Goal: Entertainment & Leisure: Browse casually

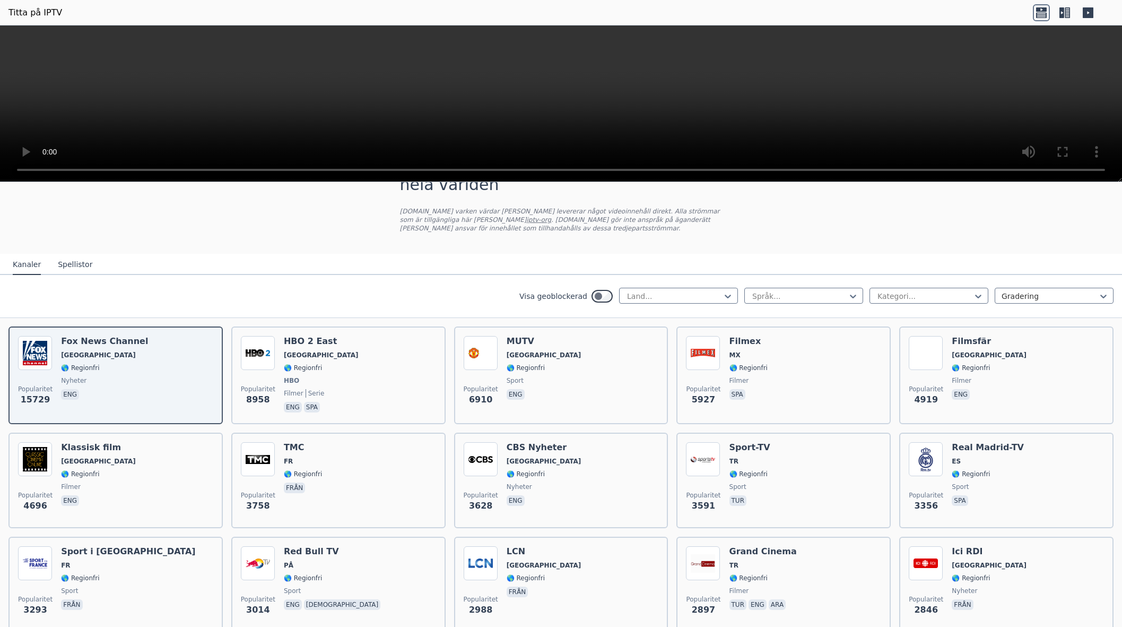
scroll to position [42, 0]
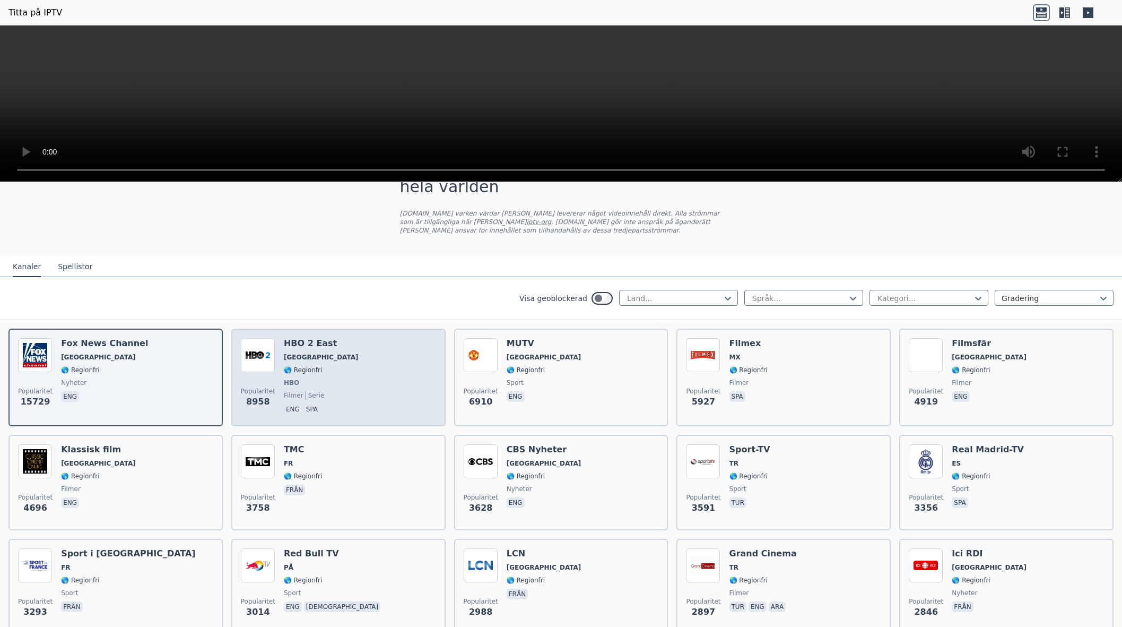
click at [294, 352] on div "HBO 2 East USA 🌎 Regionfri HBO filmer serie eng spa" at bounding box center [321, 377] width 75 height 79
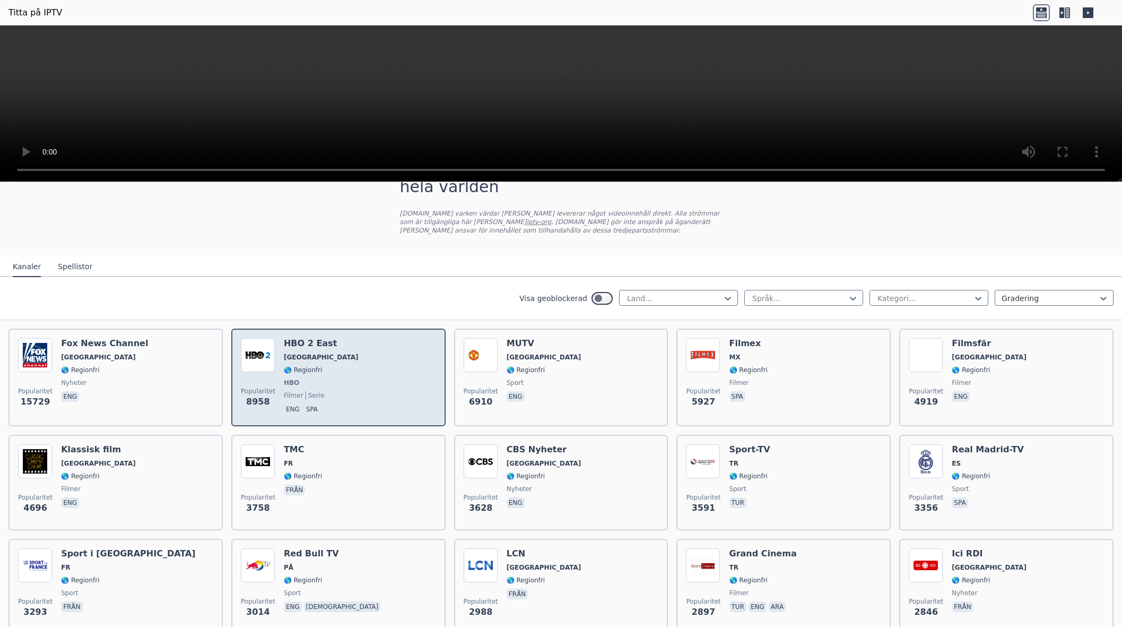
scroll to position [0, 0]
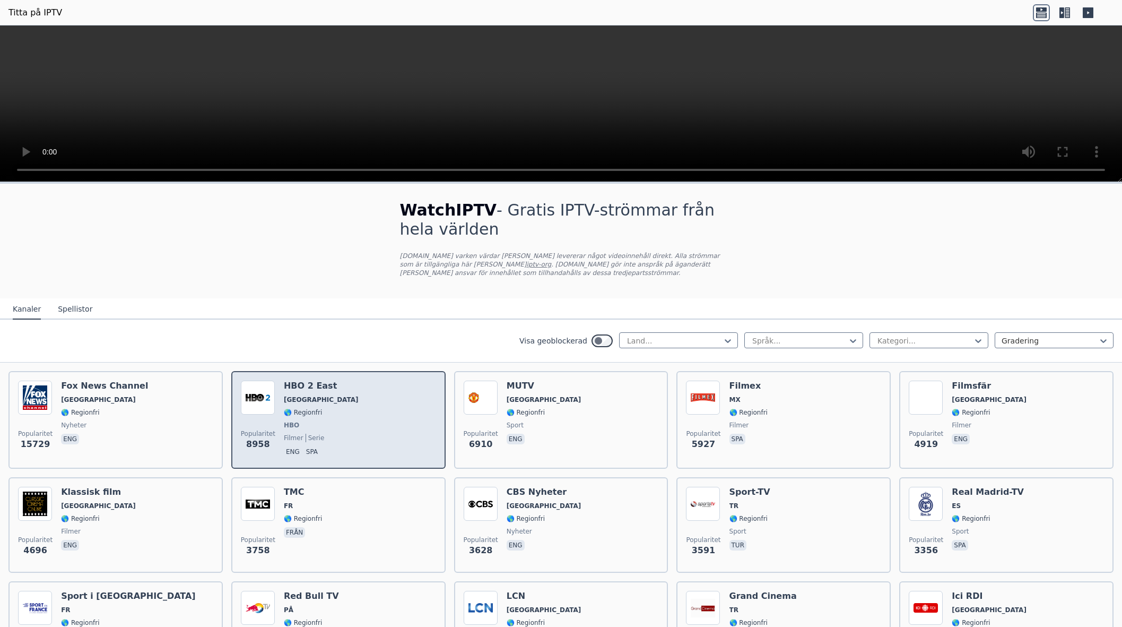
click at [305, 411] on font "🌎 Regionfri" at bounding box center [303, 412] width 38 height 7
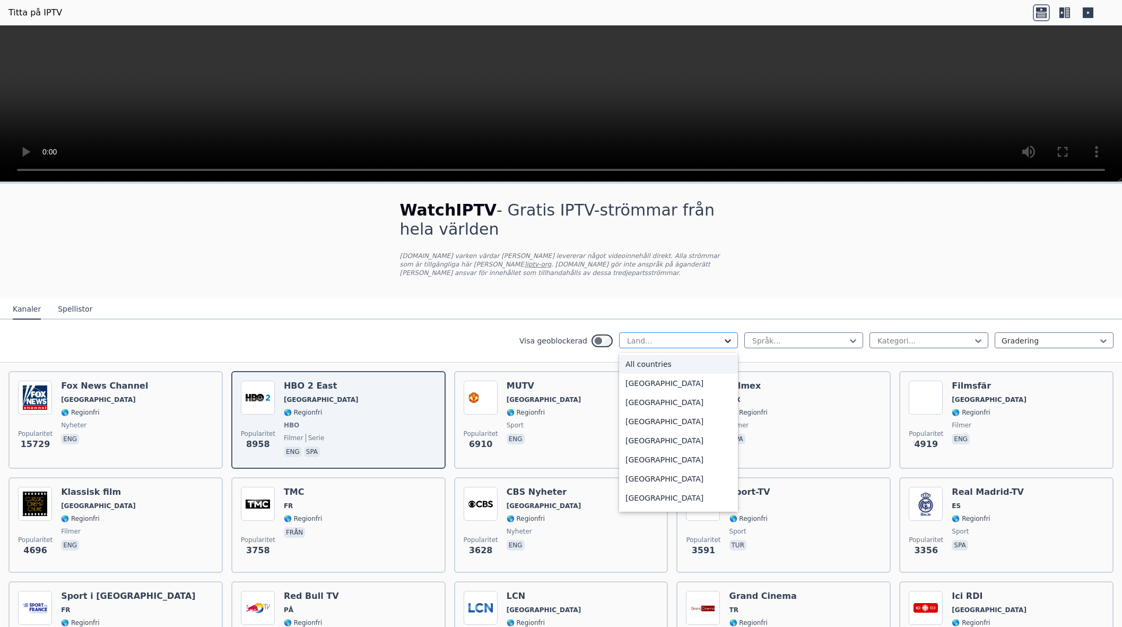
click at [731, 341] on icon at bounding box center [728, 340] width 11 height 11
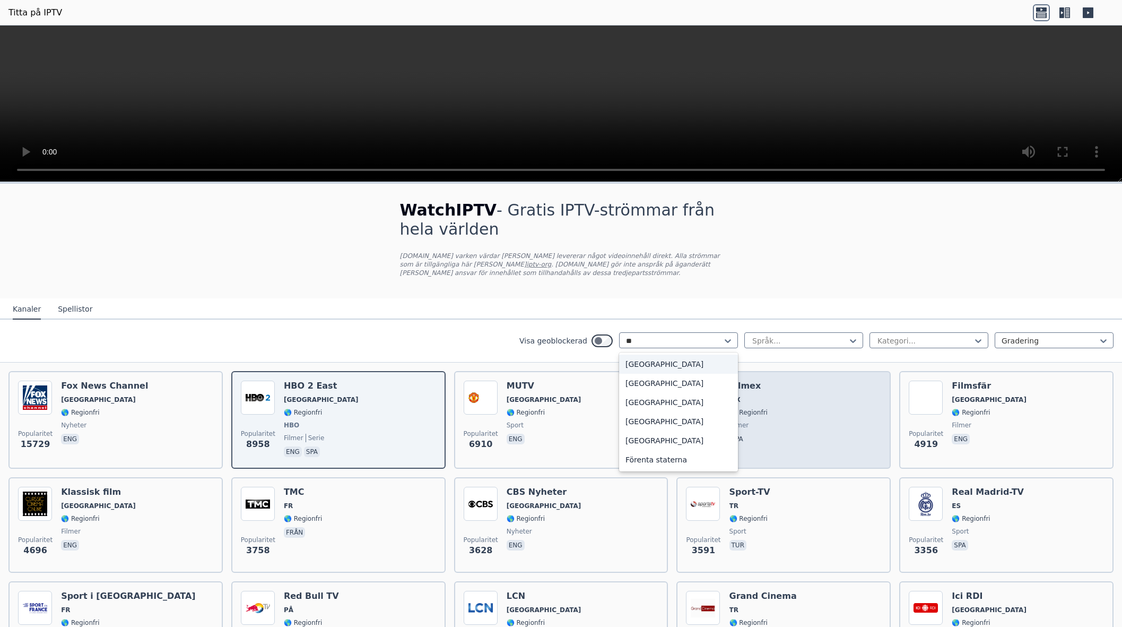
type input "*"
type input "***"
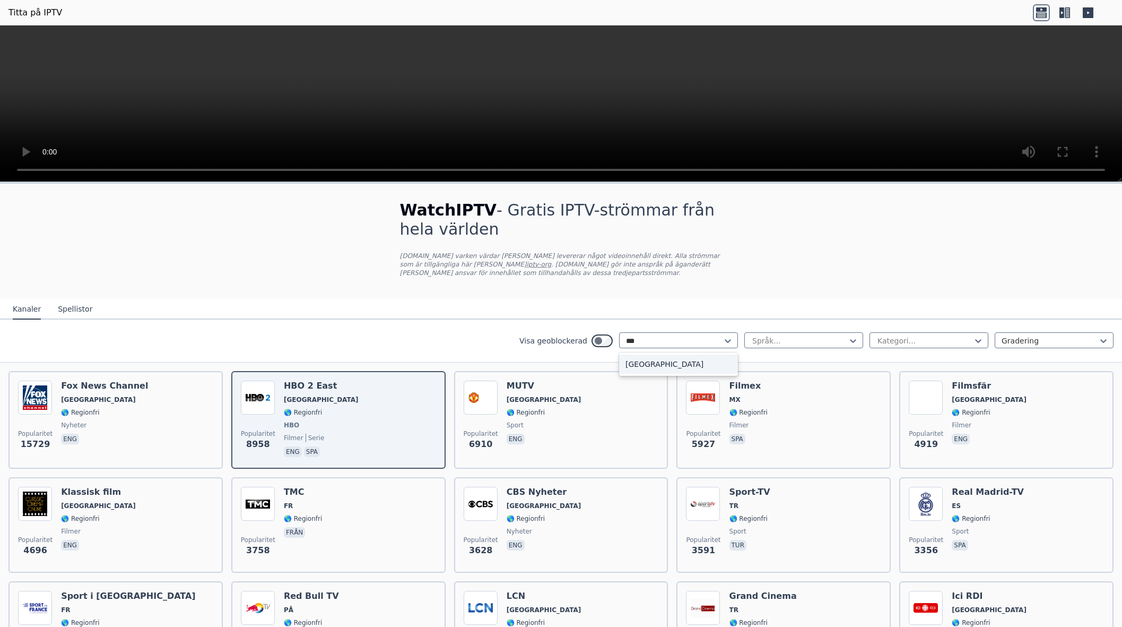
click at [645, 365] on font "[GEOGRAPHIC_DATA]" at bounding box center [665, 364] width 78 height 8
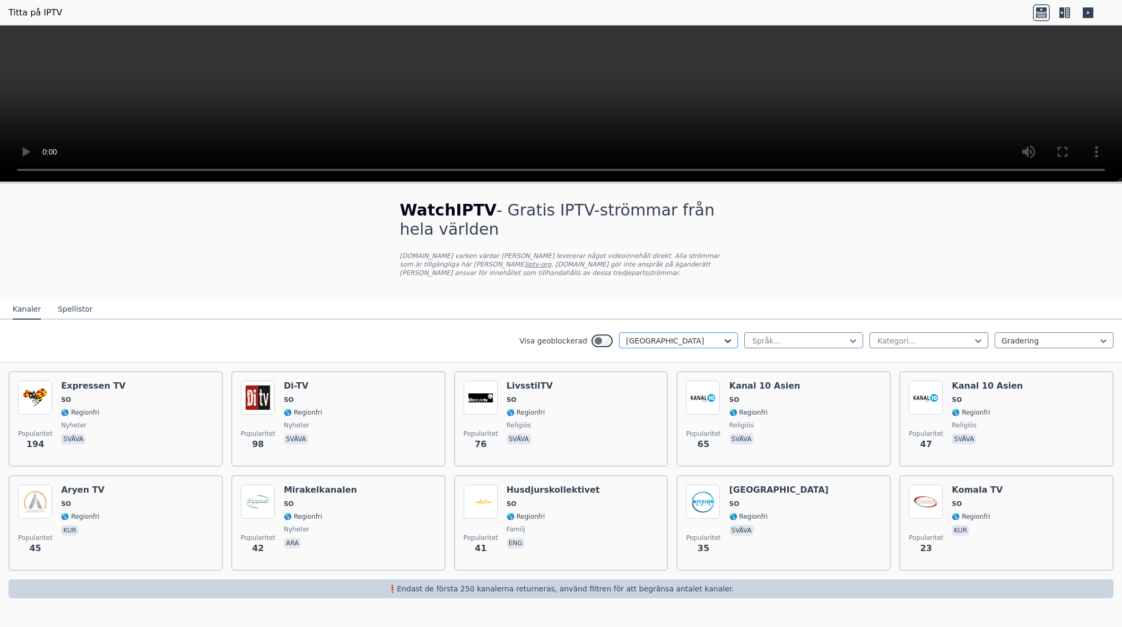
click at [730, 342] on icon at bounding box center [728, 340] width 11 height 11
click at [677, 339] on div at bounding box center [674, 340] width 97 height 11
click at [654, 340] on div at bounding box center [674, 340] width 97 height 11
click at [660, 341] on div at bounding box center [674, 340] width 97 height 11
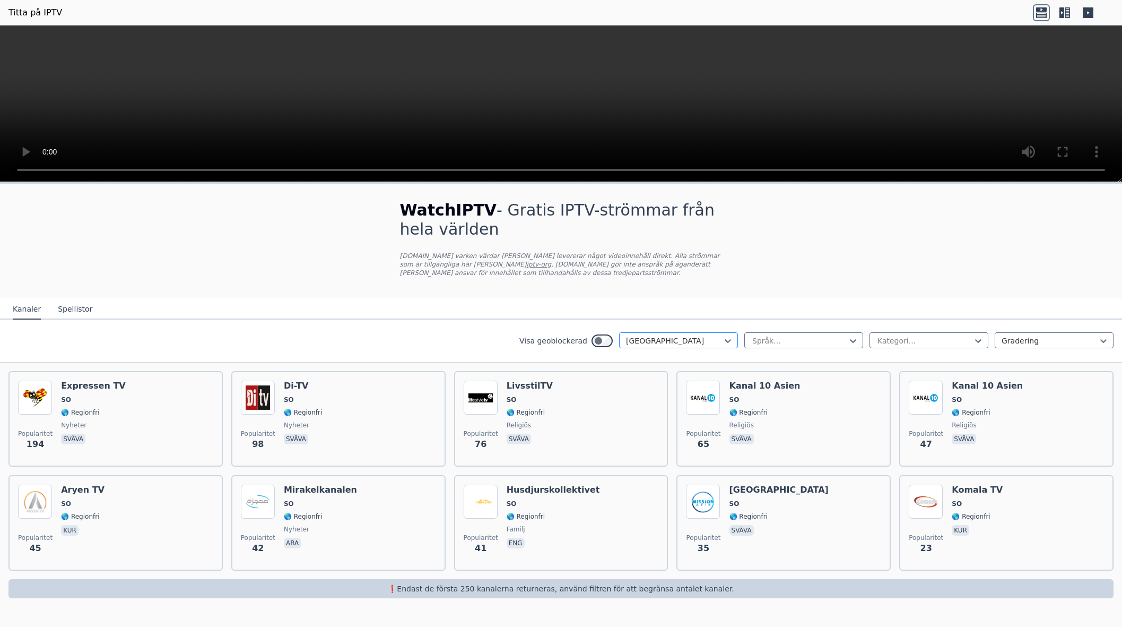
click at [660, 341] on div at bounding box center [674, 340] width 97 height 11
drag, startPoint x: 629, startPoint y: 338, endPoint x: 658, endPoint y: 342, distance: 29.4
click at [658, 342] on div at bounding box center [674, 340] width 97 height 11
click at [1106, 343] on icon at bounding box center [1104, 340] width 11 height 11
click at [1041, 358] on div "Namn" at bounding box center [1054, 364] width 119 height 19
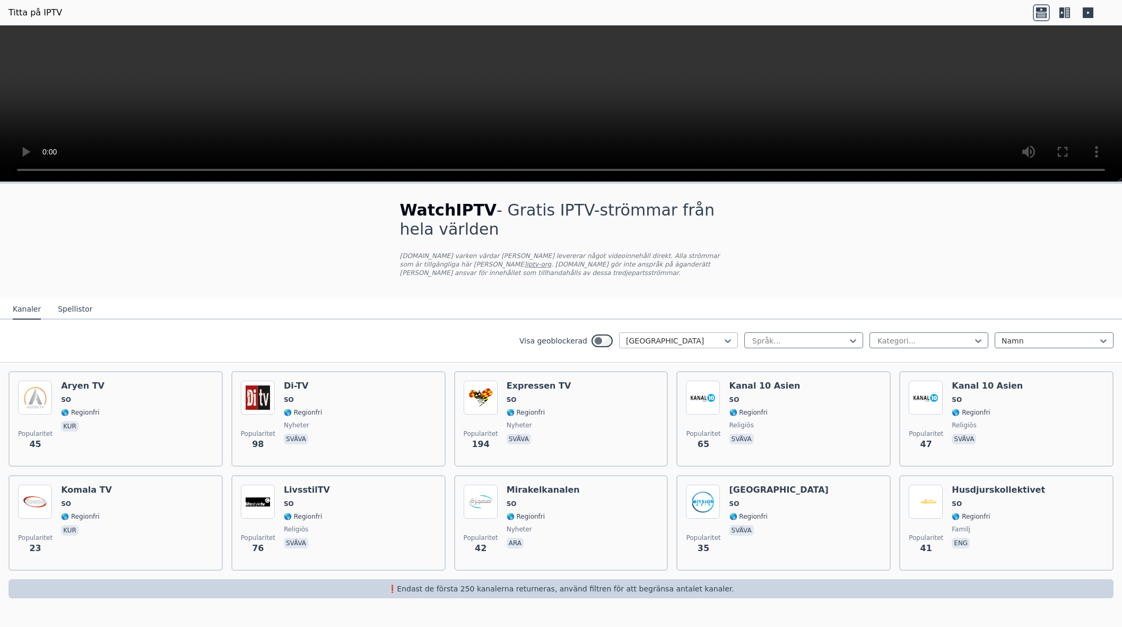
click at [665, 340] on div at bounding box center [674, 340] width 97 height 11
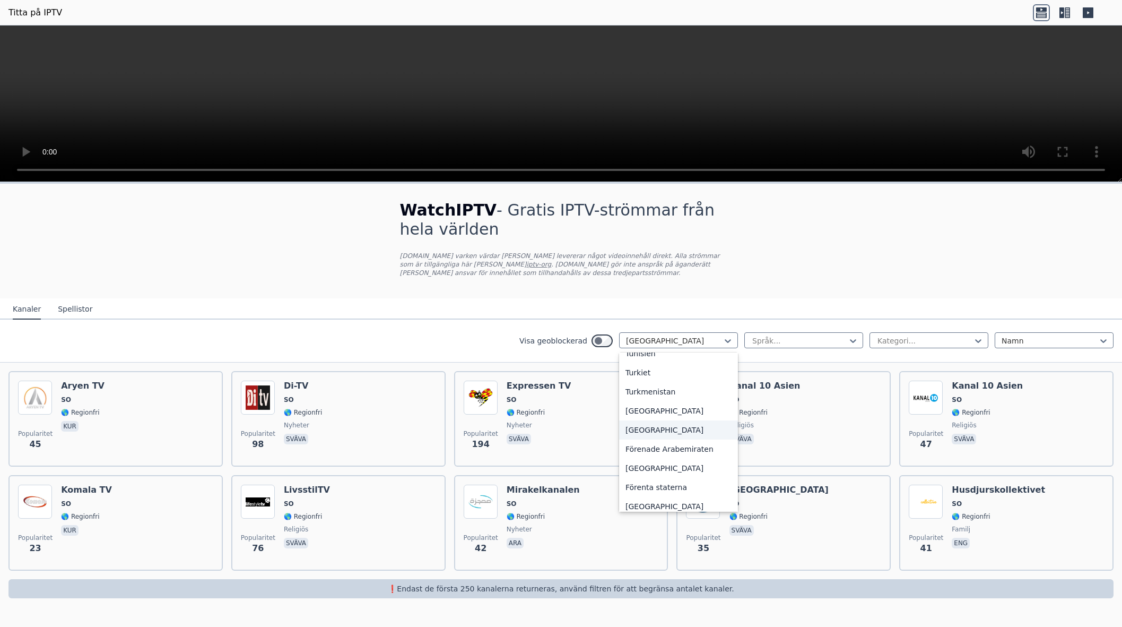
scroll to position [3642, 0]
click at [667, 483] on font "Förenta staterna" at bounding box center [657, 487] width 62 height 8
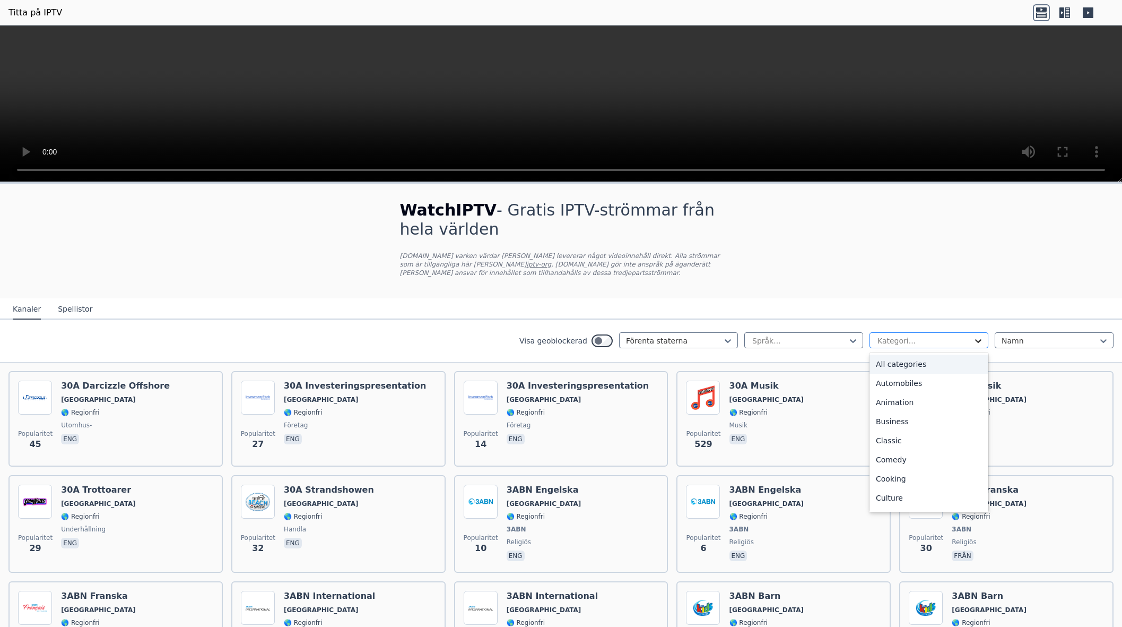
click at [979, 343] on icon at bounding box center [978, 340] width 11 height 11
click at [921, 365] on font "Alla kategorier" at bounding box center [903, 364] width 54 height 8
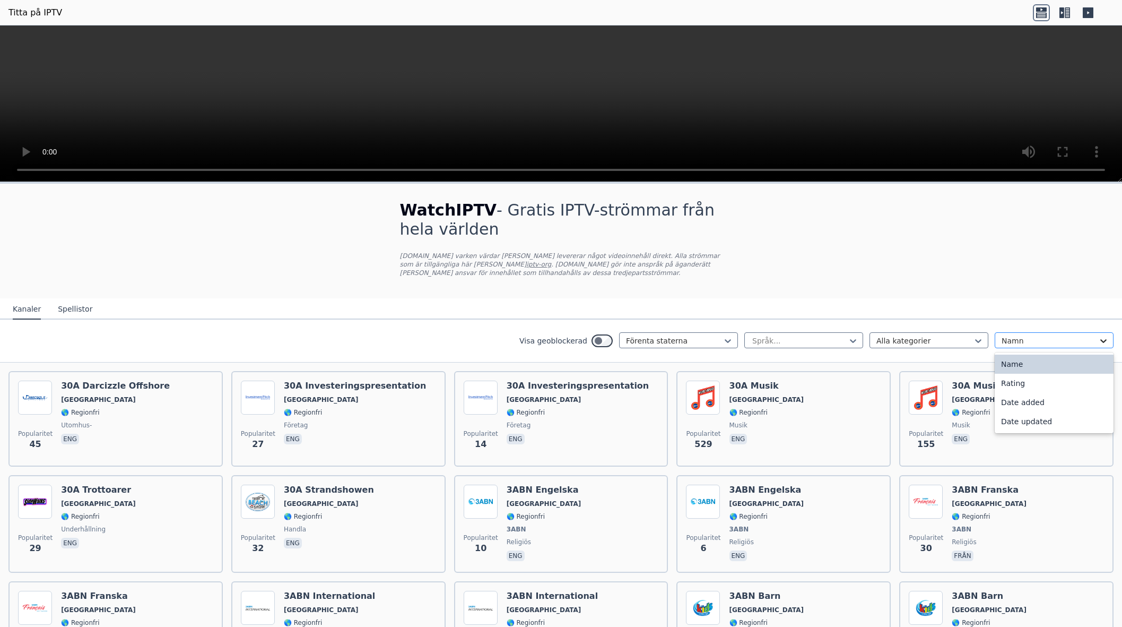
click at [1102, 341] on icon at bounding box center [1104, 341] width 6 height 4
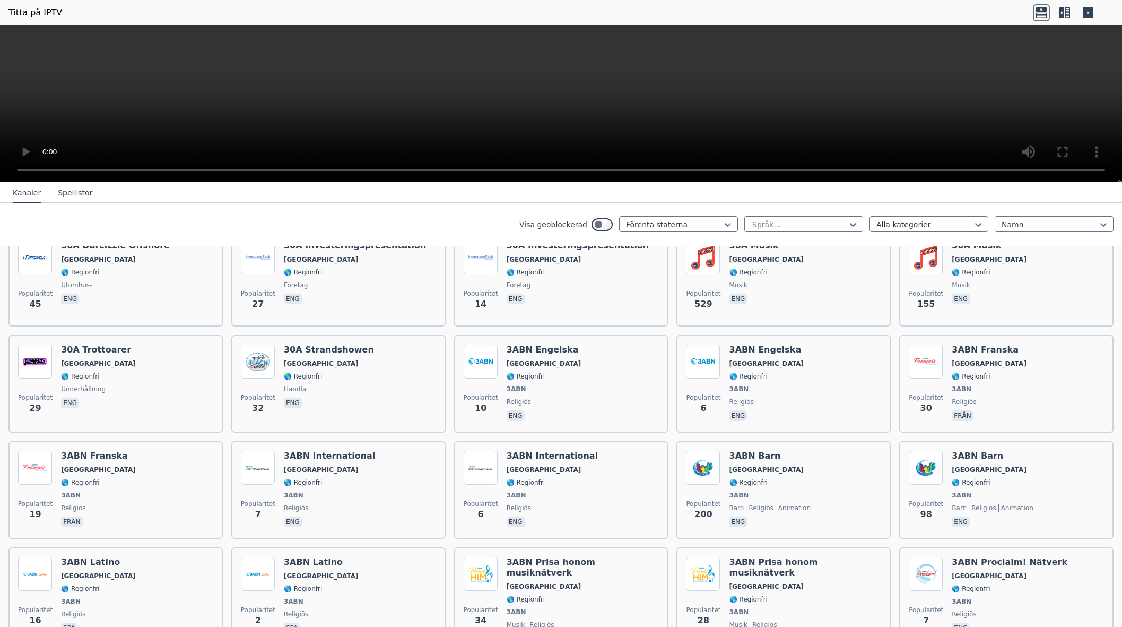
scroll to position [150, 0]
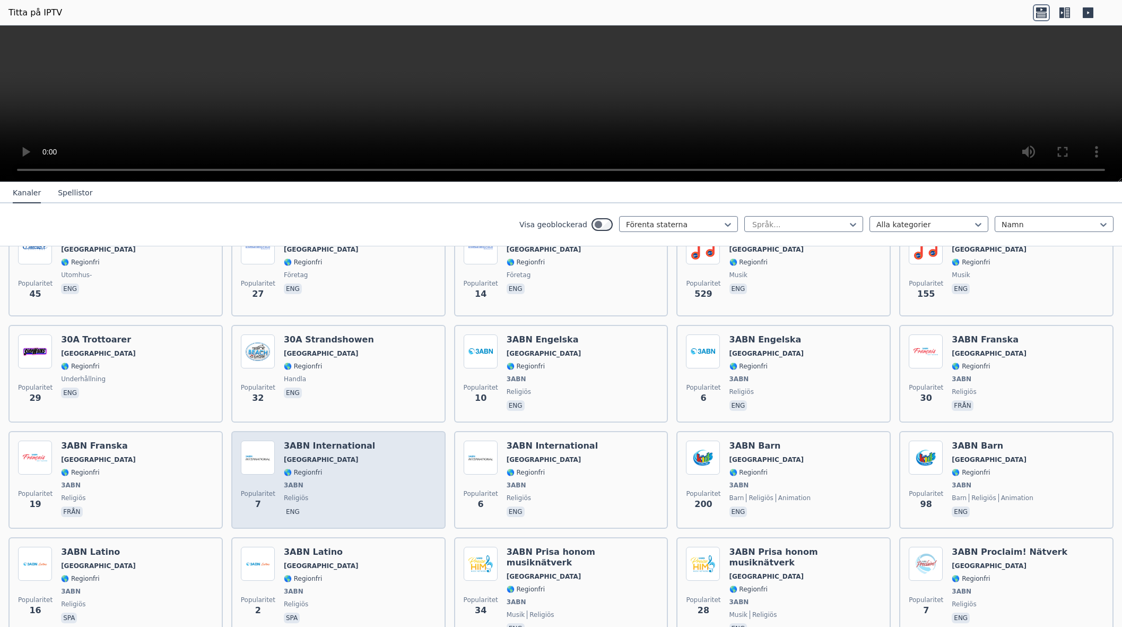
click at [318, 449] on font "3ABN International" at bounding box center [329, 446] width 91 height 10
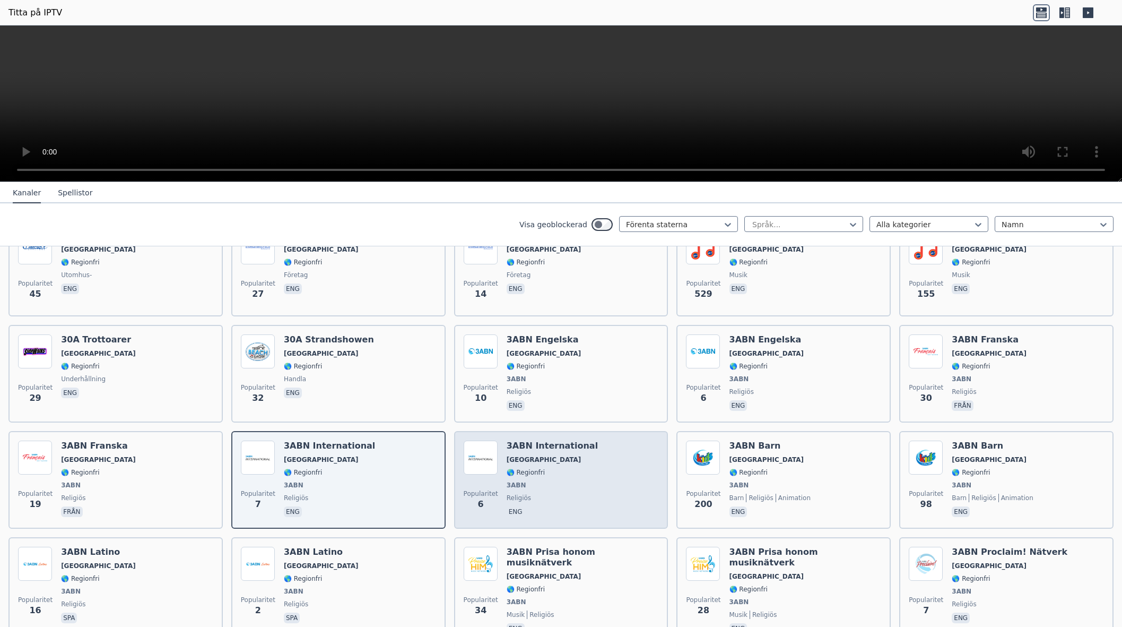
click at [535, 454] on div "3ABN International [GEOGRAPHIC_DATA] 🌎 Regionfri 3ABN religiös eng" at bounding box center [552, 480] width 91 height 79
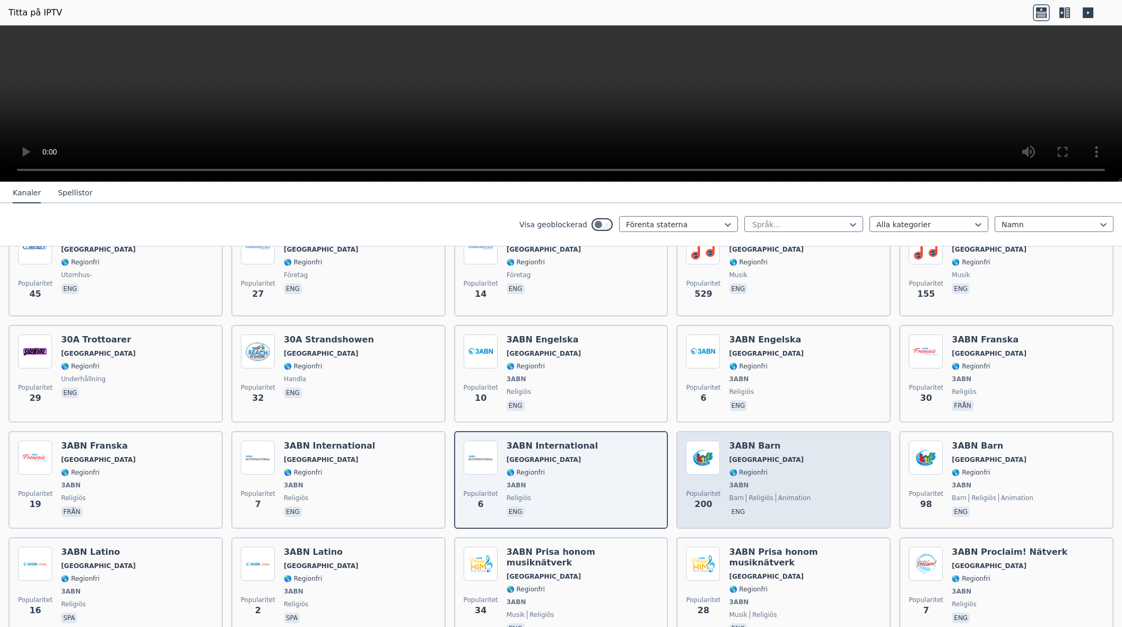
click at [743, 452] on div "3ABN Barn [GEOGRAPHIC_DATA] 🌎 Regionfri 3ABN barn religiös animation eng" at bounding box center [771, 480] width 82 height 79
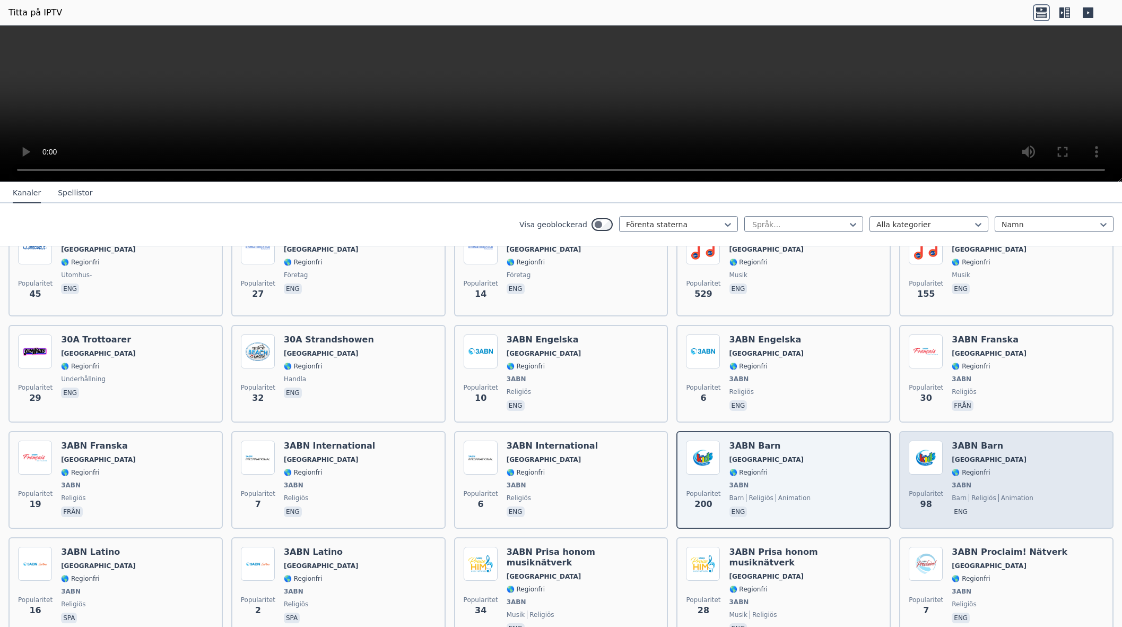
click at [991, 451] on div "3ABN Barn [GEOGRAPHIC_DATA] 🌎 Regionfri 3ABN barn religiös animation eng" at bounding box center [993, 480] width 82 height 79
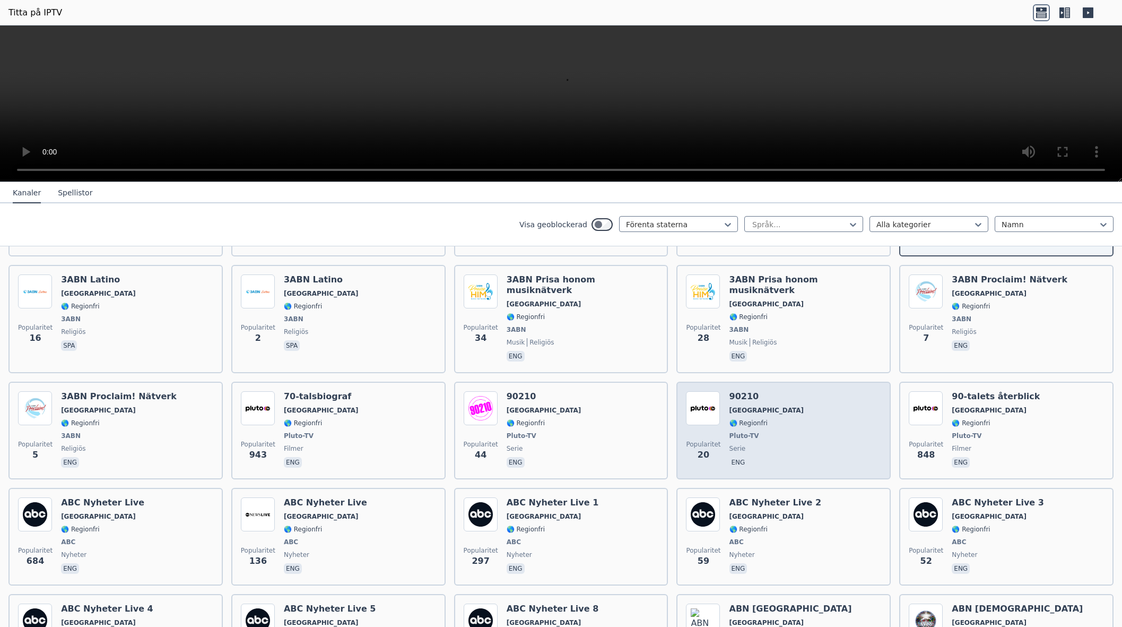
scroll to position [425, 0]
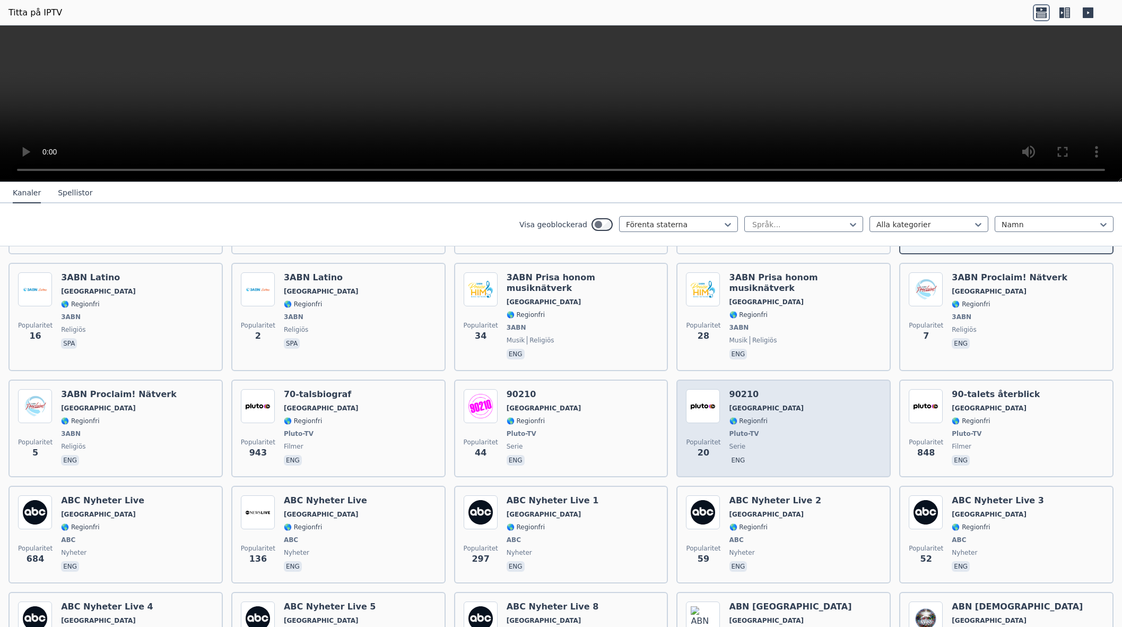
click at [754, 405] on div "90210 USA 🌎 Regionfri Pluto-TV serie eng" at bounding box center [767, 428] width 75 height 79
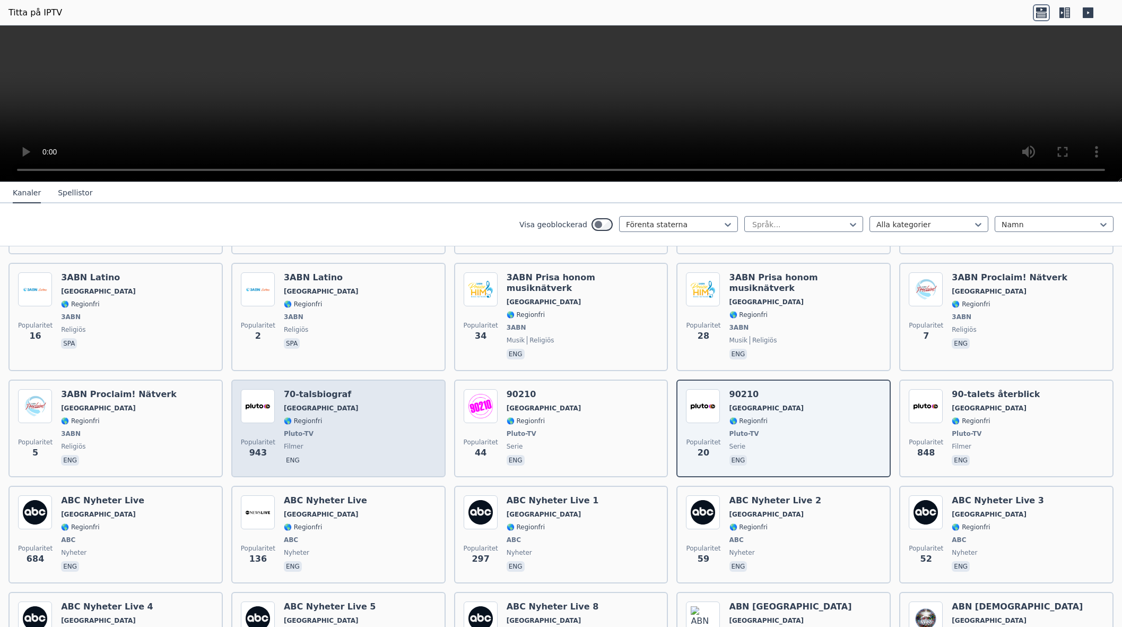
click at [307, 391] on div "70-talsbiograf USA 🌎 Regionfri Pluto-TV filmer eng" at bounding box center [321, 428] width 75 height 79
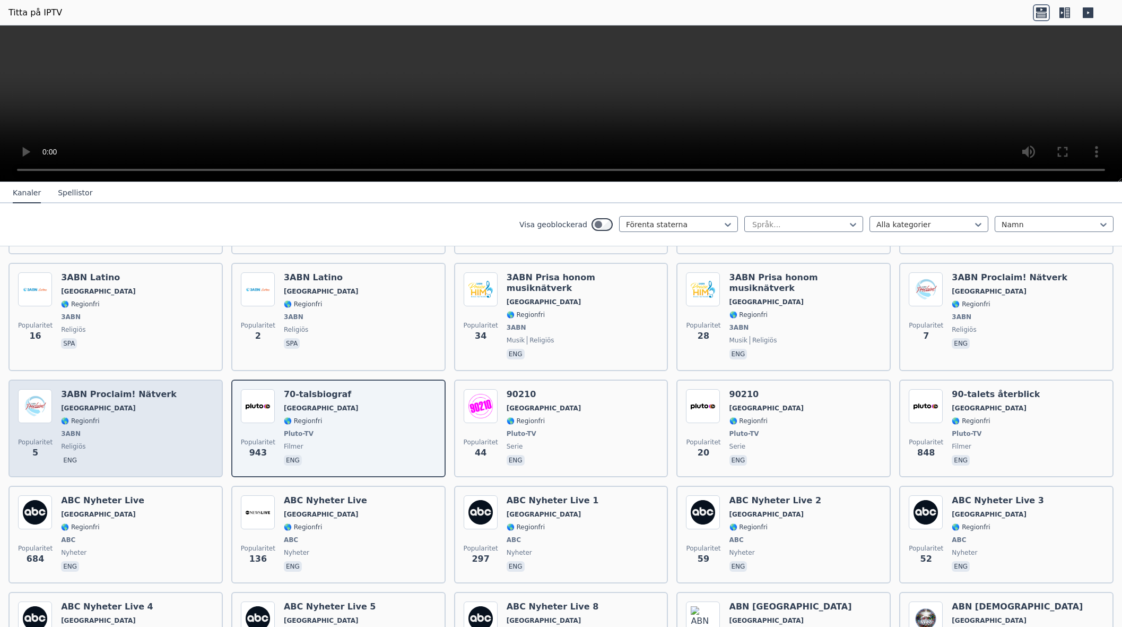
click at [99, 390] on div "3ABN Proclaim! Nätverk [GEOGRAPHIC_DATA] 🌎 Regionfri 3ABN religiös eng" at bounding box center [119, 428] width 116 height 79
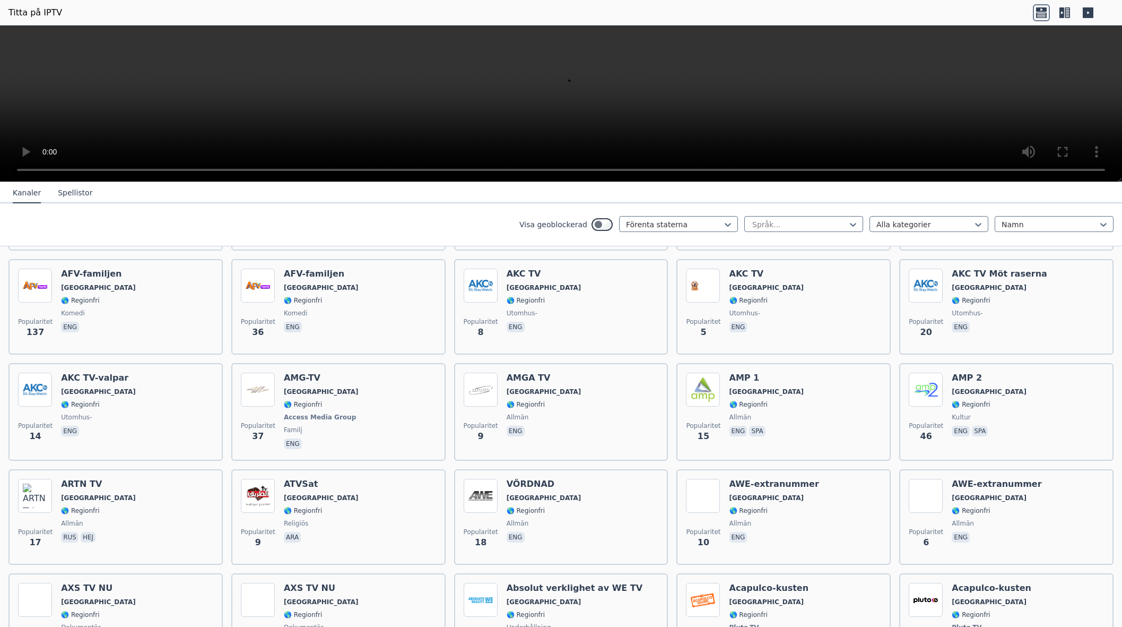
scroll to position [937, 0]
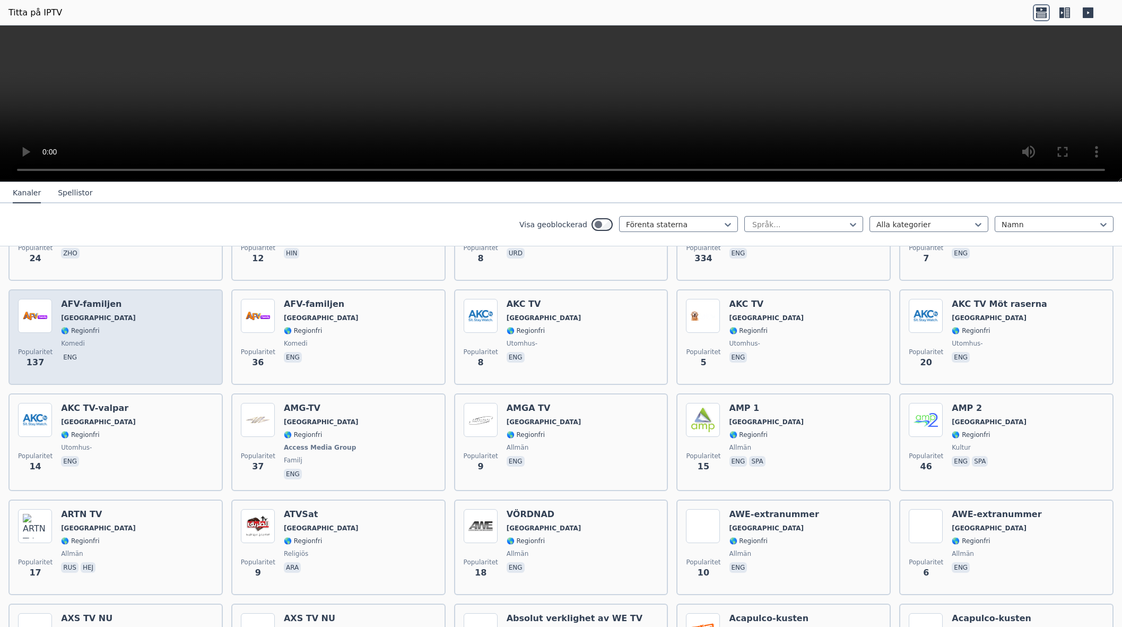
click at [101, 326] on span "🌎 Regionfri" at bounding box center [98, 330] width 75 height 8
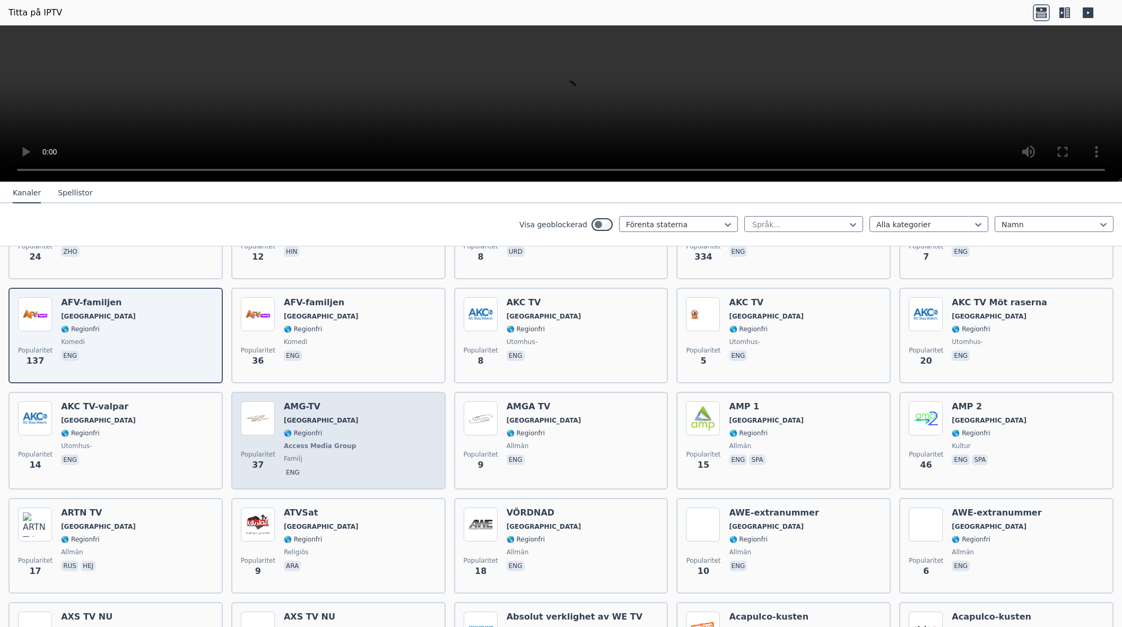
scroll to position [936, 0]
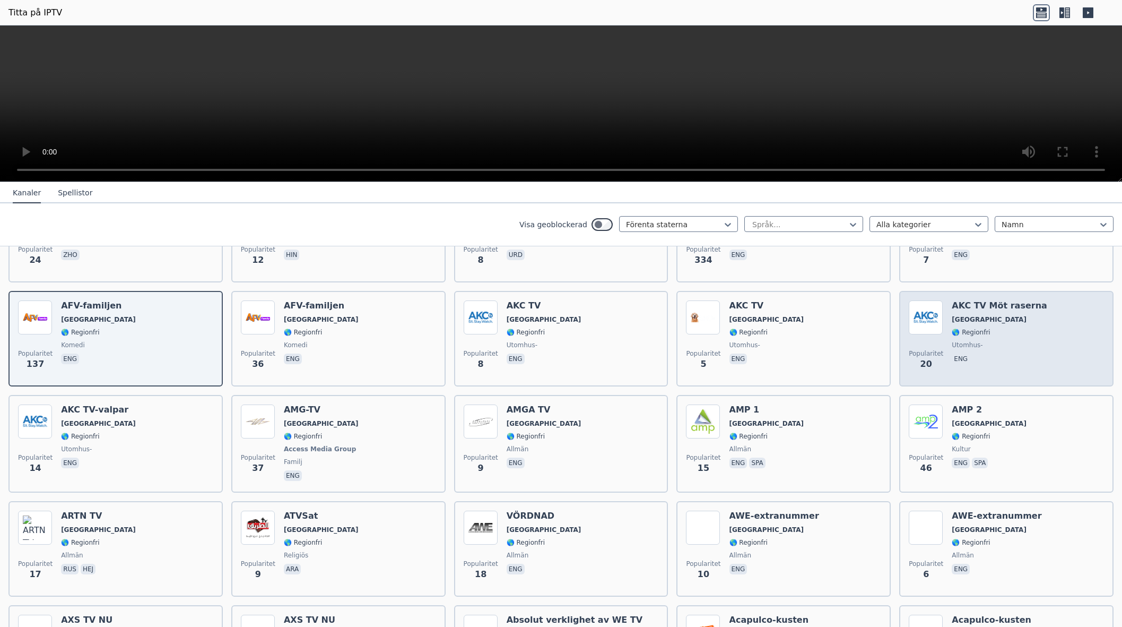
click at [976, 329] on div "AKC TV Möt raserna [GEOGRAPHIC_DATA] 🌎 Regionfri utomhus- eng" at bounding box center [1000, 338] width 96 height 76
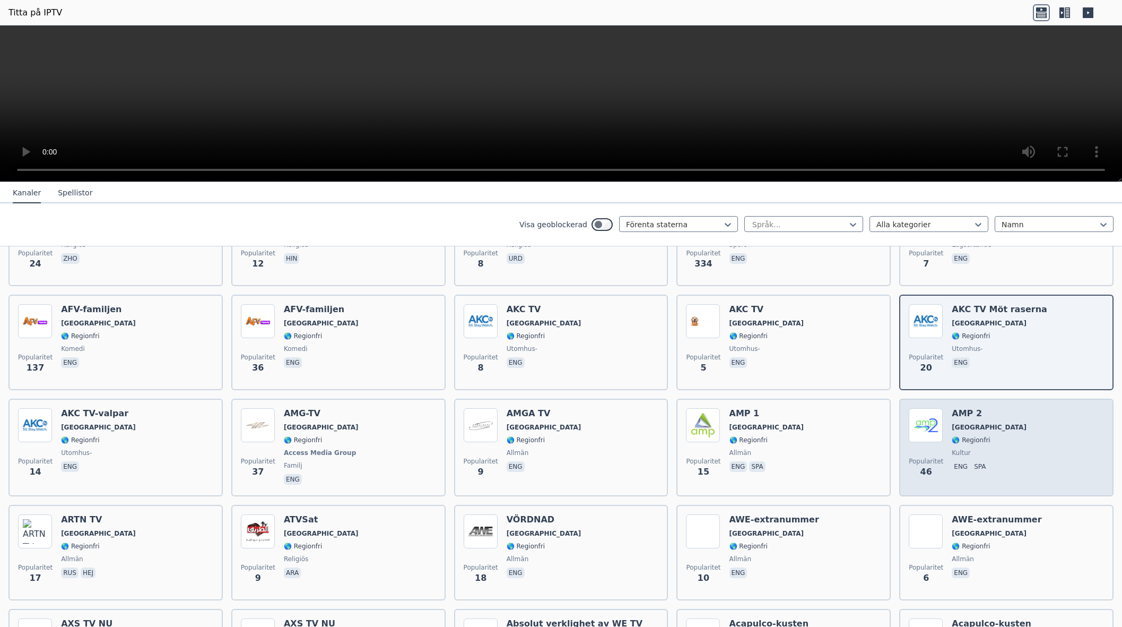
click at [957, 424] on font "[GEOGRAPHIC_DATA]" at bounding box center [989, 427] width 75 height 7
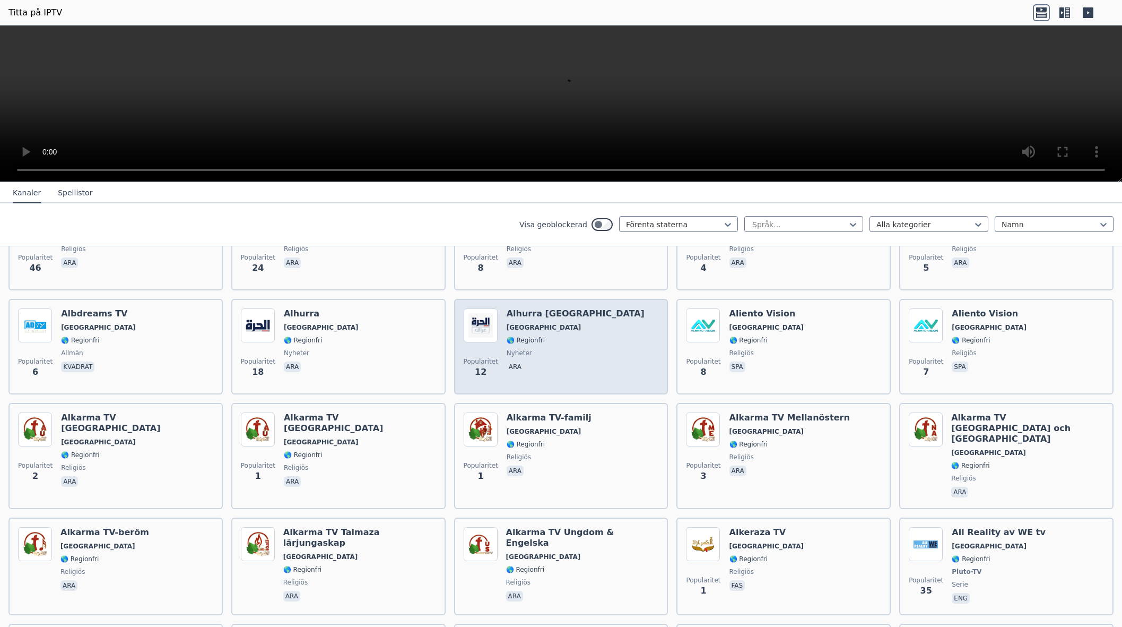
scroll to position [1766, 0]
click at [531, 322] on span "[GEOGRAPHIC_DATA]" at bounding box center [576, 326] width 138 height 8
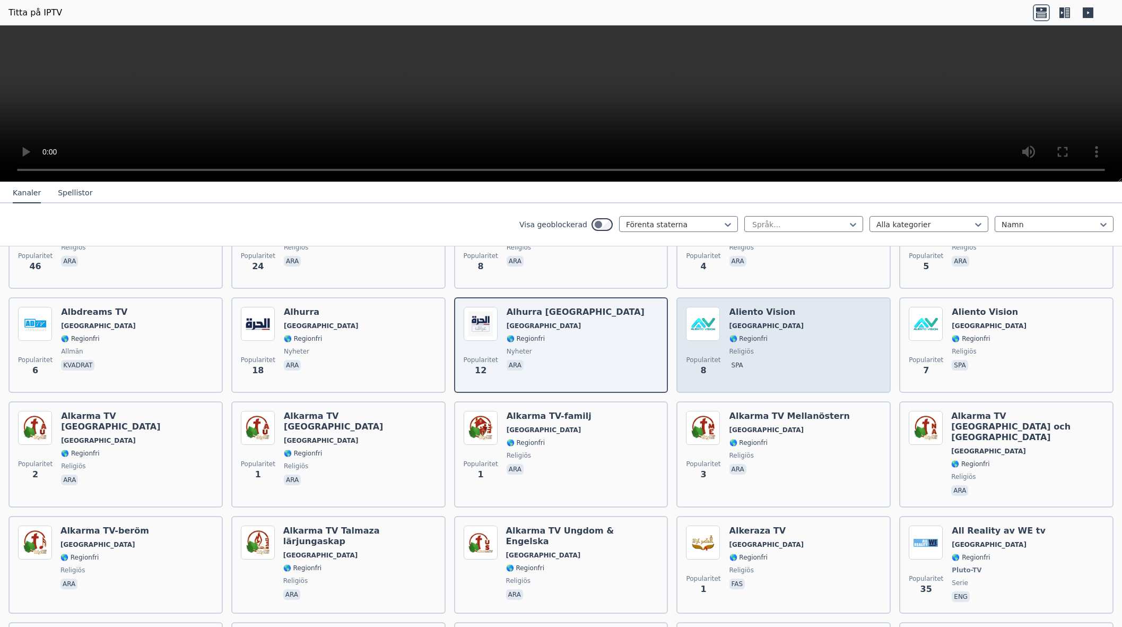
click at [765, 322] on span "[GEOGRAPHIC_DATA]" at bounding box center [767, 326] width 75 height 8
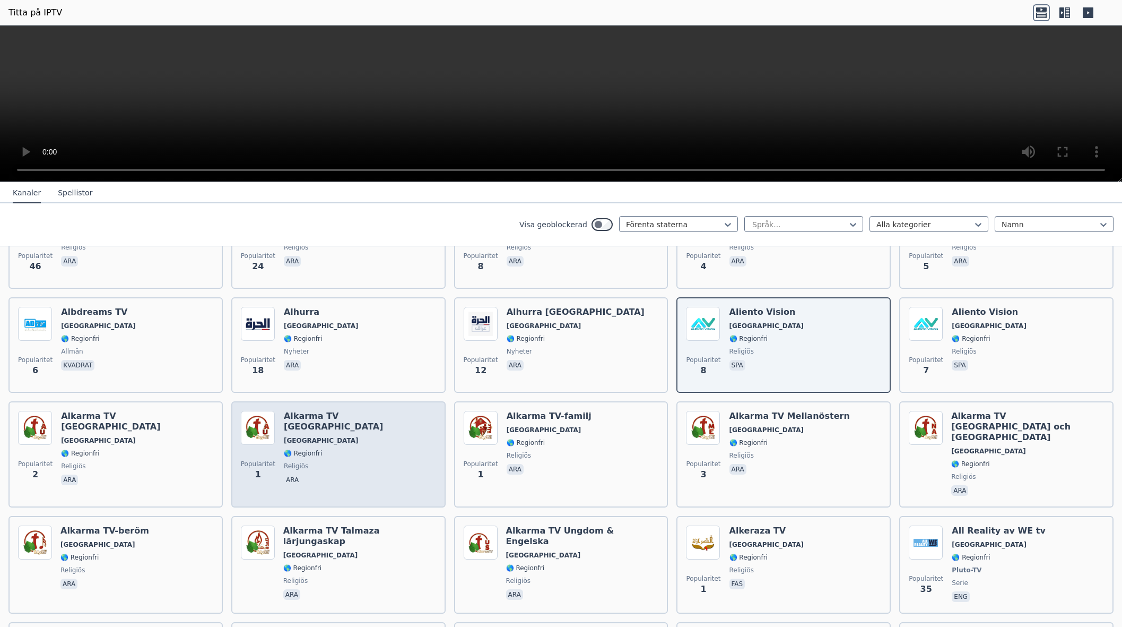
click at [308, 411] on div "Alkarma TV [GEOGRAPHIC_DATA] [GEOGRAPHIC_DATA] 🌎 Regionfri religiös ara" at bounding box center [360, 454] width 152 height 87
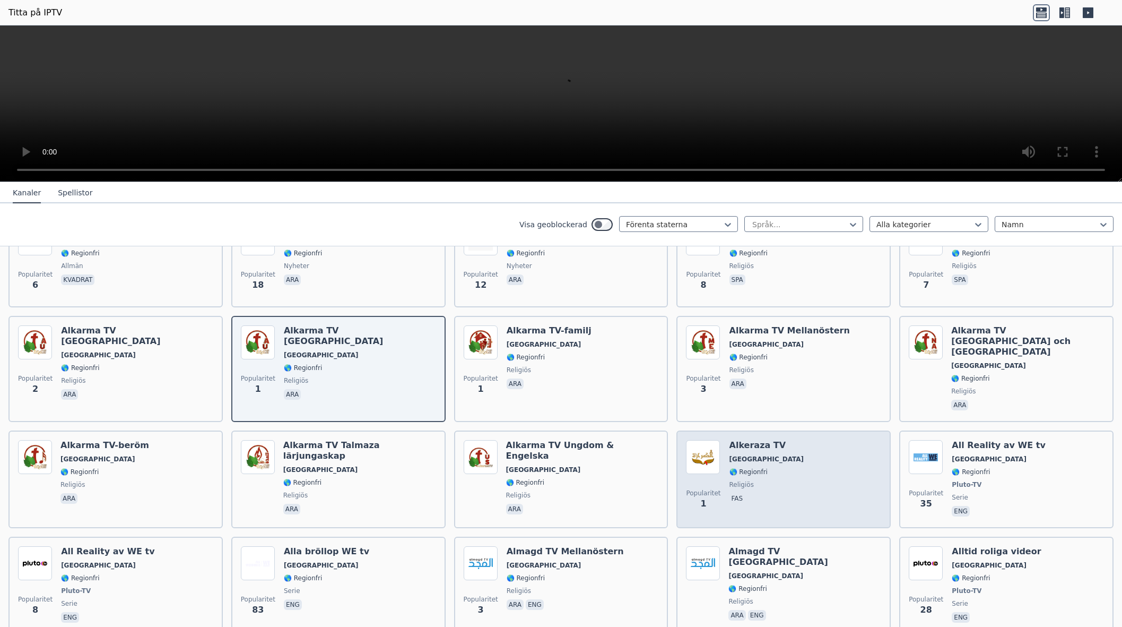
scroll to position [1852, 0]
click at [764, 454] on span "[GEOGRAPHIC_DATA]" at bounding box center [767, 458] width 75 height 8
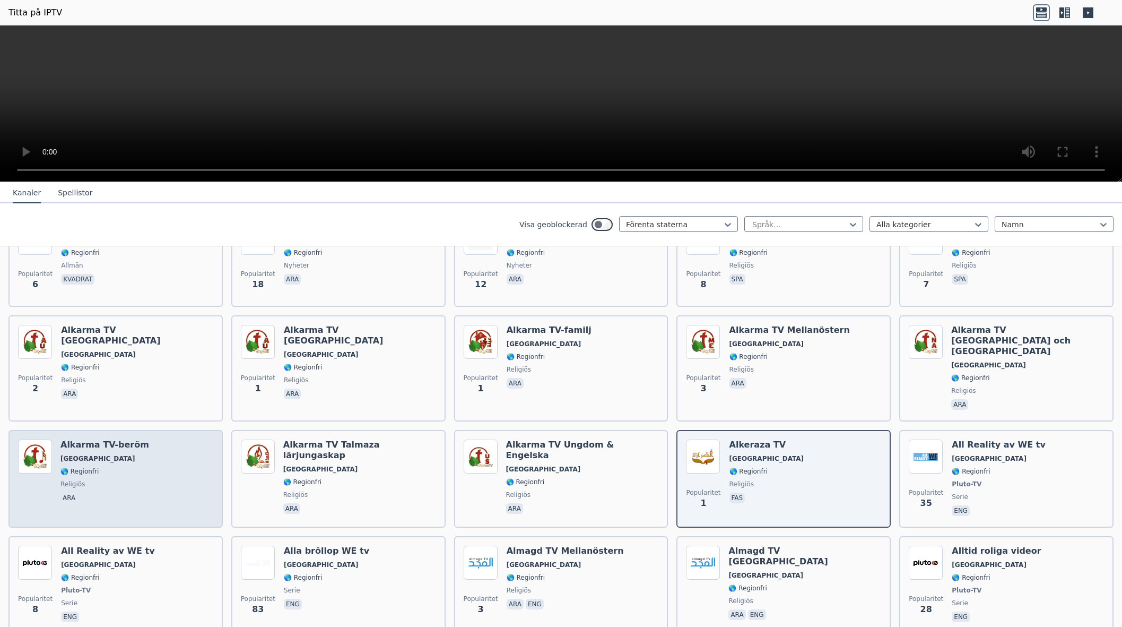
click at [115, 439] on font "Alkarma TV-beröm" at bounding box center [105, 444] width 89 height 10
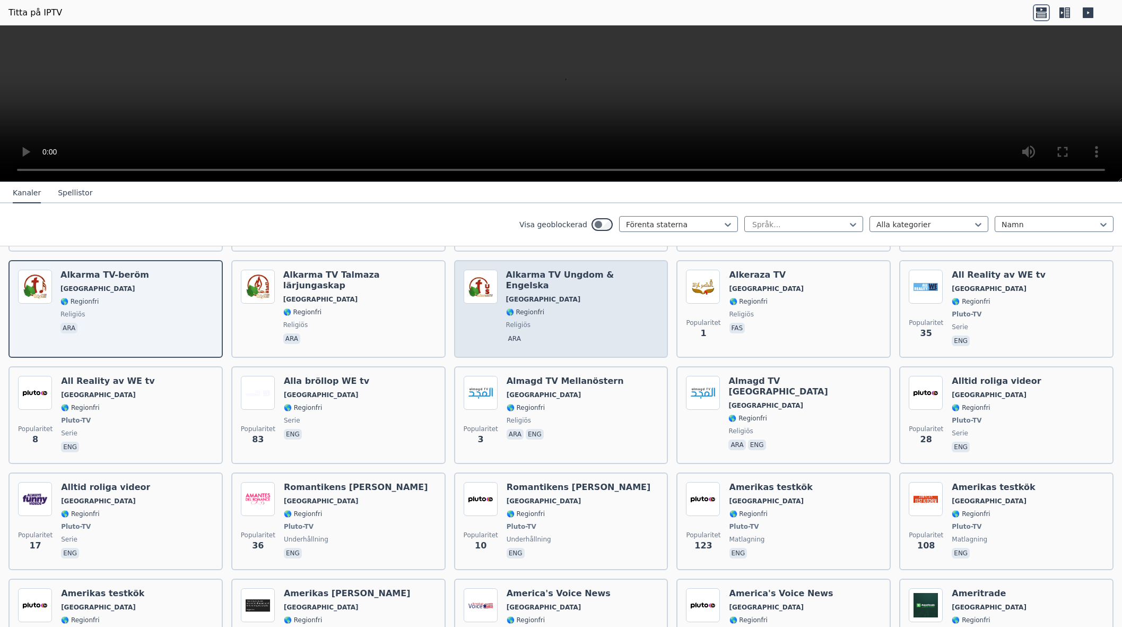
scroll to position [2025, 0]
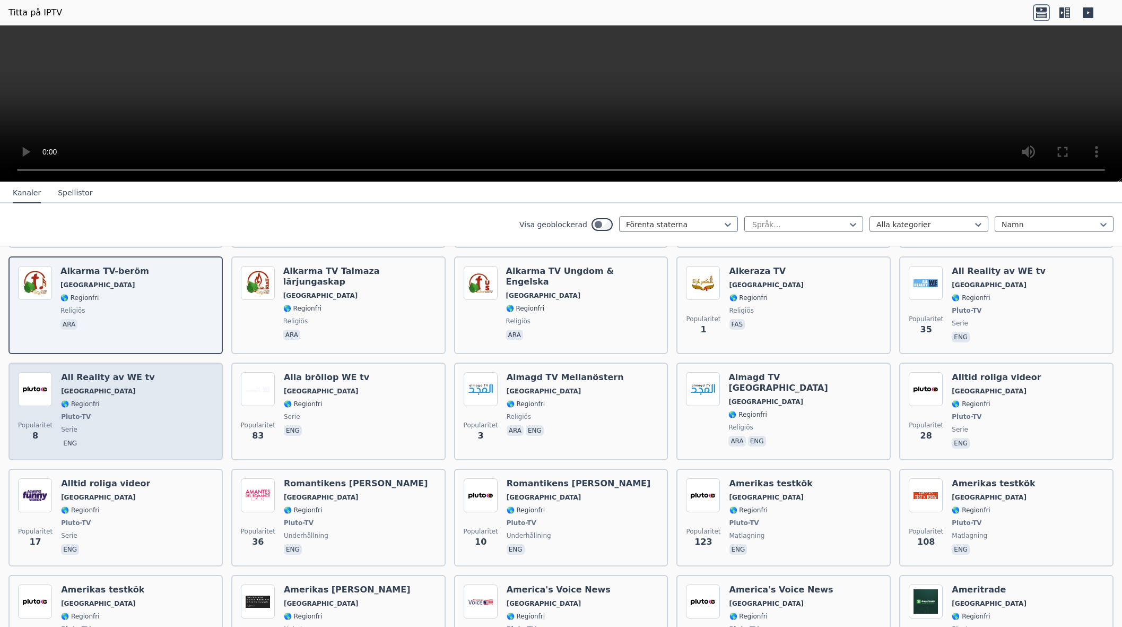
click at [108, 378] on div "All Reality av WE tv USA 🌎 Regionfri Pluto-TV serie eng" at bounding box center [108, 411] width 94 height 79
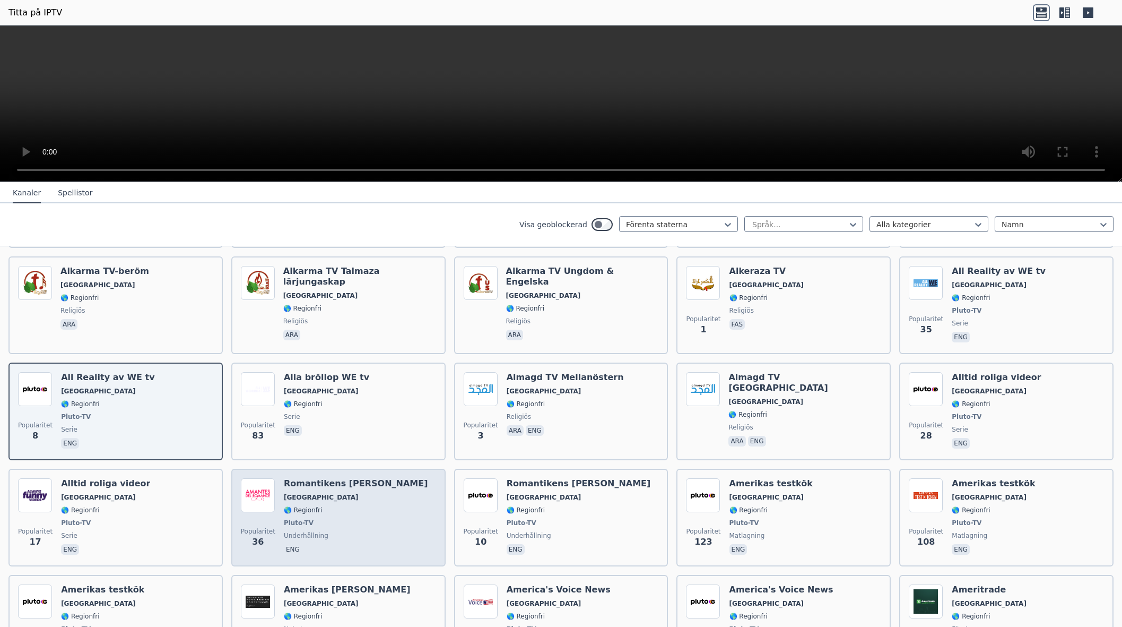
click at [320, 493] on span "[GEOGRAPHIC_DATA]" at bounding box center [356, 497] width 144 height 8
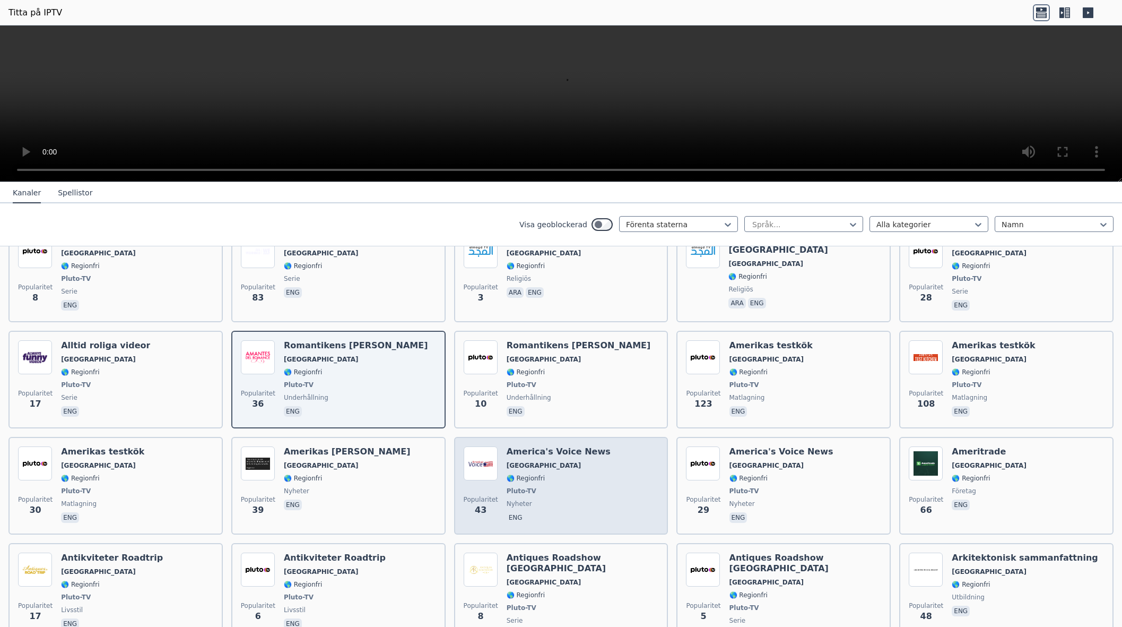
scroll to position [2167, 0]
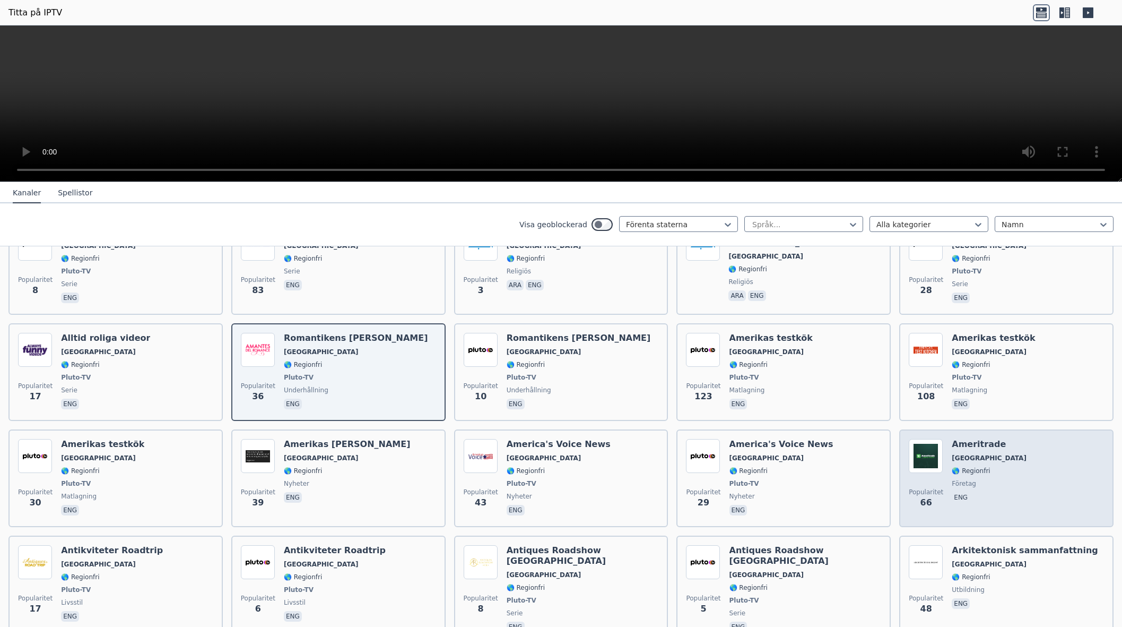
click at [986, 454] on div "Ameritrade [GEOGRAPHIC_DATA] 🌎 Regionfri företag eng" at bounding box center [989, 478] width 75 height 79
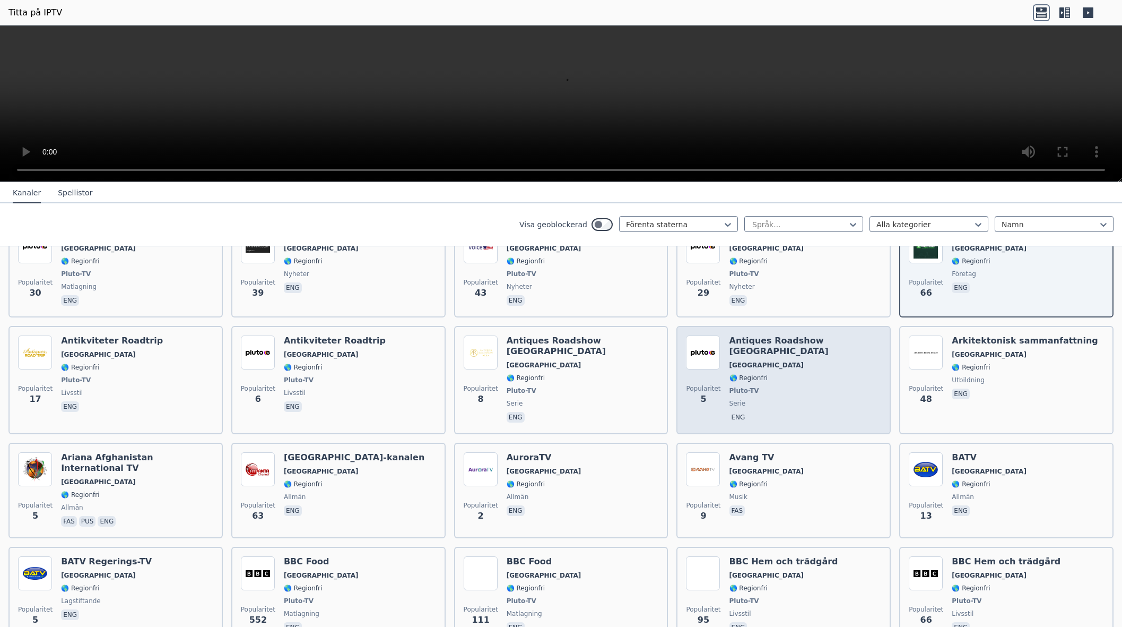
scroll to position [2385, 0]
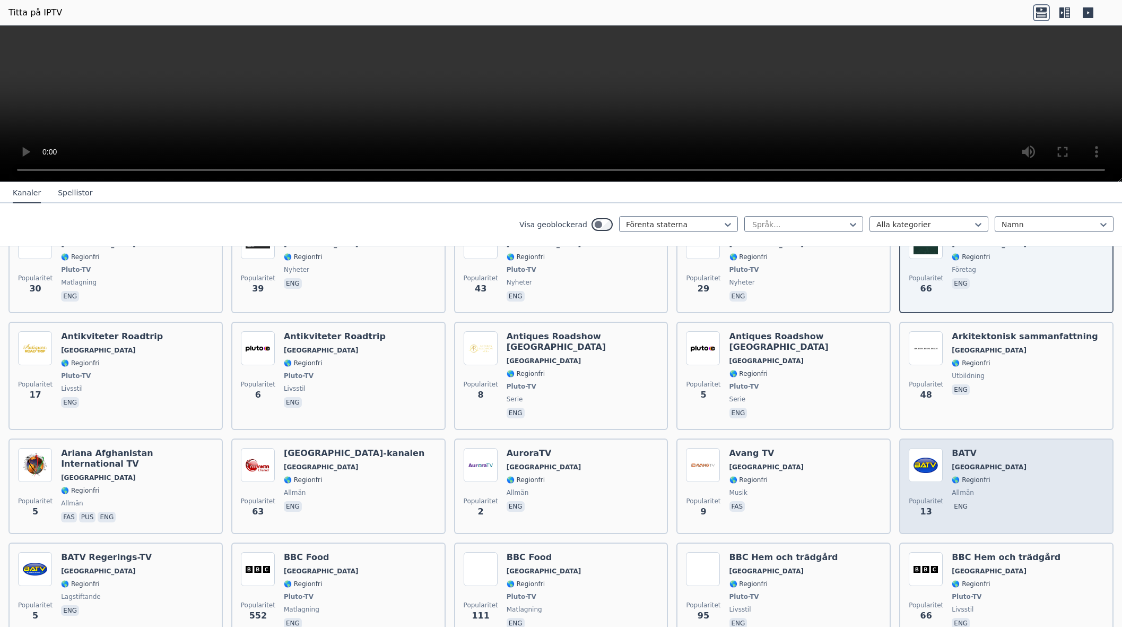
click at [961, 463] on font "[GEOGRAPHIC_DATA]" at bounding box center [989, 466] width 75 height 7
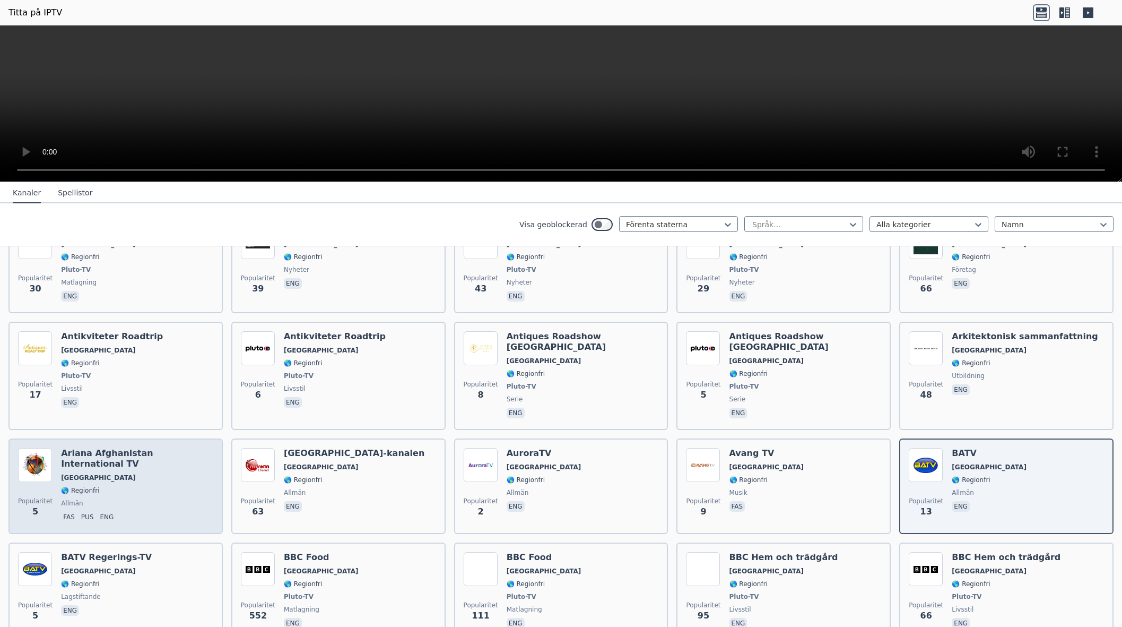
click at [142, 448] on div "Ariana [GEOGRAPHIC_DATA] International TV [GEOGRAPHIC_DATA] 🌎 Regionfri [PERSON…" at bounding box center [137, 486] width 152 height 76
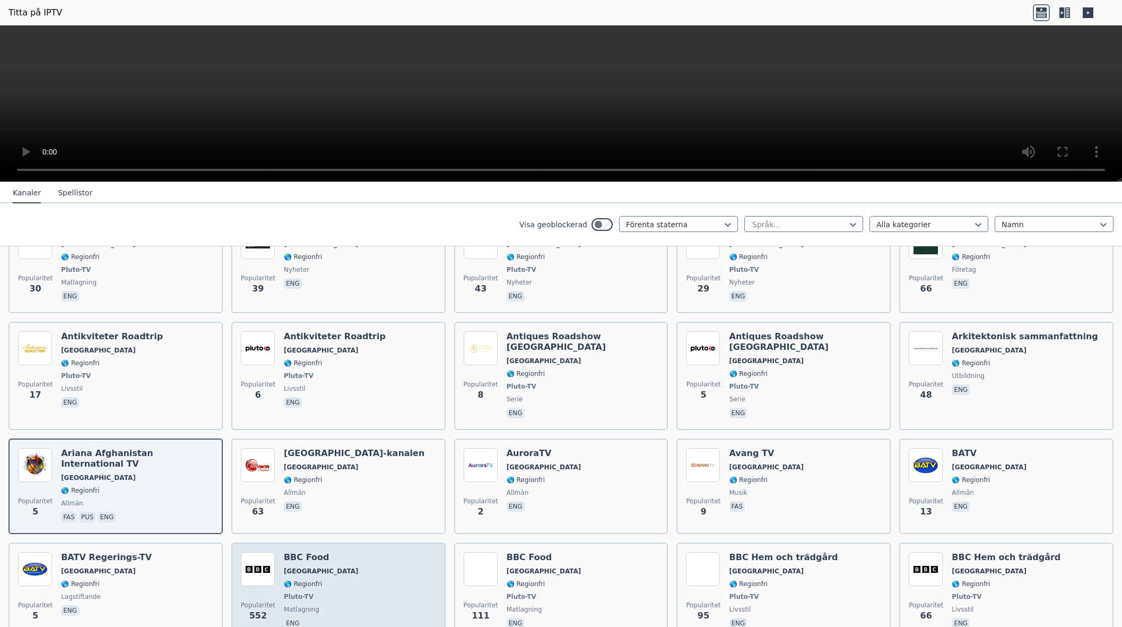
click at [299, 552] on div "BBC Food USA 🌎 Regionfri Pluto-TV matlagning eng" at bounding box center [321, 591] width 75 height 79
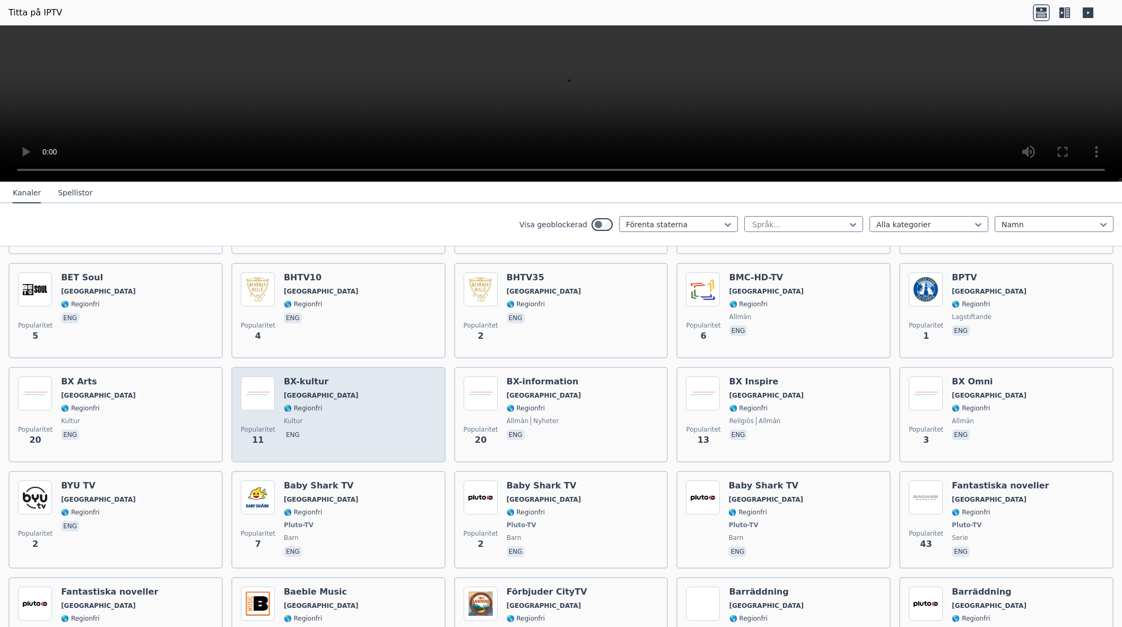
scroll to position [2982, 0]
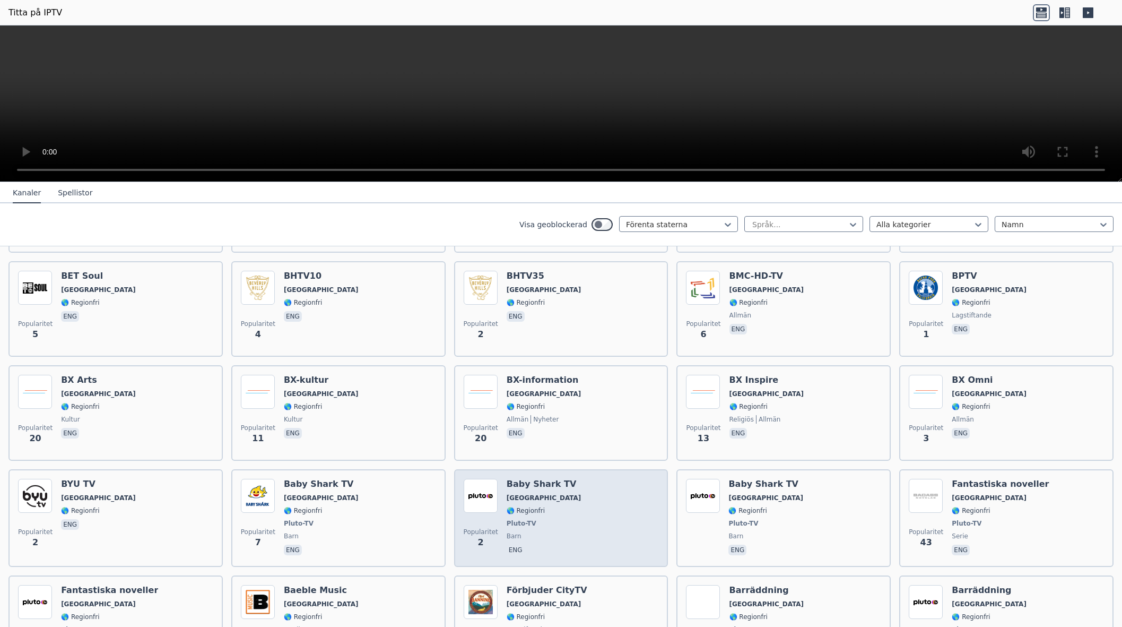
click at [531, 479] on font "Baby Shark TV" at bounding box center [542, 484] width 70 height 10
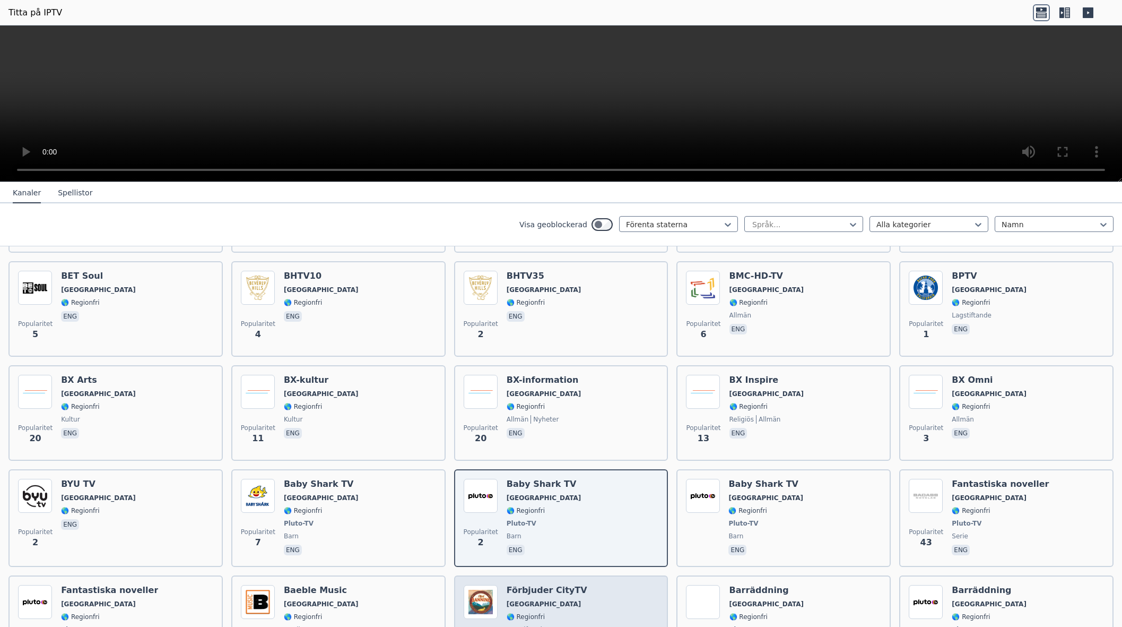
click at [534, 585] on font "Förbjuder CityTV" at bounding box center [547, 590] width 81 height 10
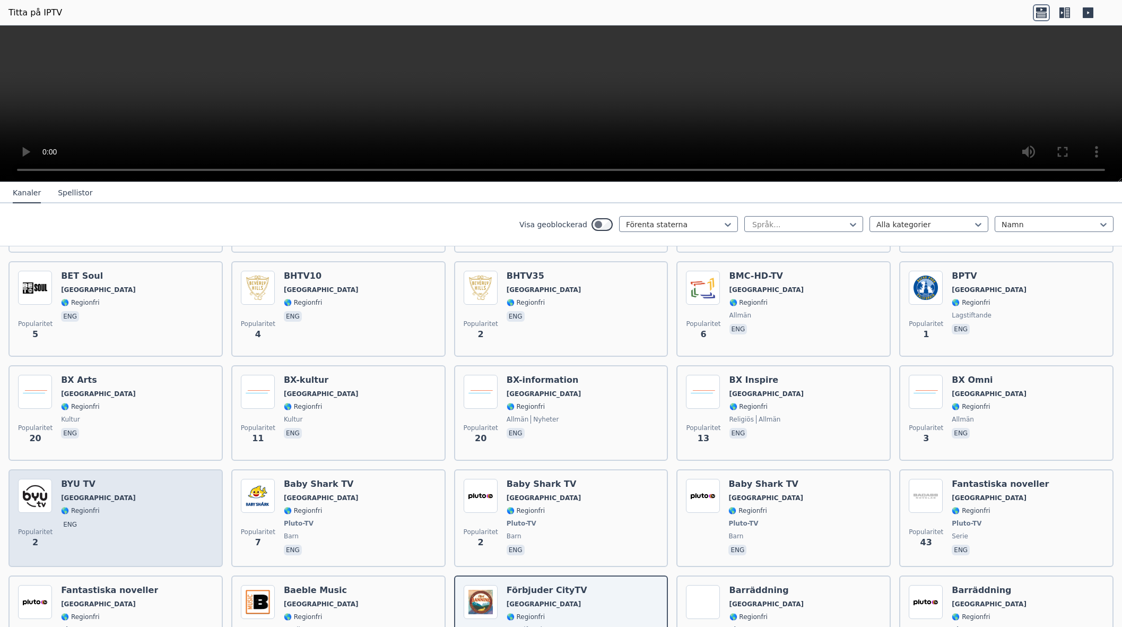
click at [81, 479] on font "BYU TV" at bounding box center [78, 484] width 34 height 10
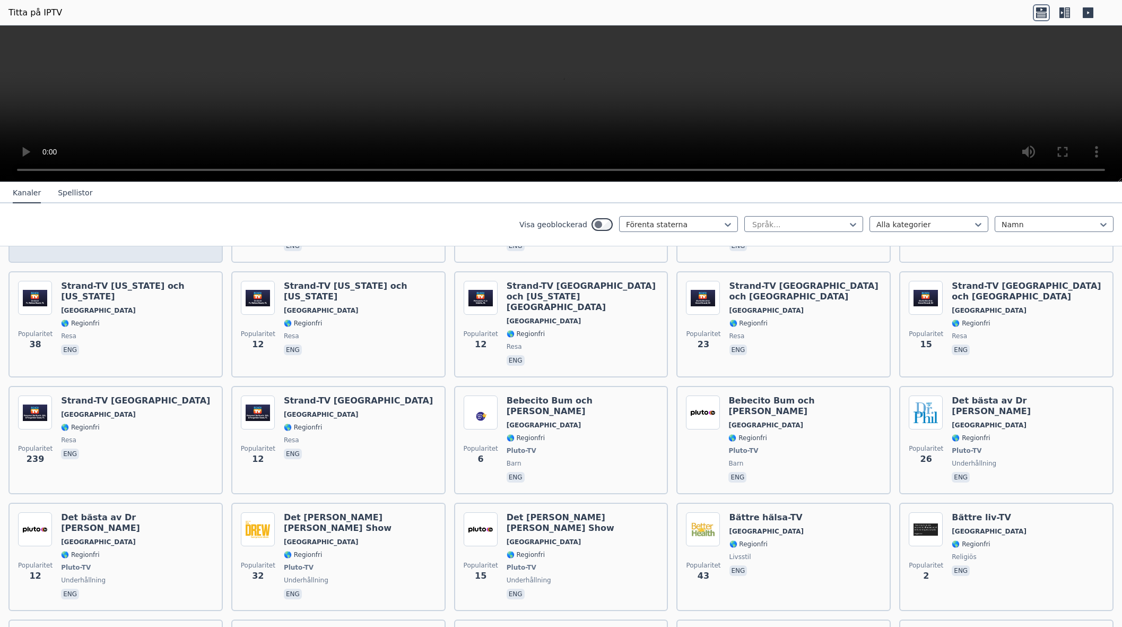
scroll to position [3503, 0]
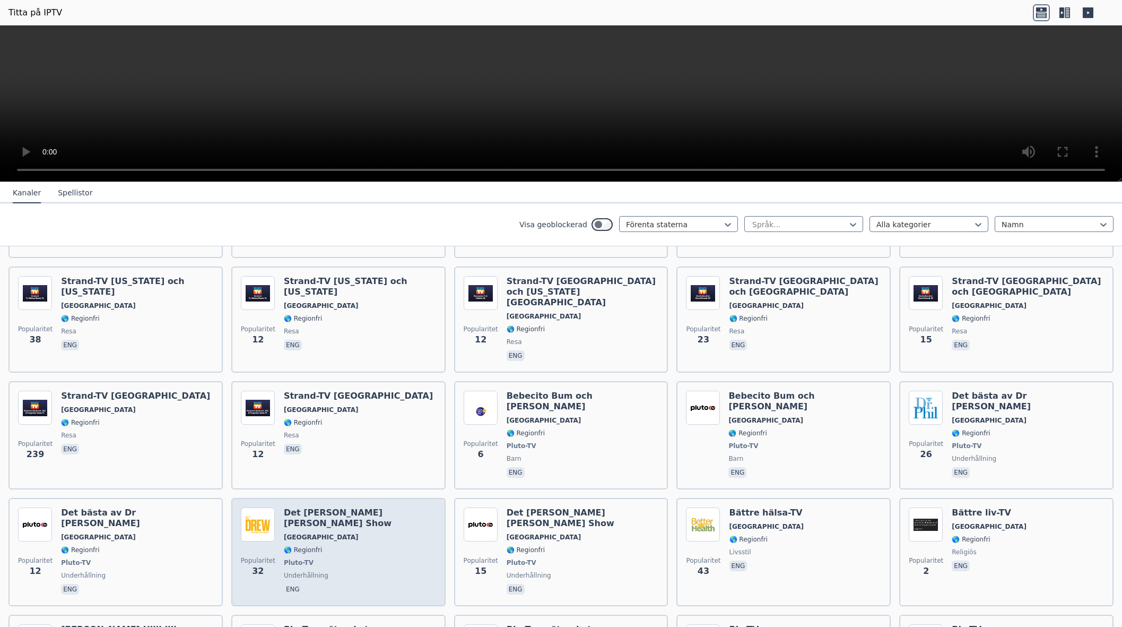
click at [313, 533] on span "[GEOGRAPHIC_DATA]" at bounding box center [360, 537] width 152 height 8
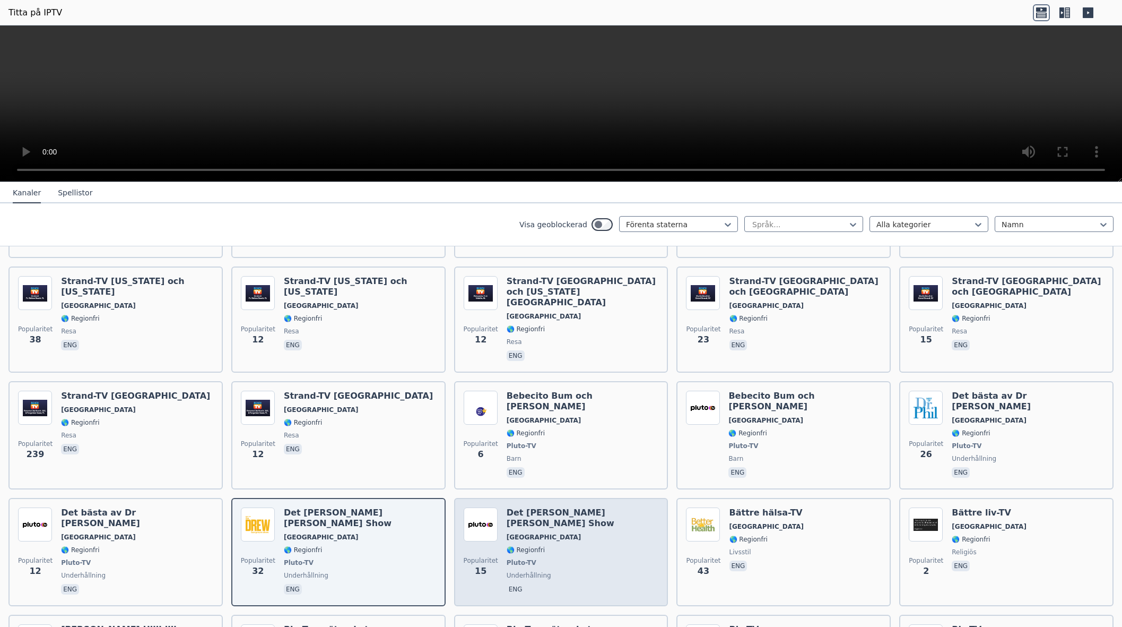
click at [593, 546] on span "🌎 Regionfri" at bounding box center [583, 550] width 152 height 8
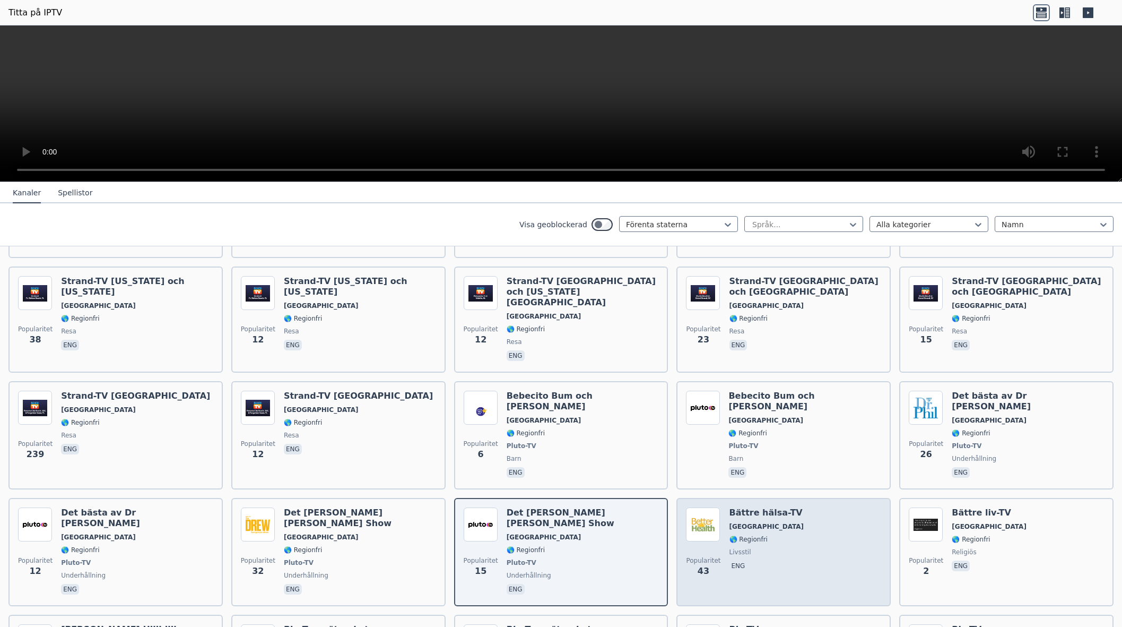
click at [756, 522] on span "[GEOGRAPHIC_DATA]" at bounding box center [767, 526] width 75 height 8
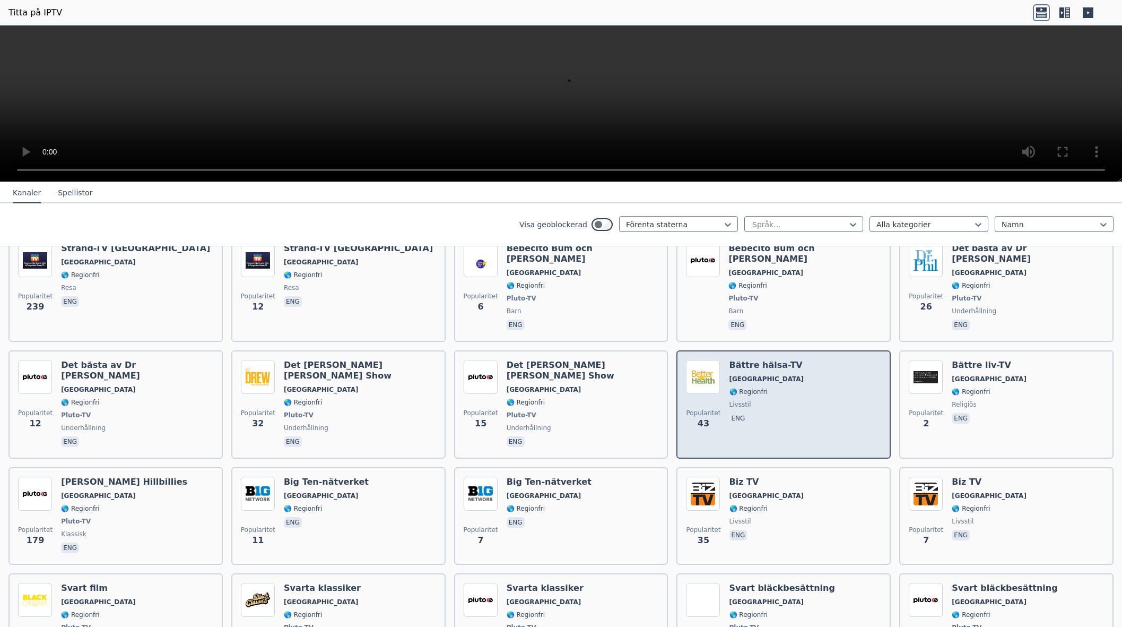
scroll to position [3655, 0]
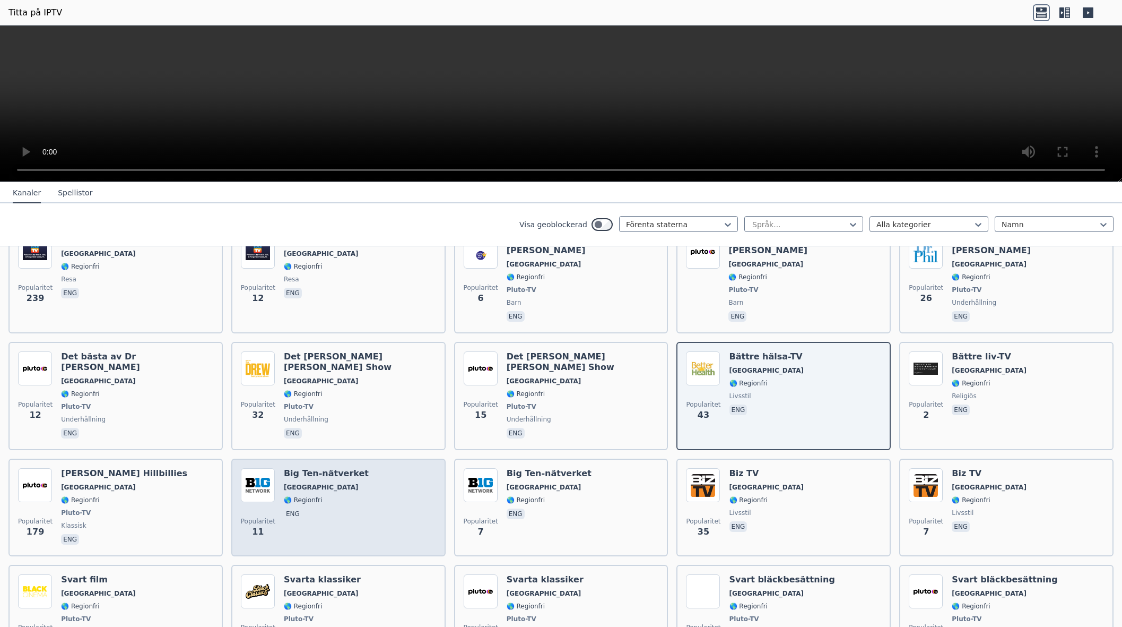
click at [315, 468] on div "Big Ten-nätverket [GEOGRAPHIC_DATA] 🌎 Regionfri eng" at bounding box center [326, 507] width 85 height 79
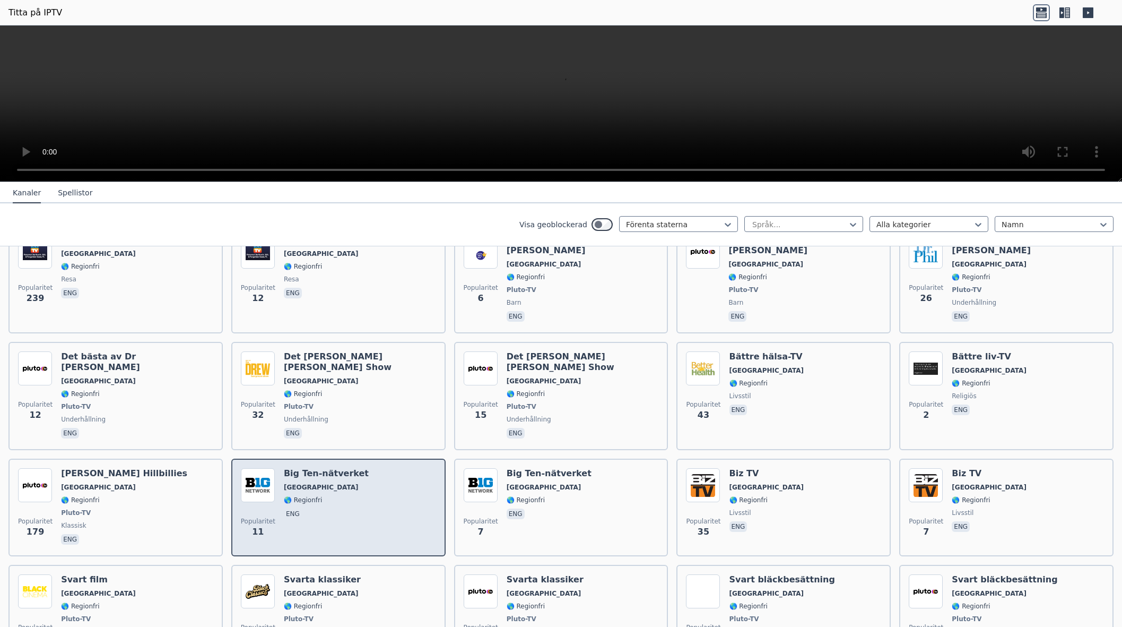
scroll to position [3663, 0]
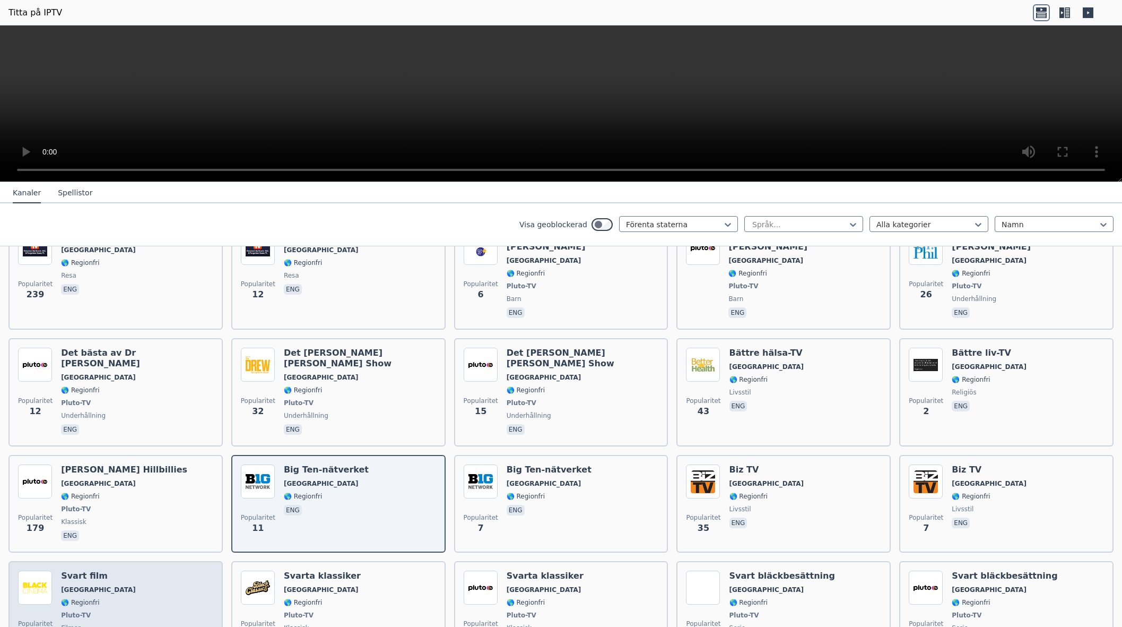
click at [75, 571] on font "Svart film" at bounding box center [84, 576] width 47 height 10
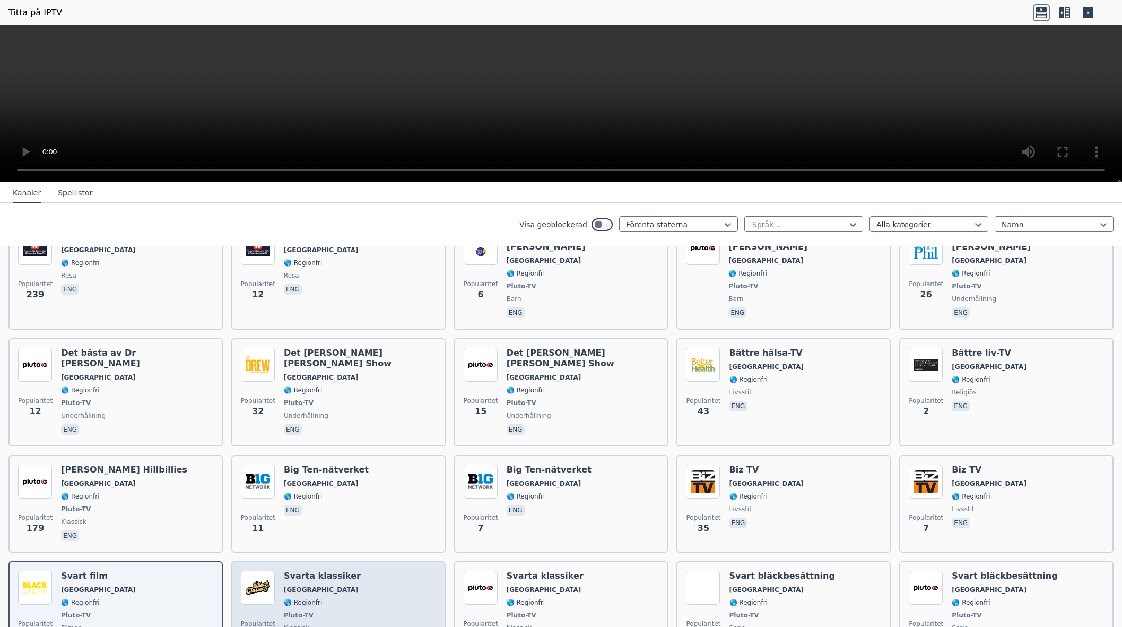
click at [319, 585] on span "[GEOGRAPHIC_DATA]" at bounding box center [322, 589] width 77 height 8
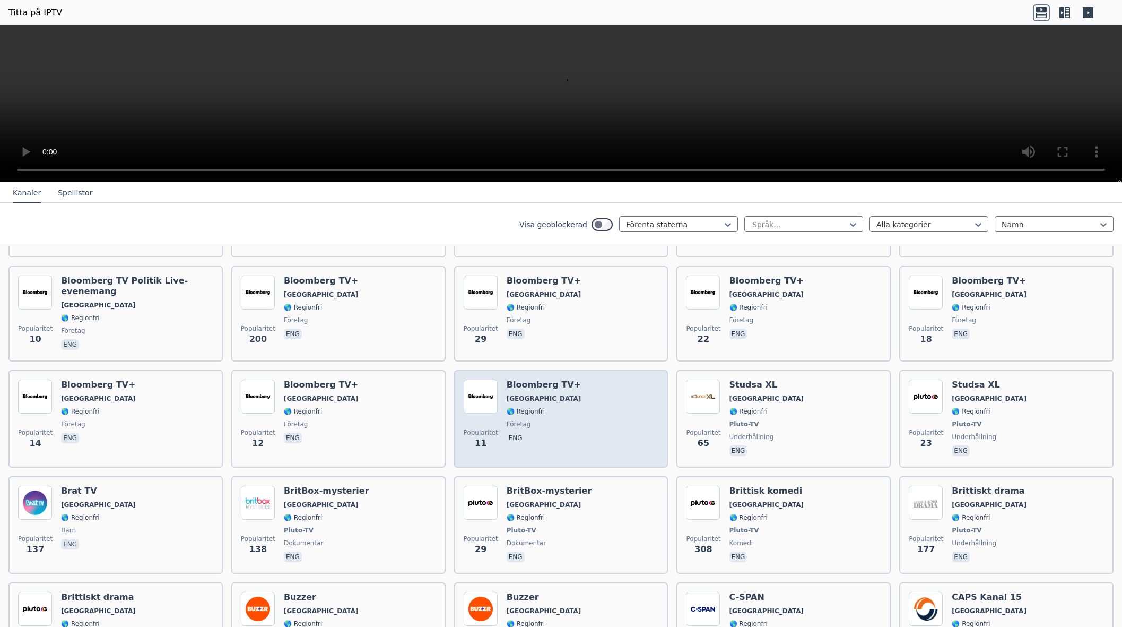
scroll to position [4693, 0]
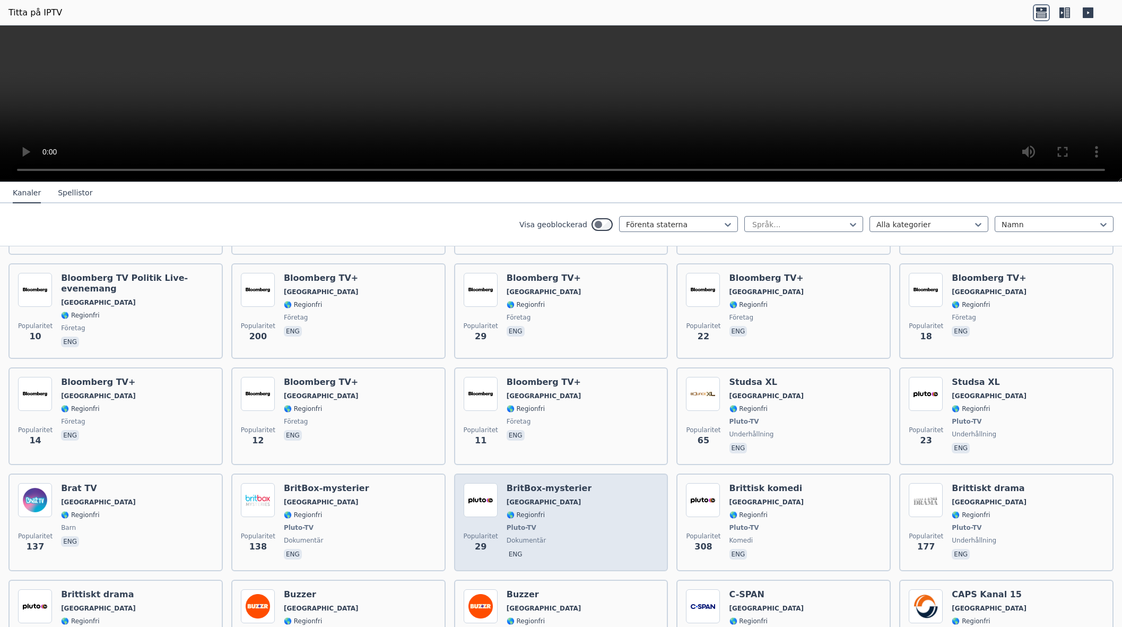
click at [516, 498] on font "[GEOGRAPHIC_DATA]" at bounding box center [544, 501] width 75 height 7
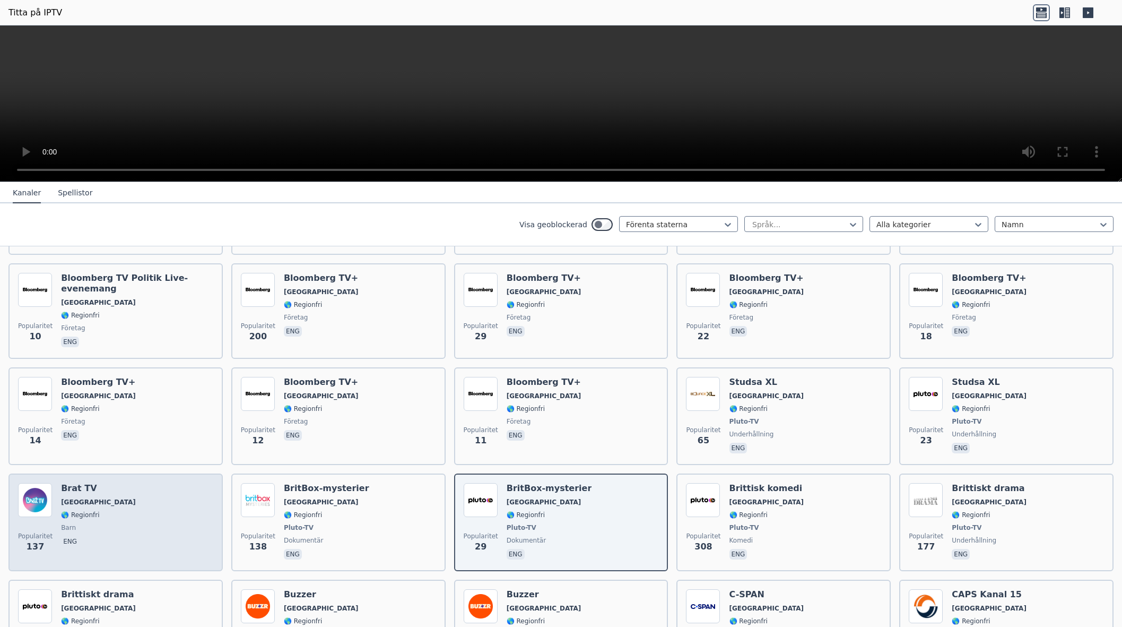
click at [77, 483] on font "Brat TV" at bounding box center [79, 488] width 36 height 10
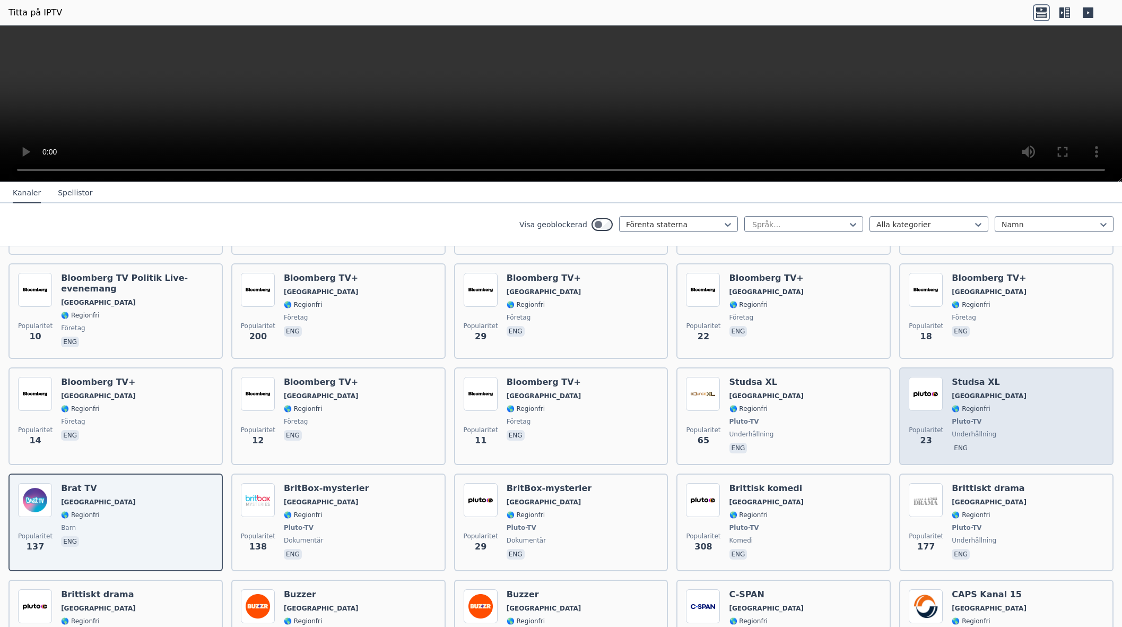
click at [962, 405] on font "🌎 Regionfri" at bounding box center [971, 408] width 38 height 7
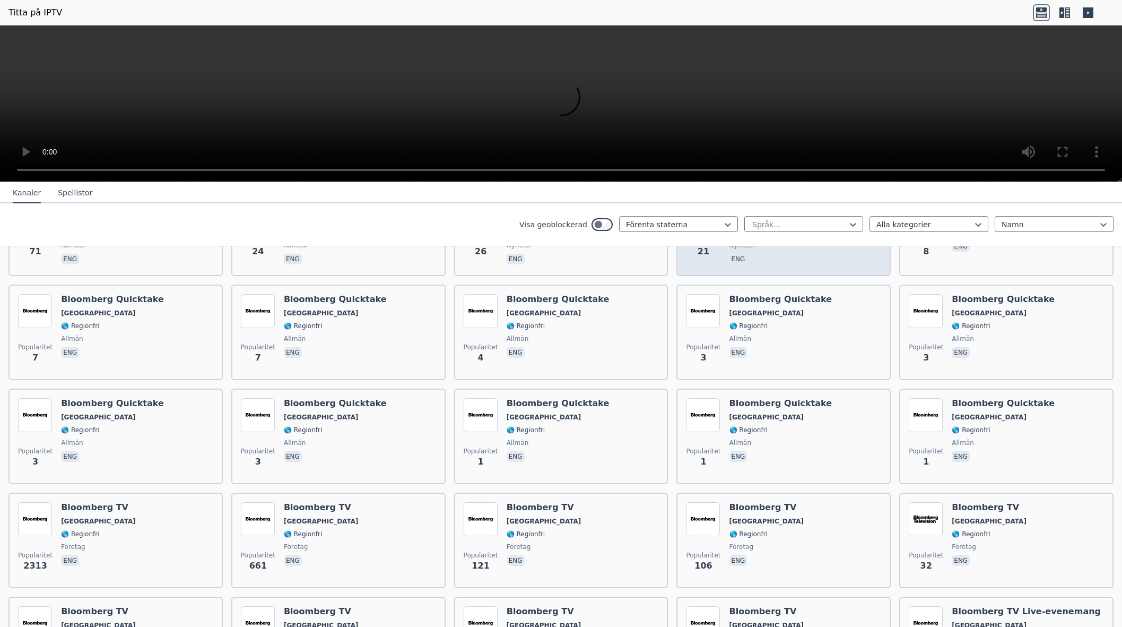
scroll to position [4214, 0]
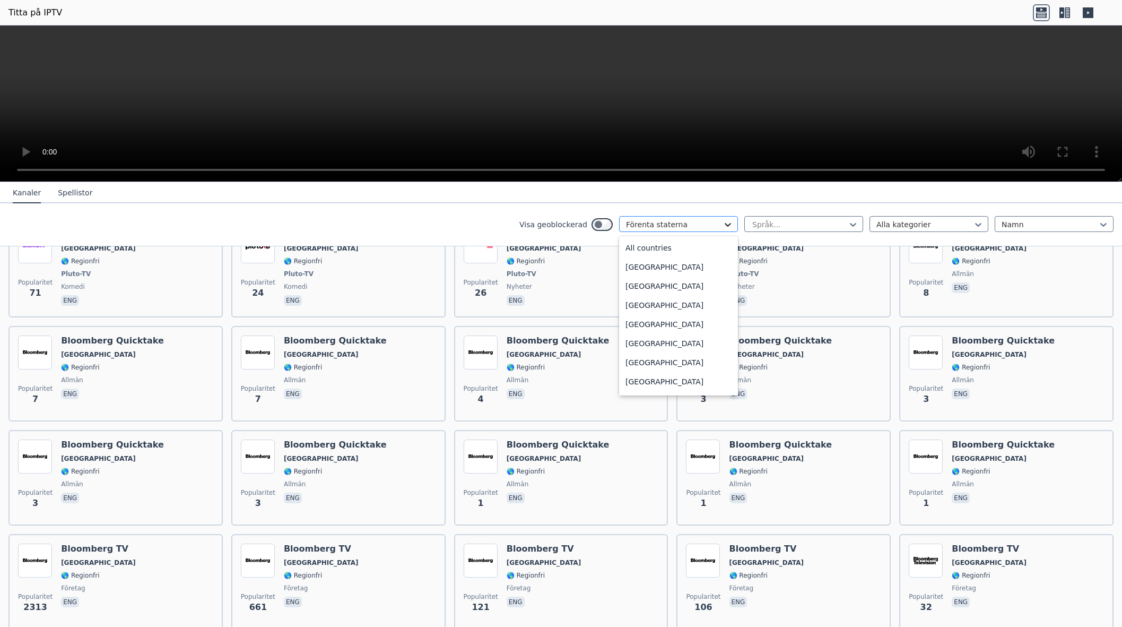
click at [728, 223] on icon at bounding box center [728, 224] width 11 height 11
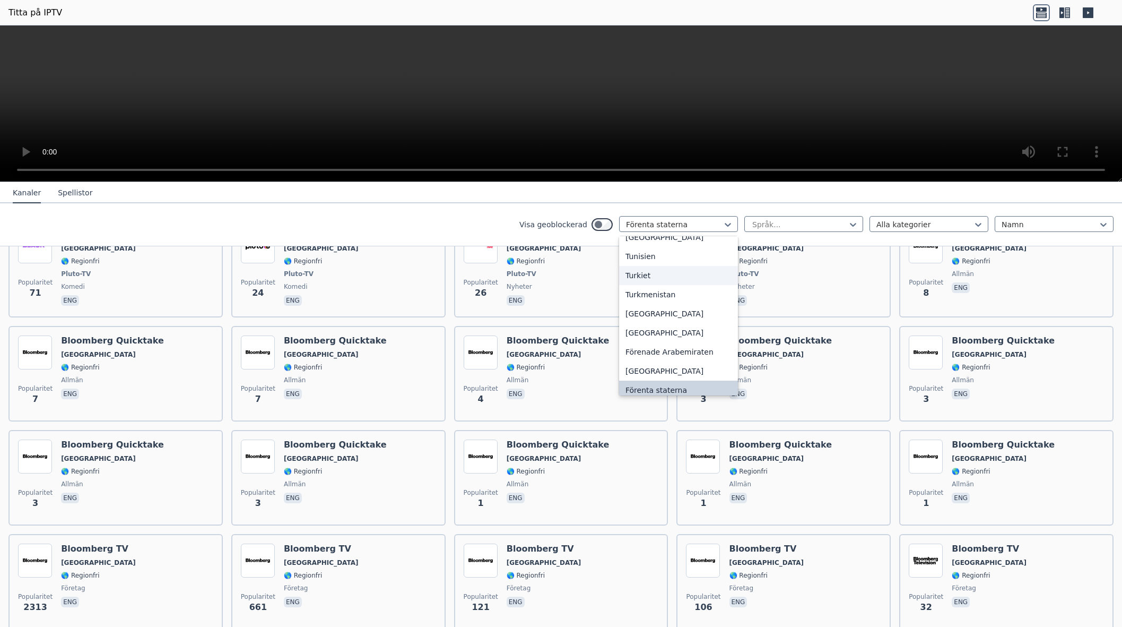
click at [634, 271] on font "Turkiet" at bounding box center [638, 275] width 25 height 8
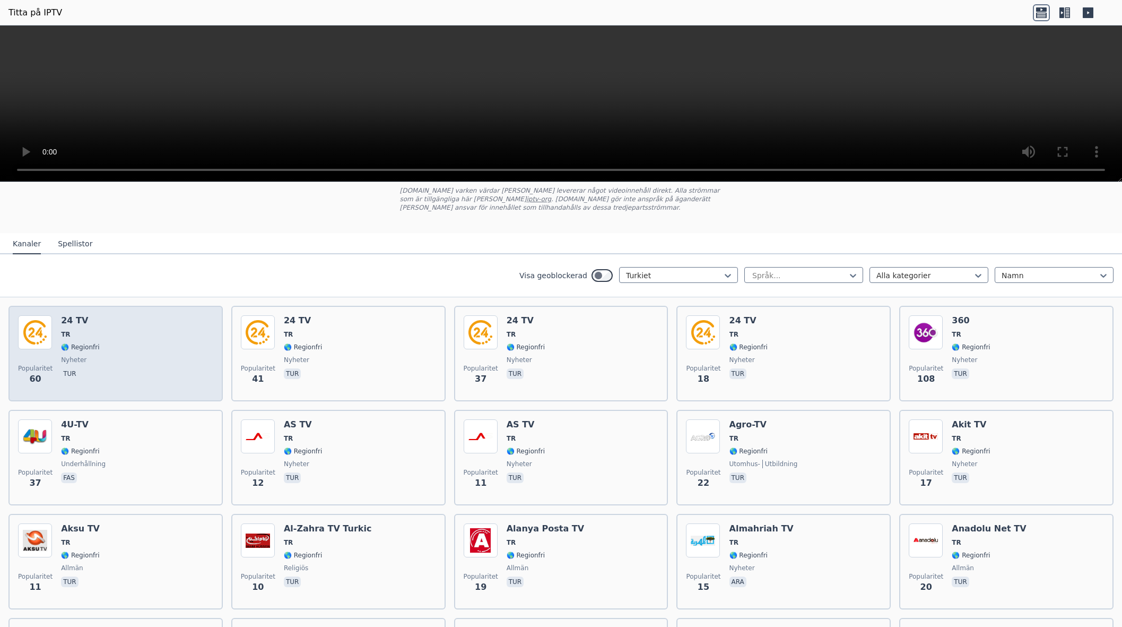
scroll to position [56, 0]
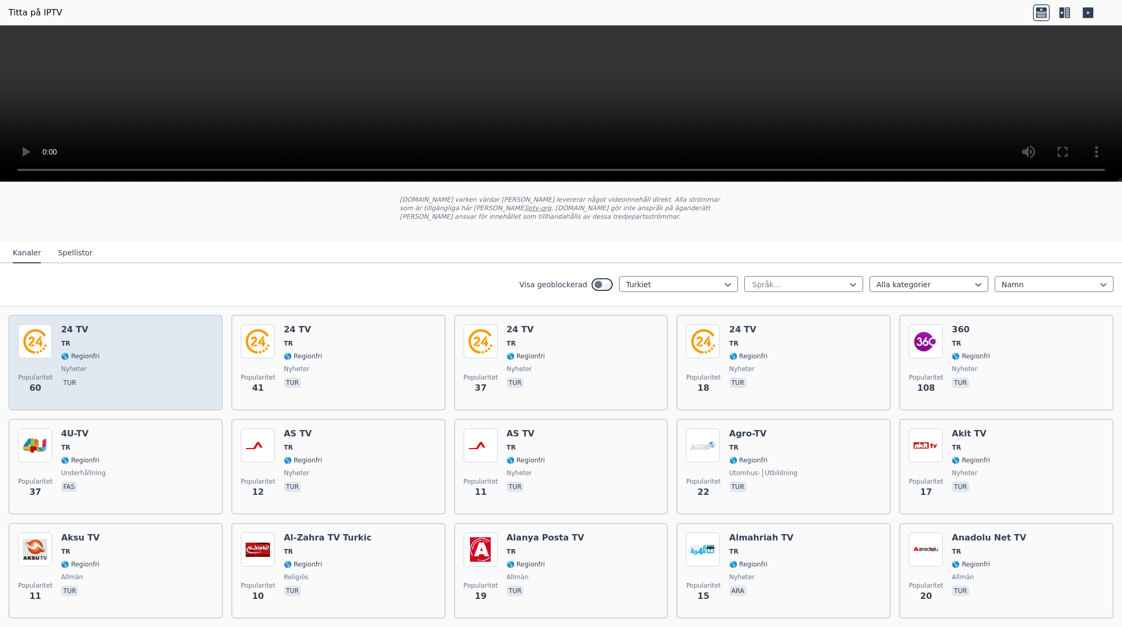
click at [81, 332] on font "24 TV" at bounding box center [74, 329] width 27 height 10
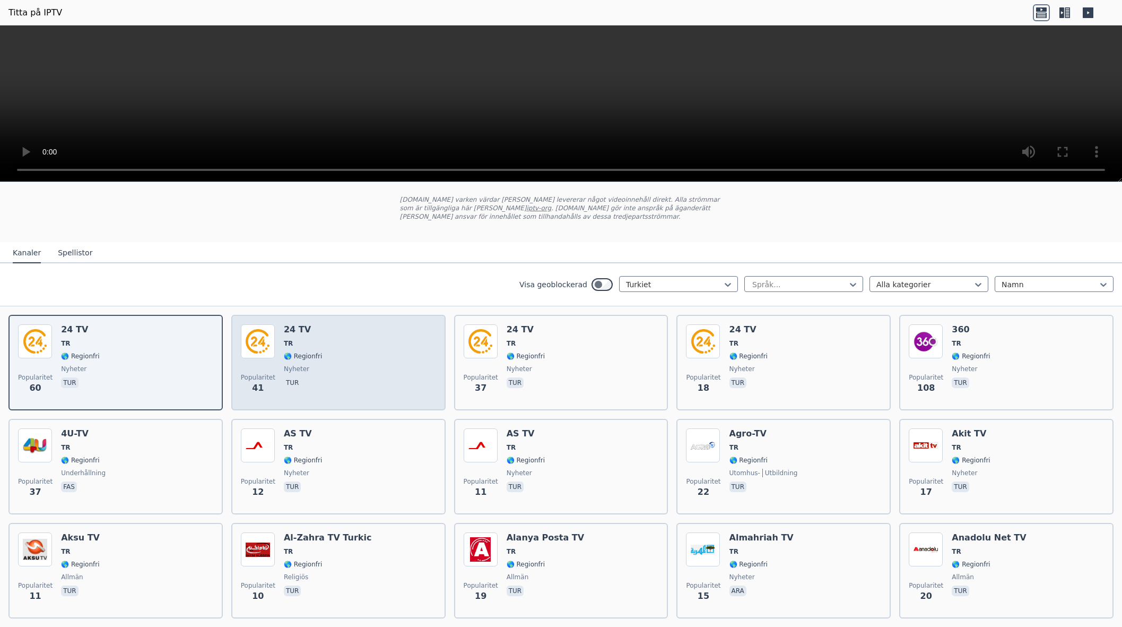
click at [319, 355] on div "Popularitet 41 24 TV TR 🌎 Regionfri nyheter tur" at bounding box center [338, 362] width 195 height 76
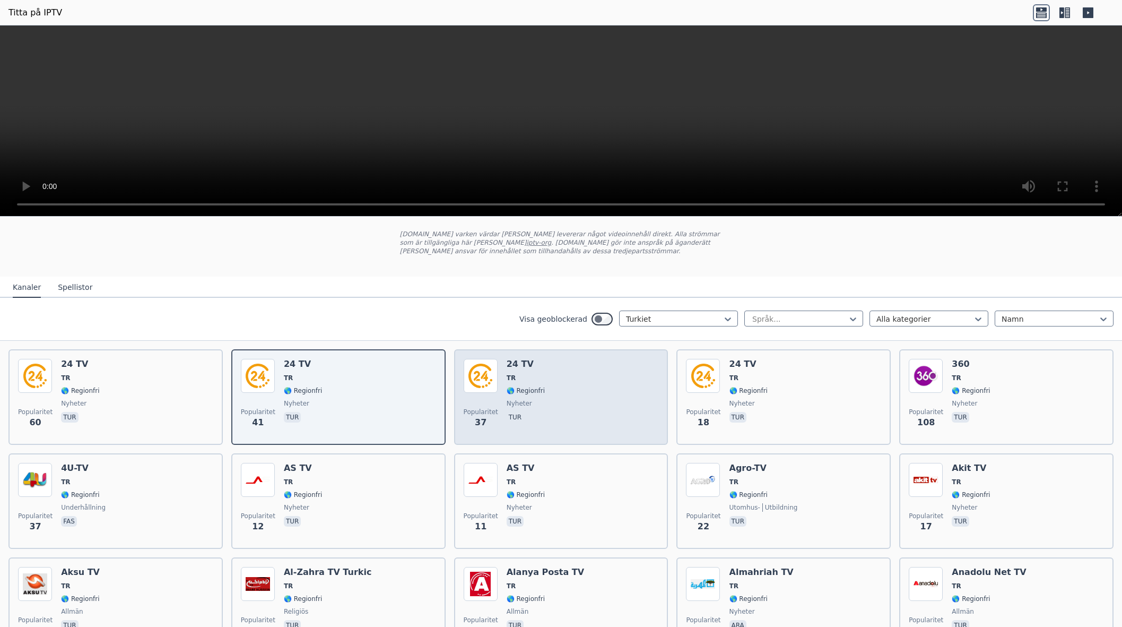
click at [541, 379] on div "Popularitet 37 24 TV TR 🌎 Regionfri nyheter tur" at bounding box center [561, 397] width 195 height 76
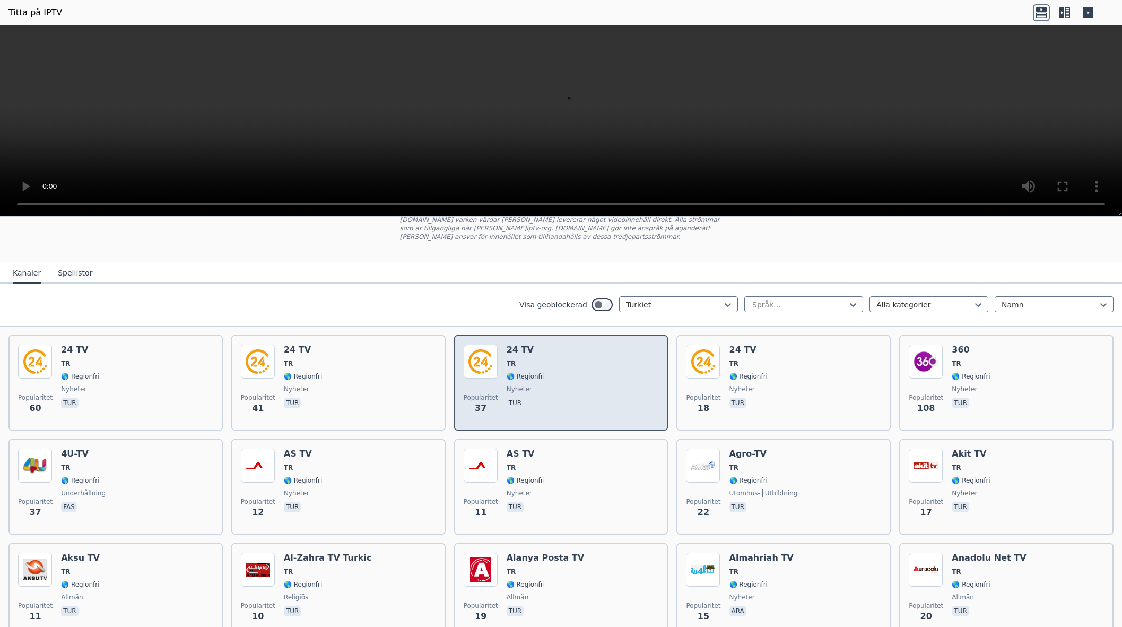
scroll to position [77, 0]
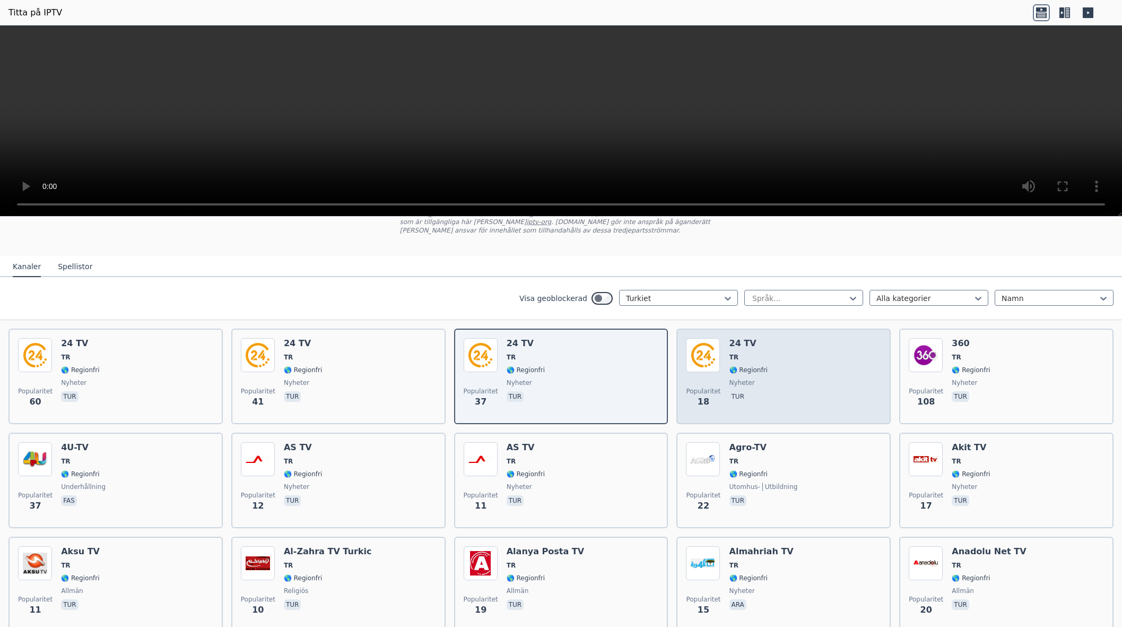
click at [738, 370] on font "🌎 Regionfri" at bounding box center [749, 369] width 38 height 7
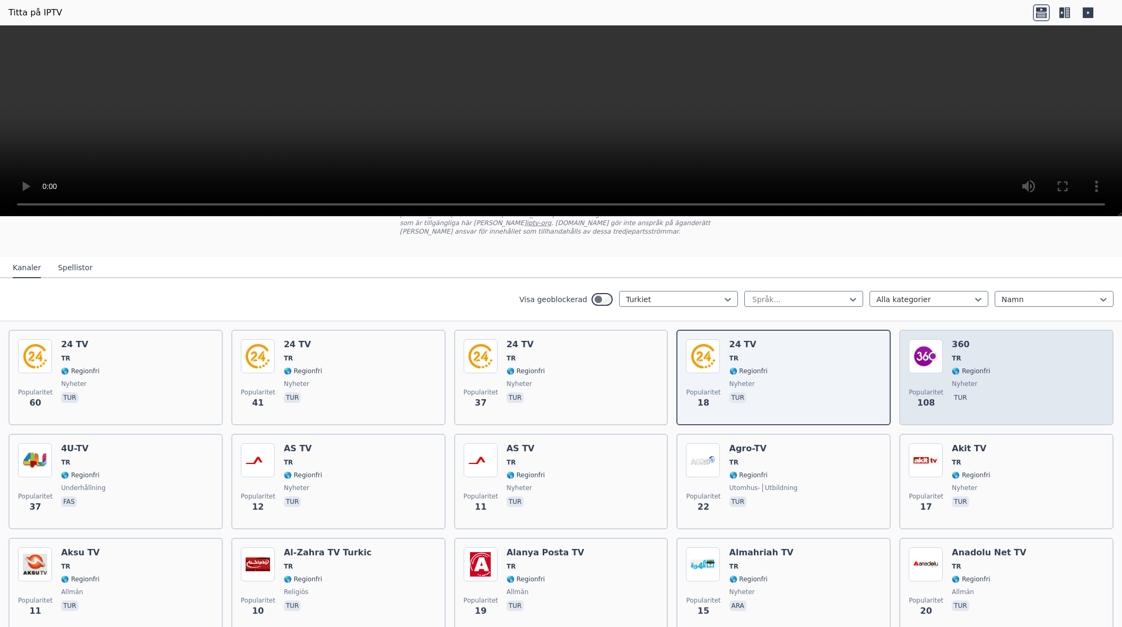
click at [968, 368] on font "🌎 Regionfri" at bounding box center [971, 370] width 38 height 7
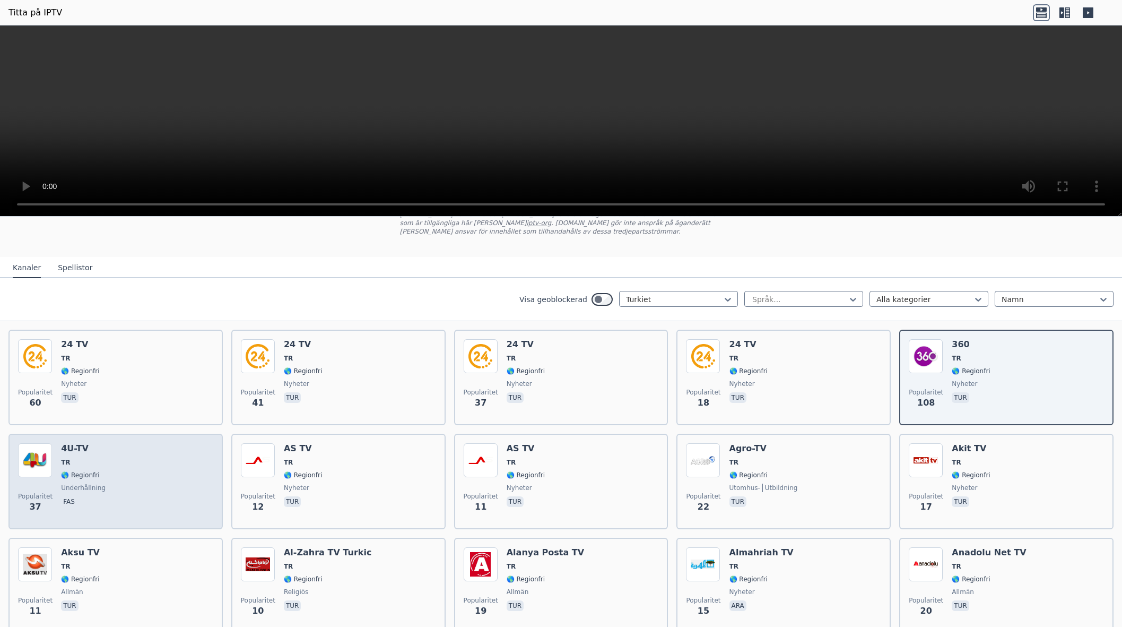
click at [92, 456] on div "4U-TV TR 🌎 Regionfri underhållning fas" at bounding box center [83, 481] width 45 height 76
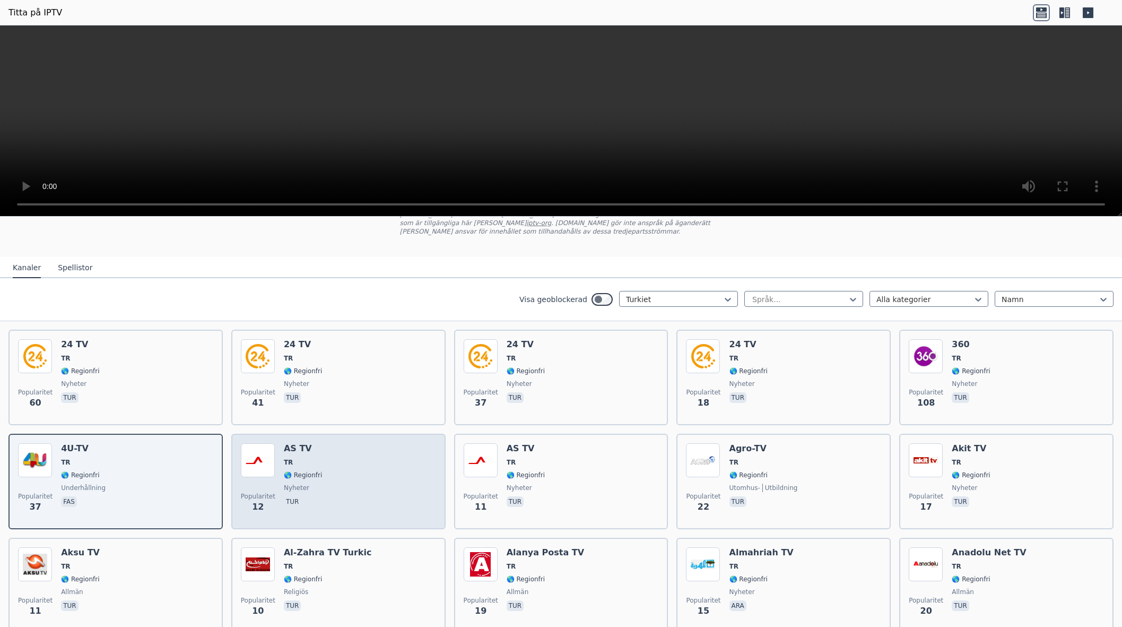
click at [316, 462] on span "TR" at bounding box center [303, 462] width 38 height 8
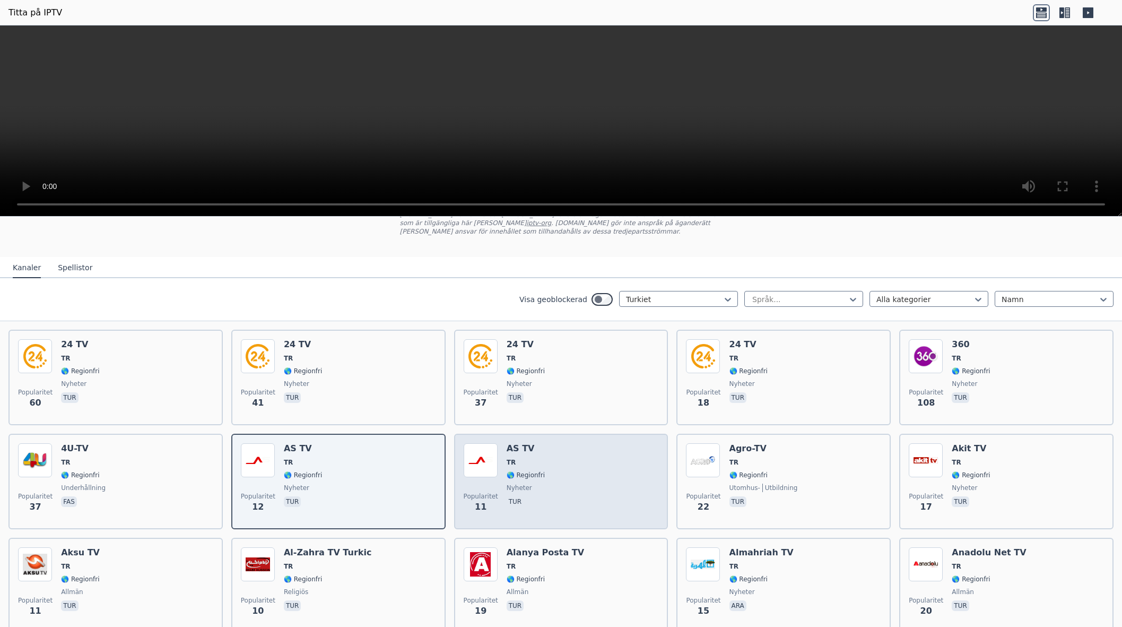
click at [542, 463] on div "Popularitet 11 AS TV TR 🌎 Regionfri nyheter tur" at bounding box center [561, 481] width 195 height 76
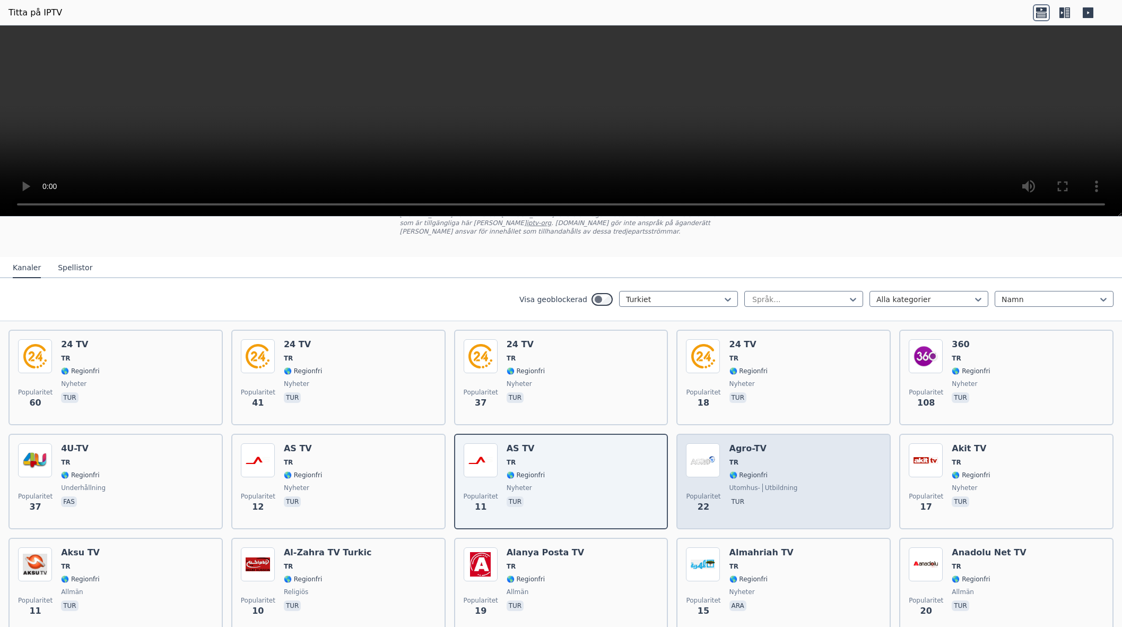
click at [760, 471] on font "🌎 Regionfri" at bounding box center [749, 474] width 38 height 7
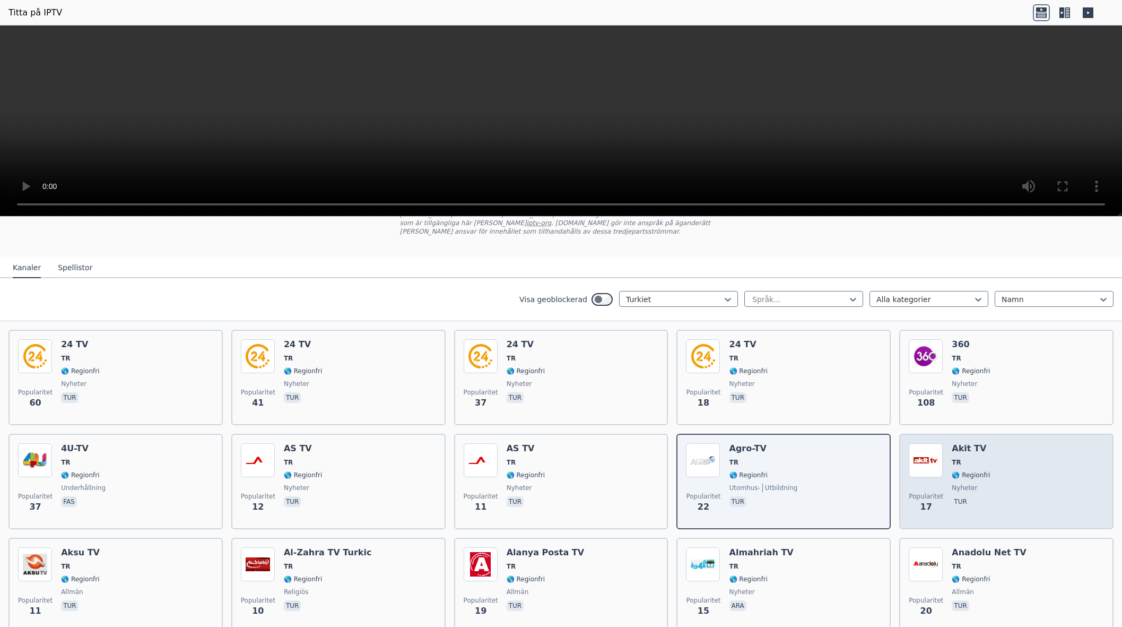
click at [961, 471] on font "🌎 Regionfri" at bounding box center [971, 474] width 38 height 7
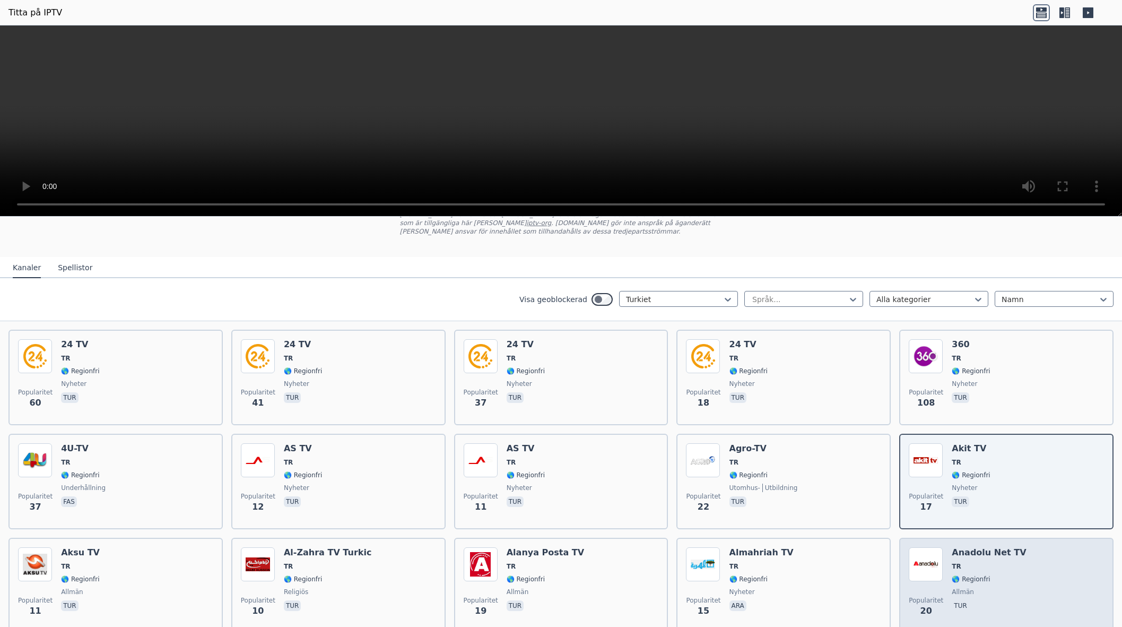
click at [975, 574] on div "Anadolu Net TV TR 🌎 Regionfri [PERSON_NAME] tur" at bounding box center [989, 585] width 74 height 76
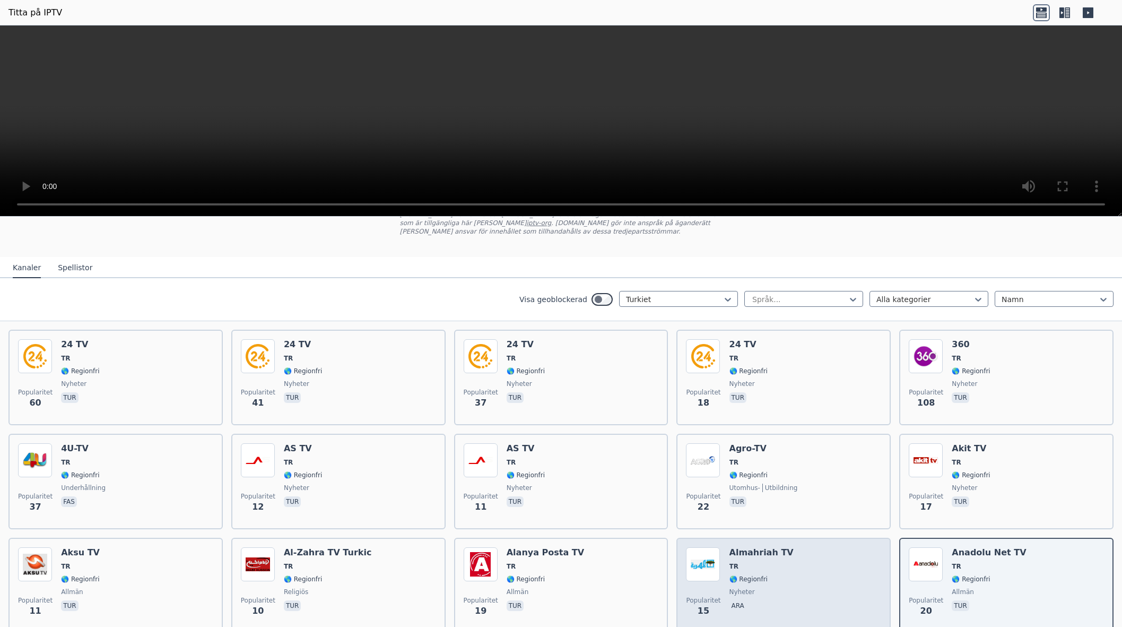
click at [766, 567] on span "TR" at bounding box center [762, 566] width 64 height 8
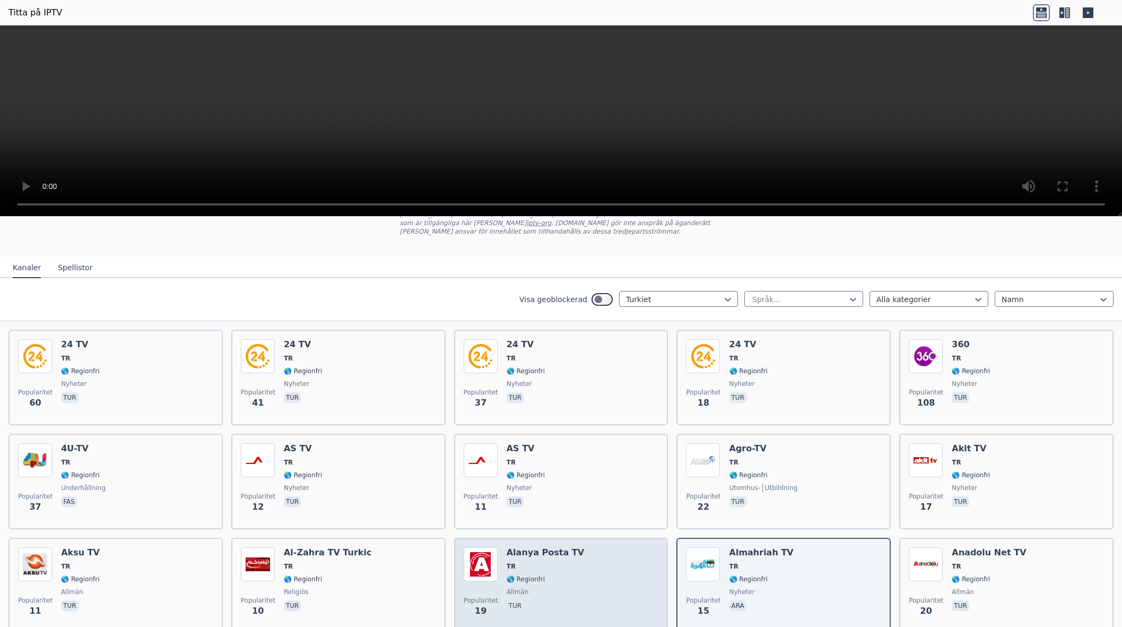
click at [531, 568] on span "TR" at bounding box center [545, 566] width 77 height 8
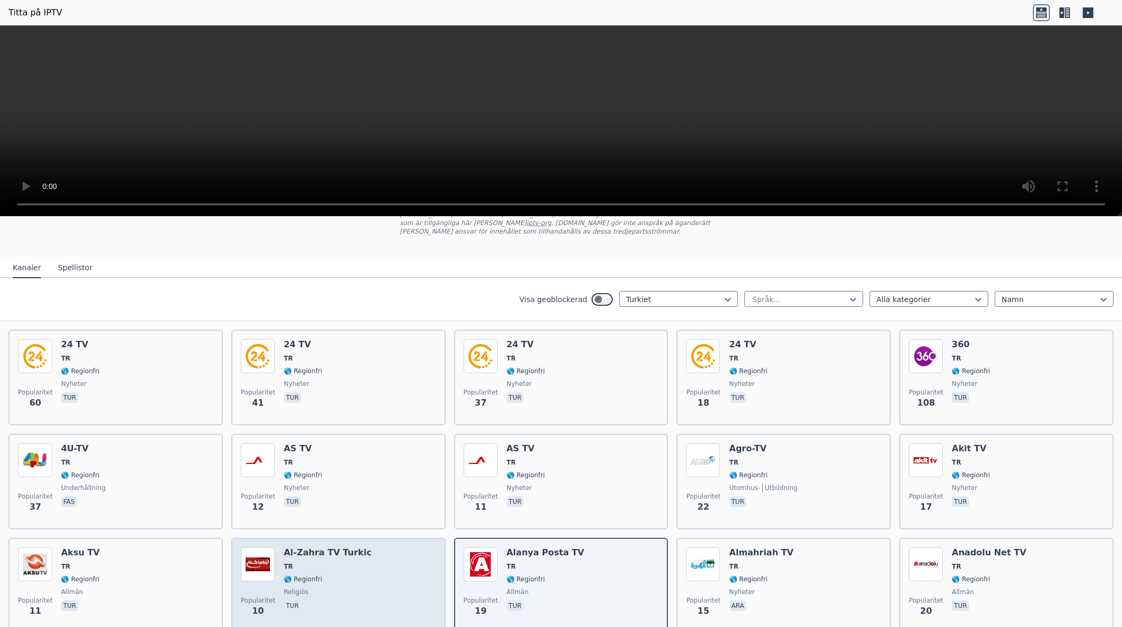
click at [334, 566] on span "TR" at bounding box center [328, 566] width 88 height 8
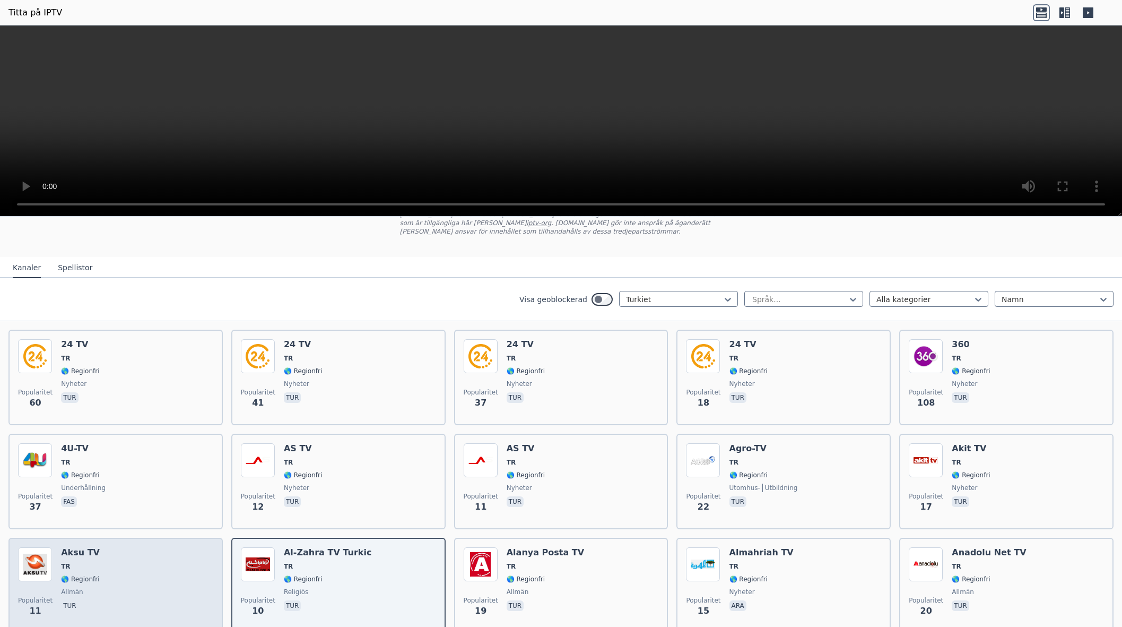
click at [109, 564] on div "Popularitet 11 Aksu TV TR 🌎 Regionfri [PERSON_NAME] tur" at bounding box center [115, 585] width 195 height 76
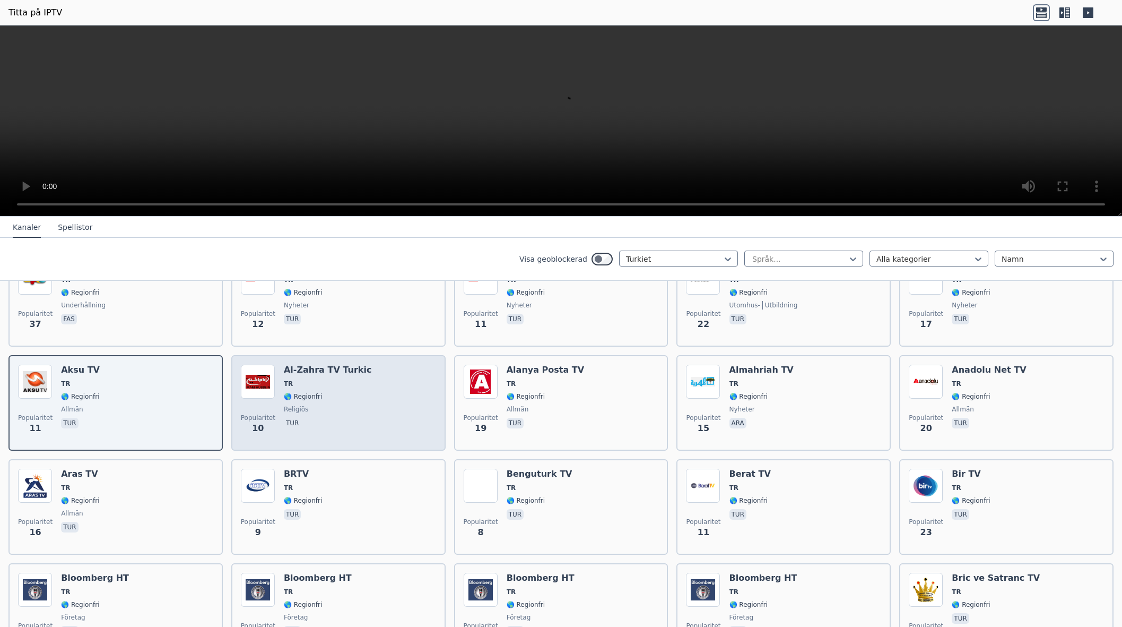
scroll to position [263, 0]
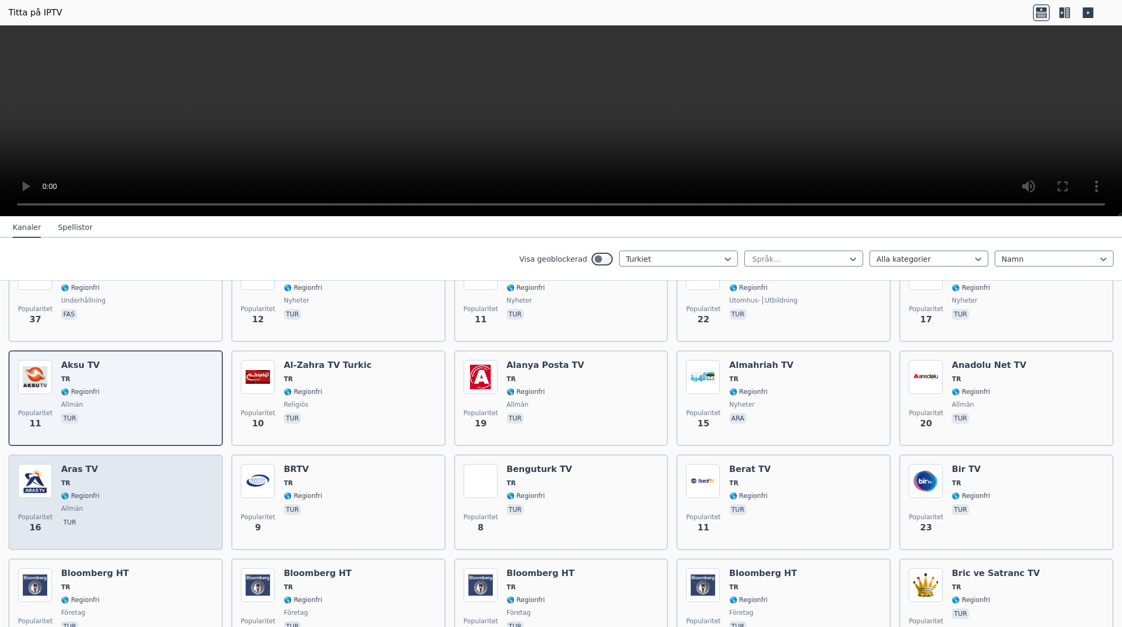
click at [92, 495] on font "🌎 Regionfri" at bounding box center [80, 495] width 38 height 7
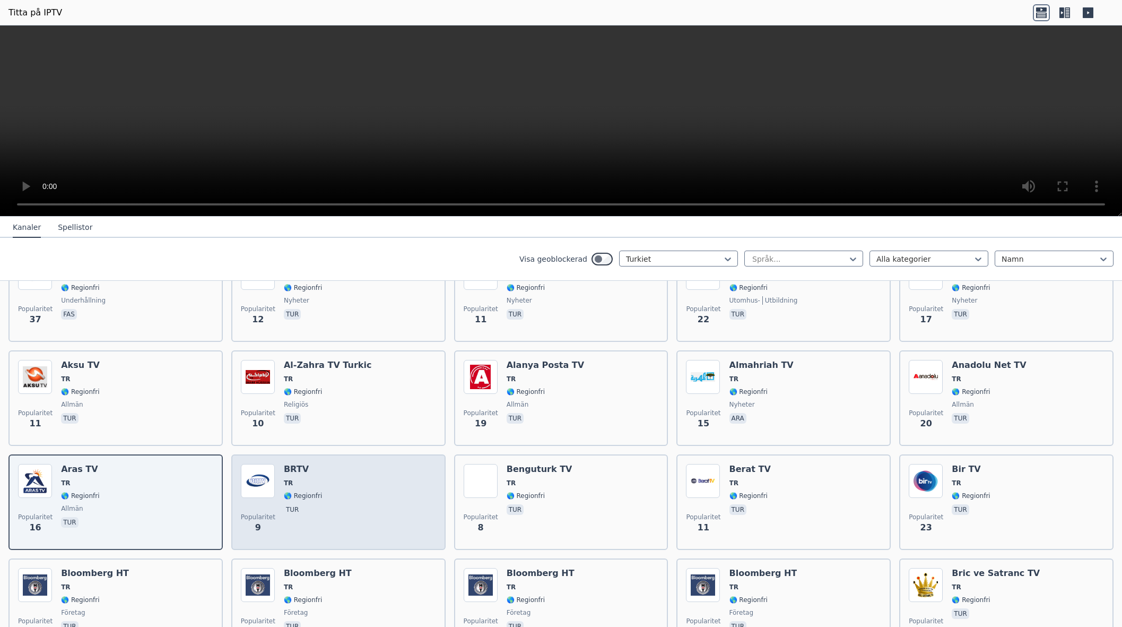
click at [346, 485] on div "Popularitet 9 BRTV TR 🌎 Regionfri tur" at bounding box center [338, 502] width 195 height 76
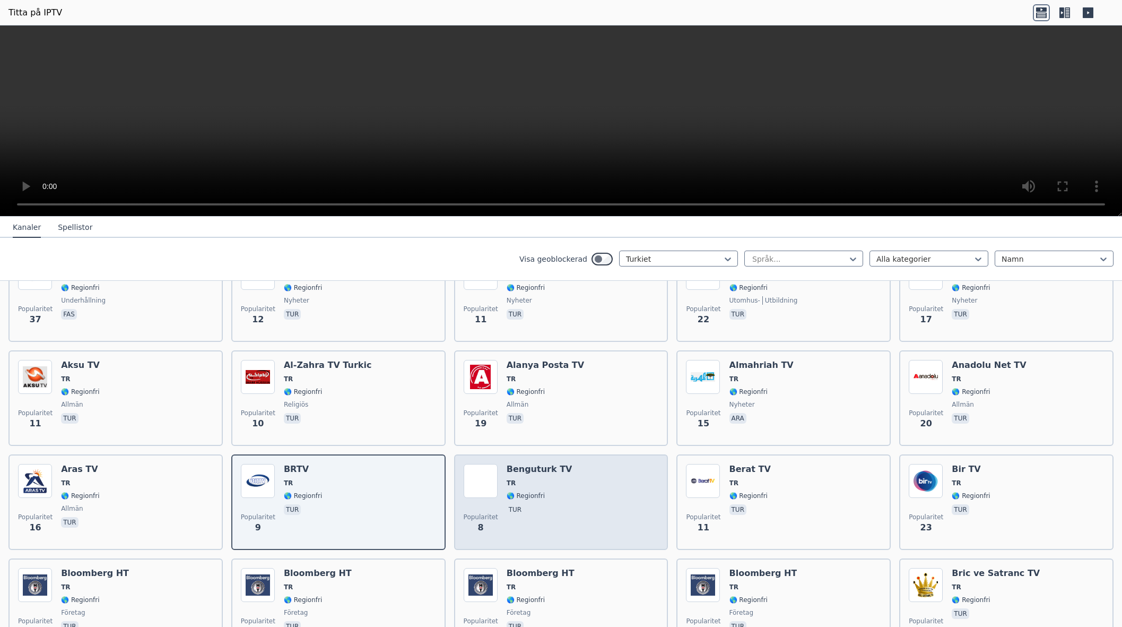
click at [547, 481] on span "TR" at bounding box center [540, 483] width 66 height 8
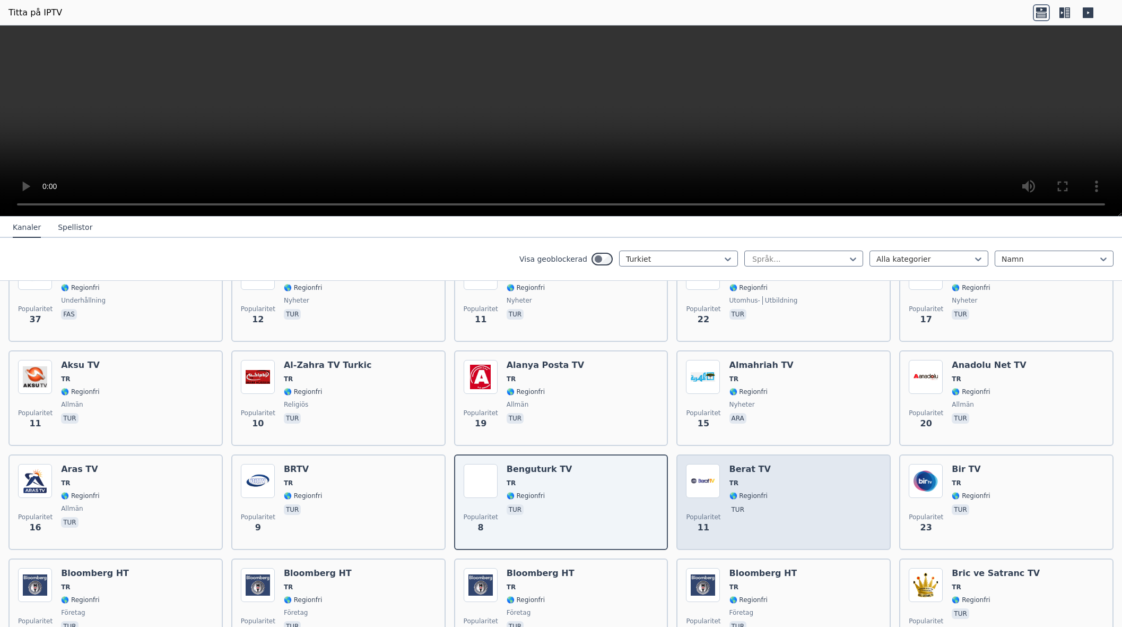
click at [739, 487] on div "Berat TV TR 🌎 Regionfri tur" at bounding box center [750, 502] width 41 height 76
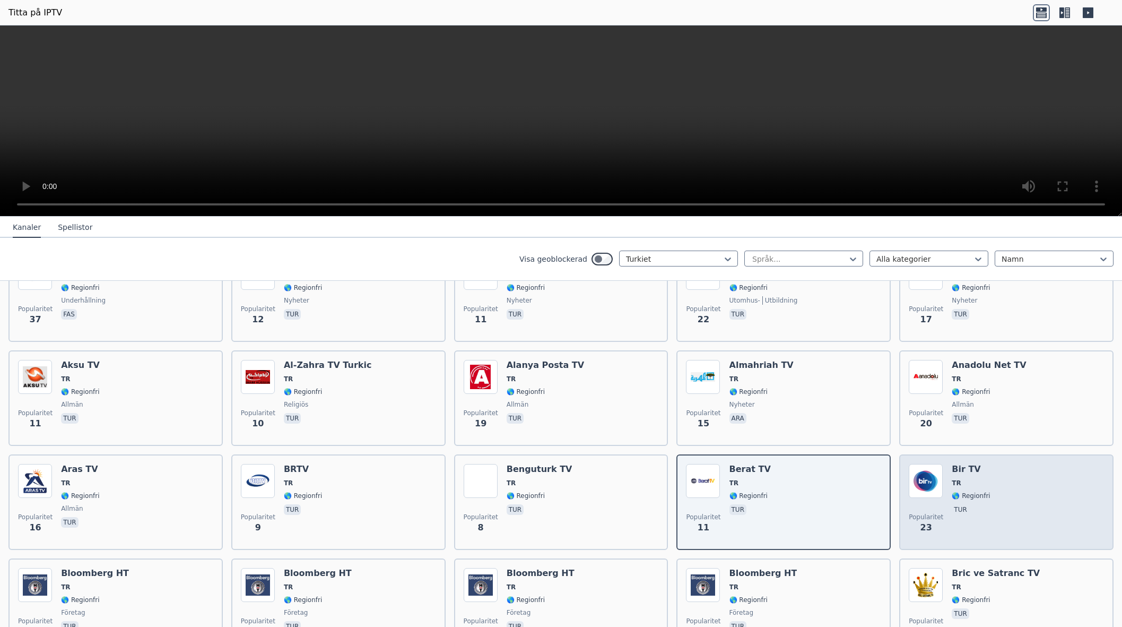
click at [978, 484] on span "TR" at bounding box center [971, 483] width 38 height 8
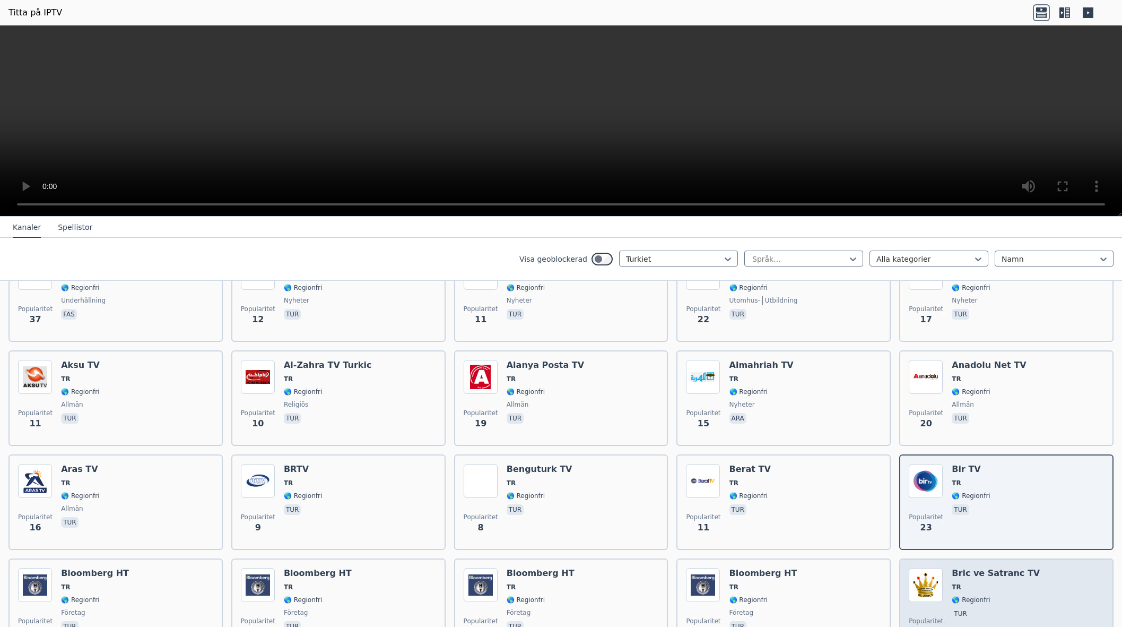
click at [989, 578] on h6 "Bric ve Satranc TV" at bounding box center [996, 573] width 88 height 11
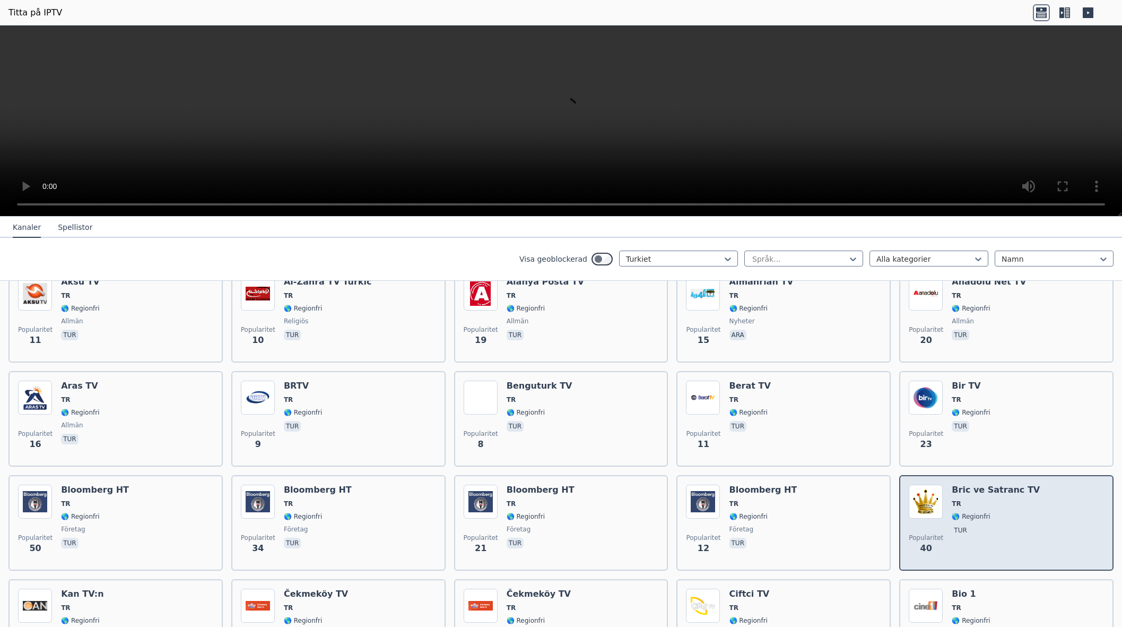
scroll to position [348, 0]
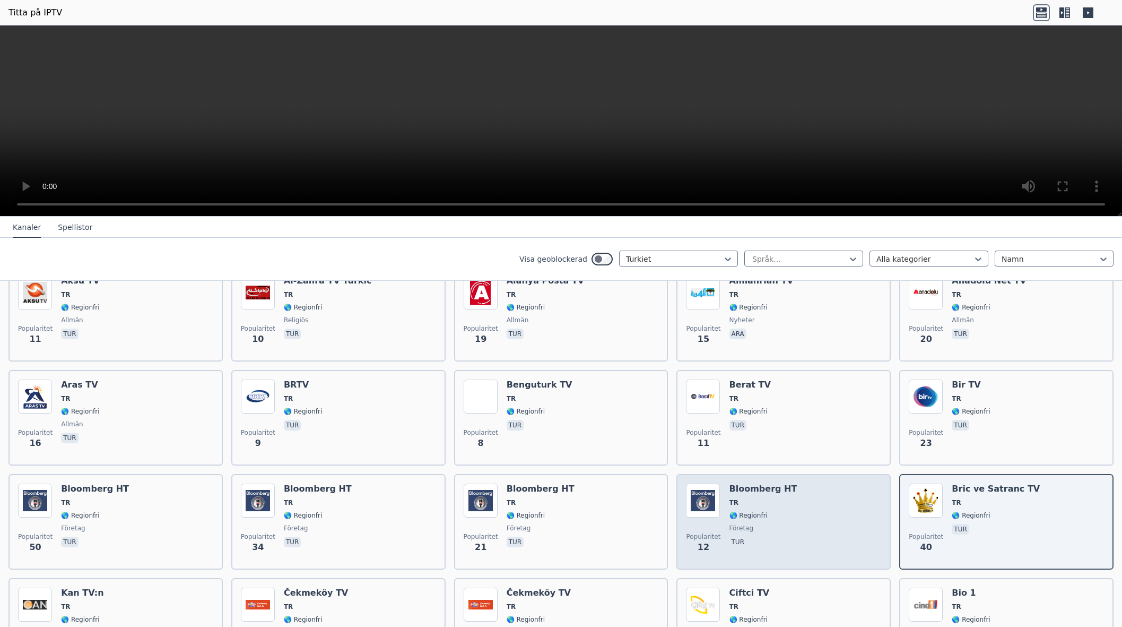
click at [744, 507] on div "Bloomberg HT TR 🌎 Regionfri företag tur" at bounding box center [764, 521] width 68 height 76
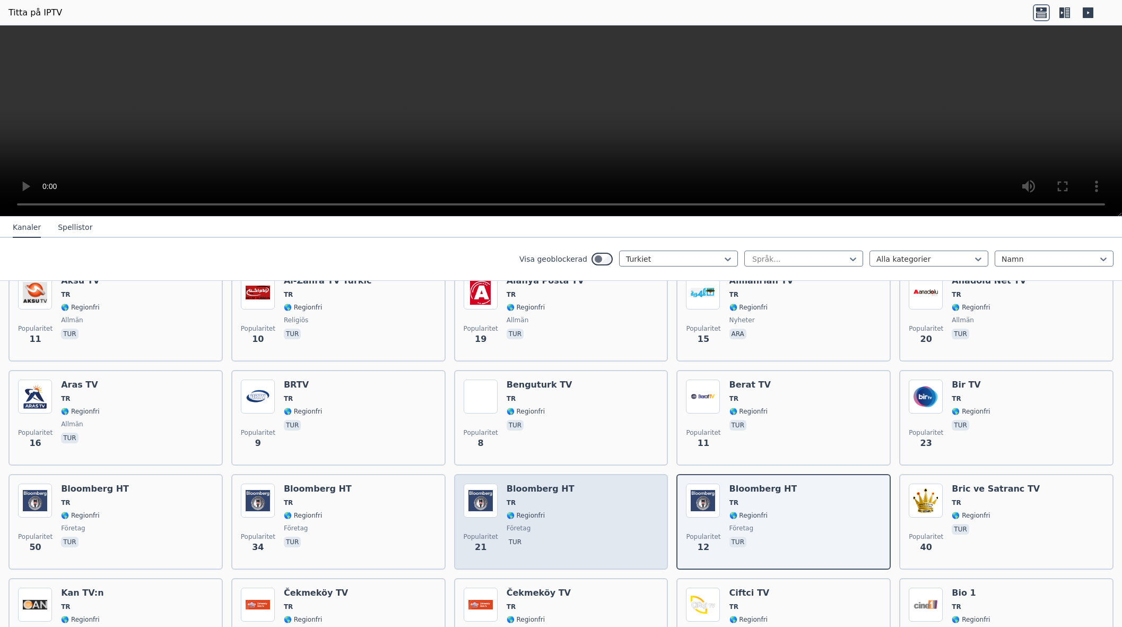
click at [533, 491] on font "Bloomberg HT" at bounding box center [541, 488] width 68 height 10
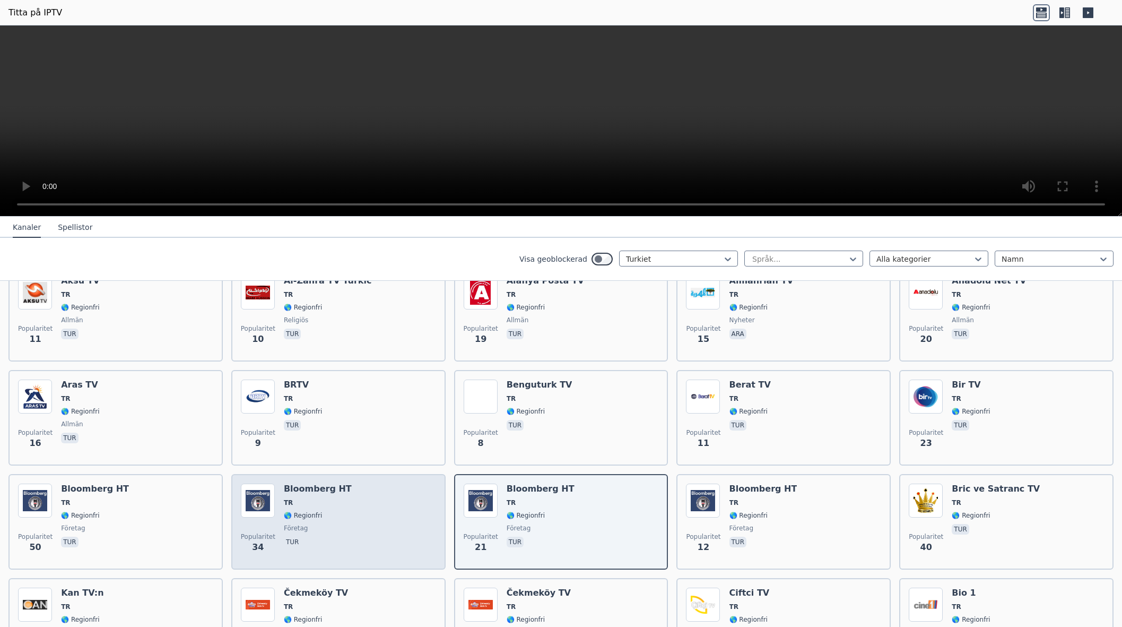
click at [304, 494] on font "Bloomberg HT" at bounding box center [318, 488] width 68 height 10
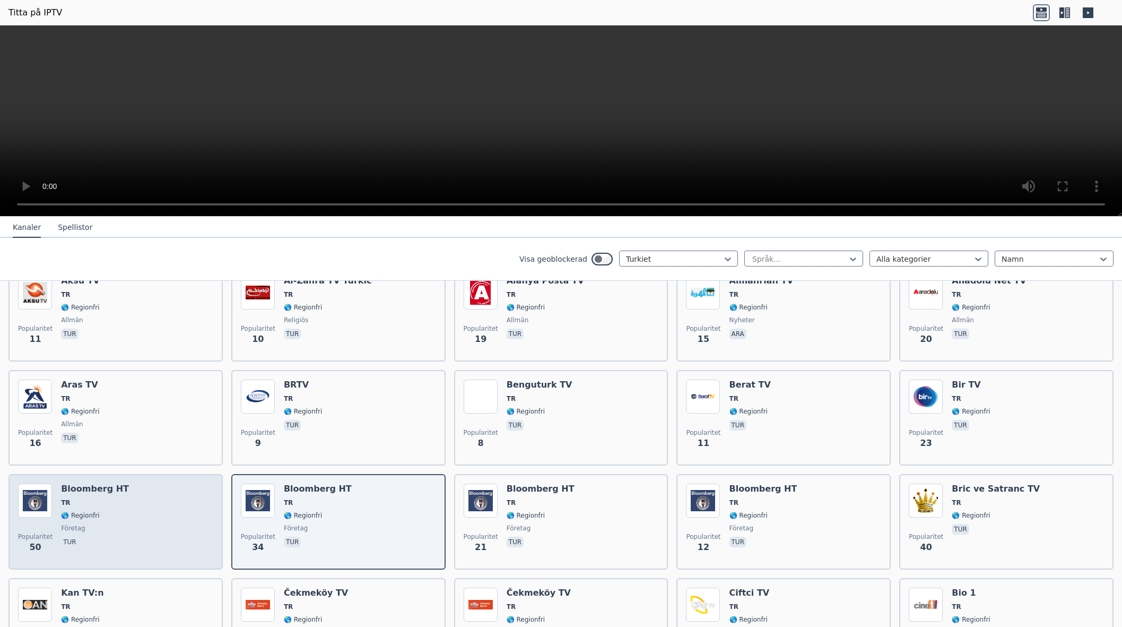
click at [80, 494] on h6 "Bloomberg HT" at bounding box center [95, 488] width 68 height 11
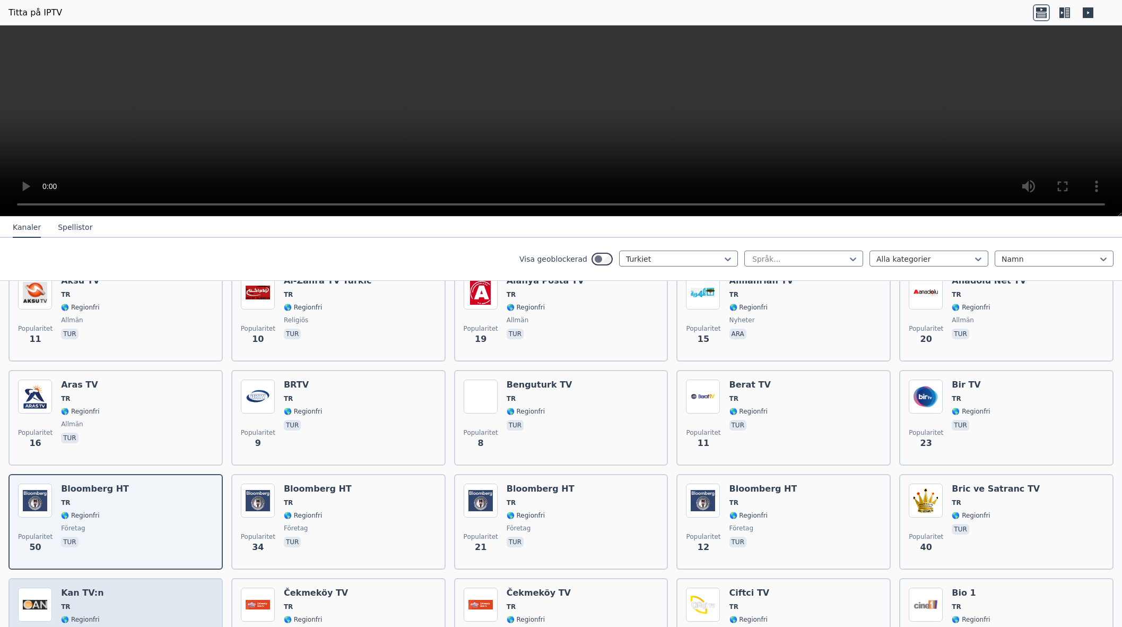
click at [101, 591] on div "Popularitet 24 Kan TV:n TR 🌎 Regionfri nyheter tur" at bounding box center [115, 626] width 195 height 76
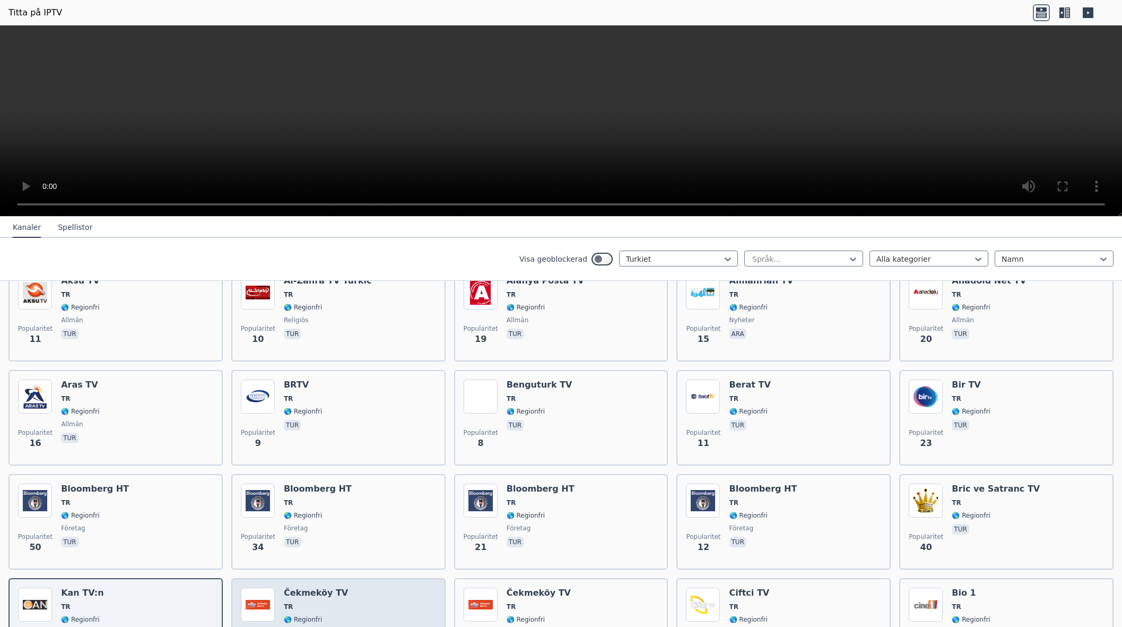
click at [332, 588] on font "Čekmeköy TV" at bounding box center [316, 593] width 64 height 10
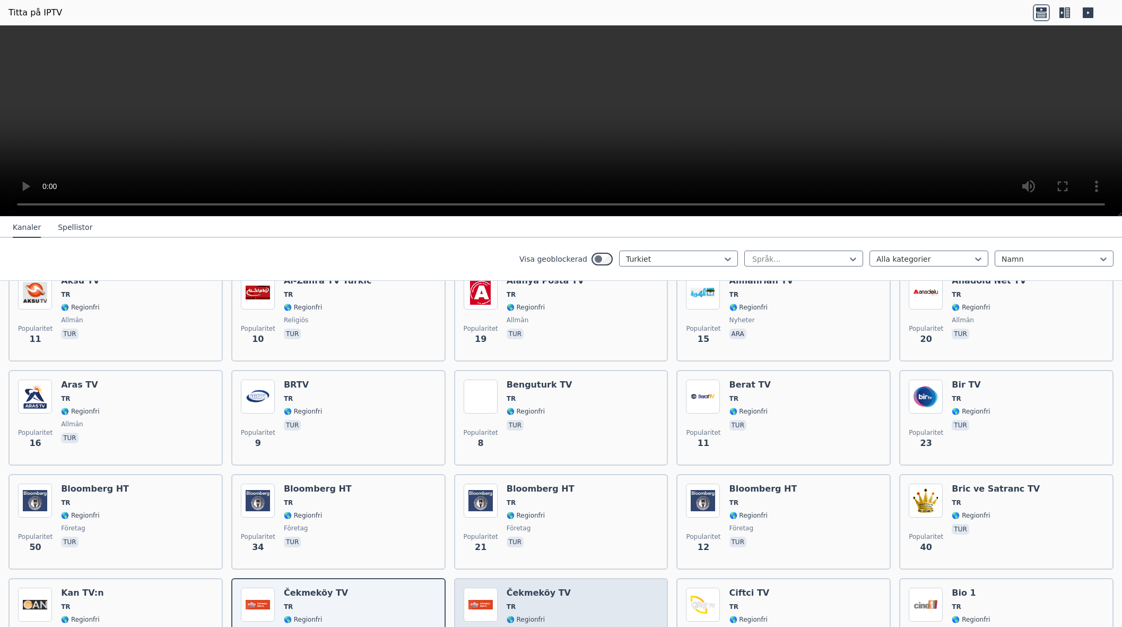
click at [555, 592] on font "Čekmeköy TV" at bounding box center [539, 593] width 64 height 10
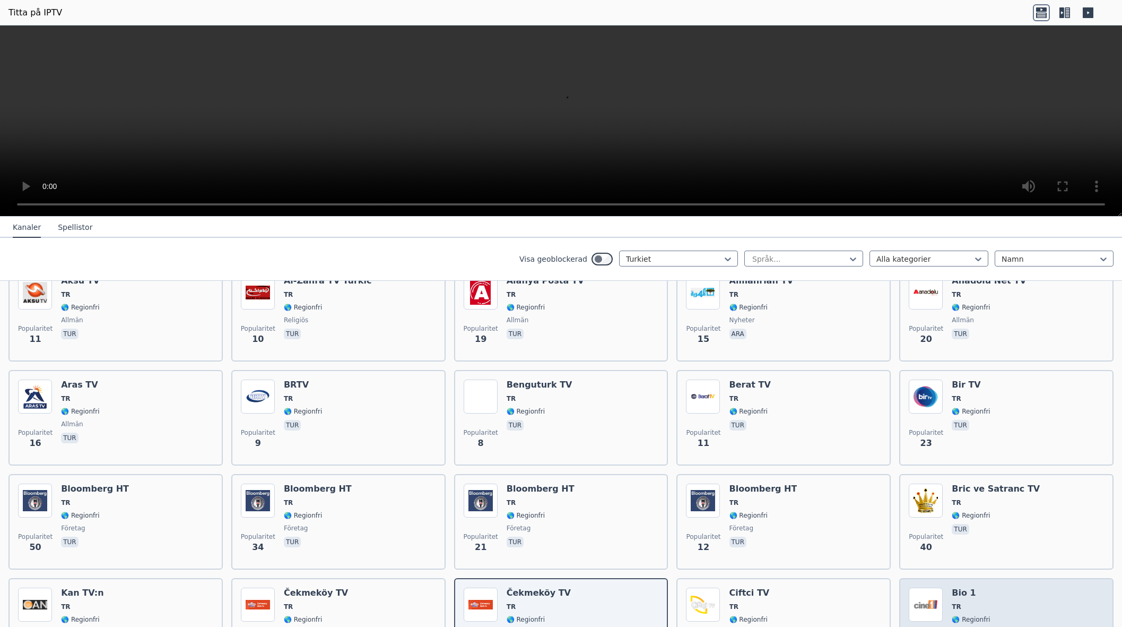
click at [979, 598] on div "Bio 1 TR 🌎 Regionfri [PERSON_NAME] tur" at bounding box center [971, 626] width 38 height 76
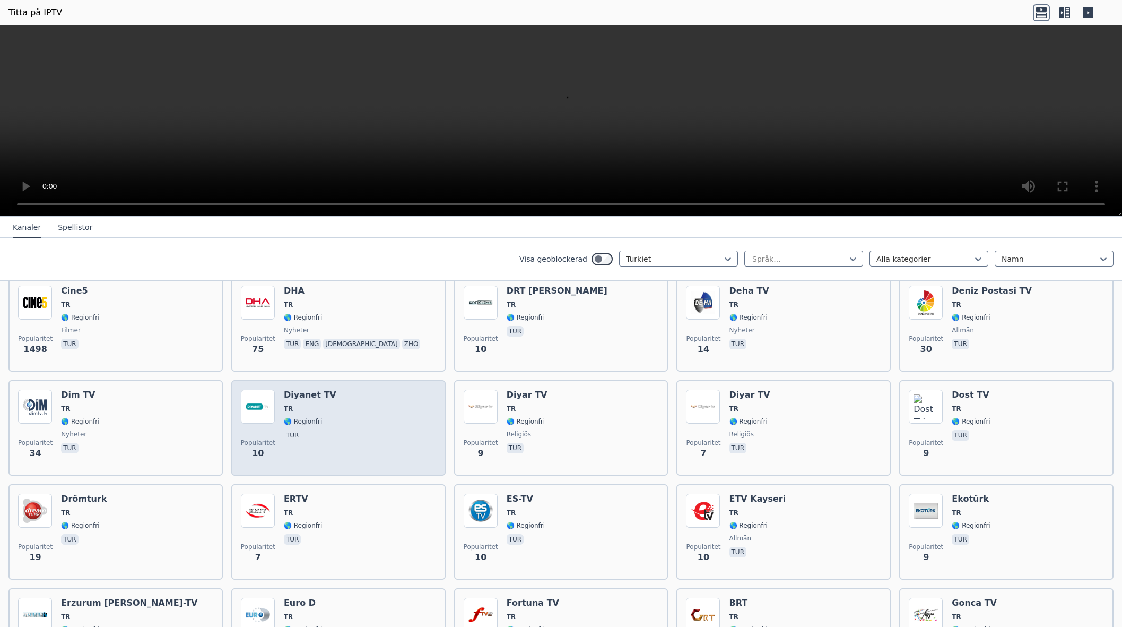
scroll to position [748, 0]
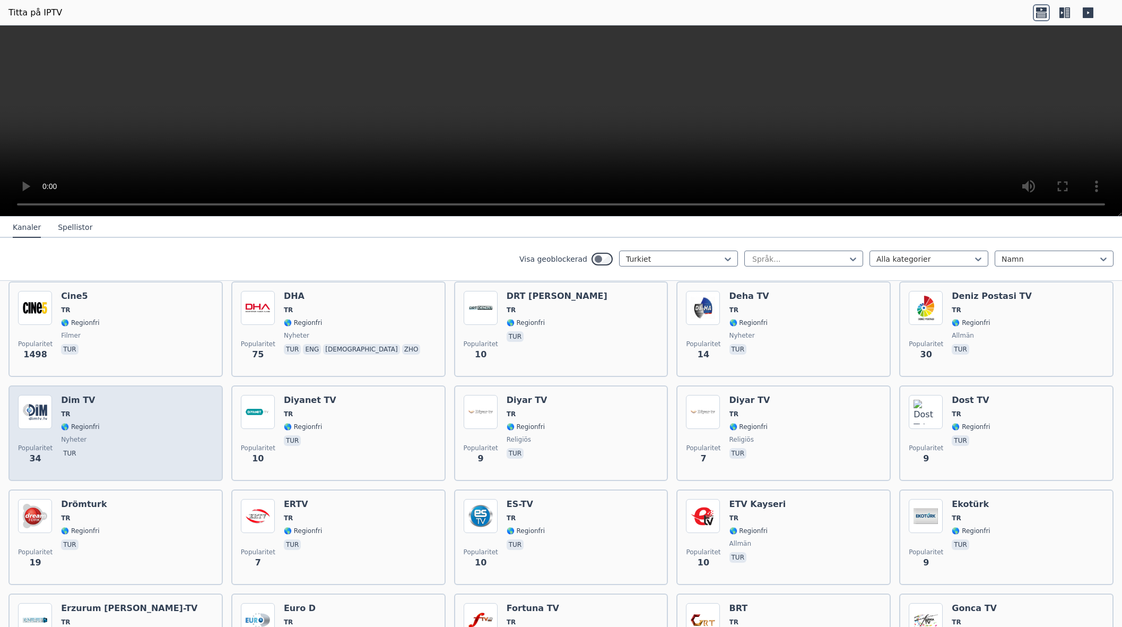
click at [76, 418] on span "TR" at bounding box center [80, 414] width 38 height 8
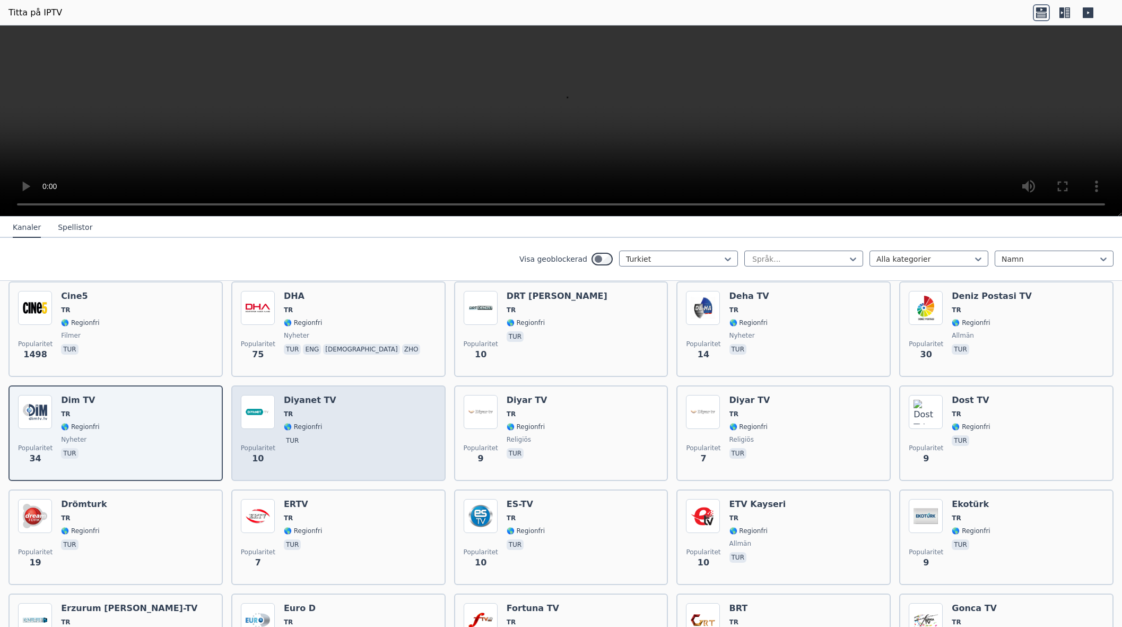
click at [313, 411] on span "TR" at bounding box center [310, 414] width 53 height 8
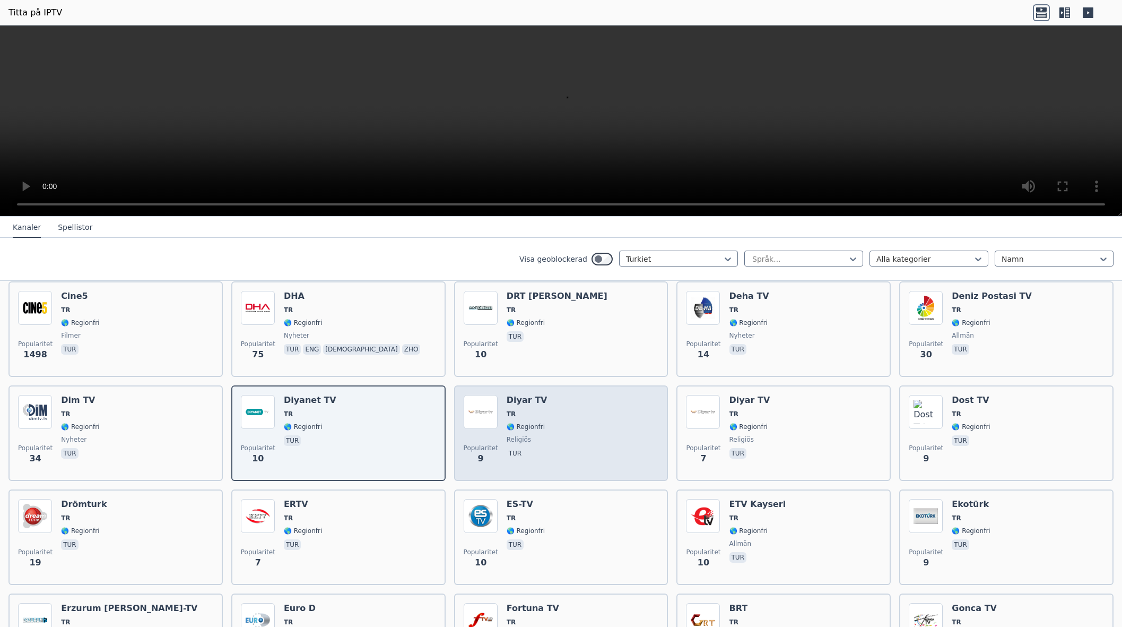
click at [531, 419] on div "Diyar TV TR 🌎 Regionfri religiös tur" at bounding box center [527, 433] width 41 height 76
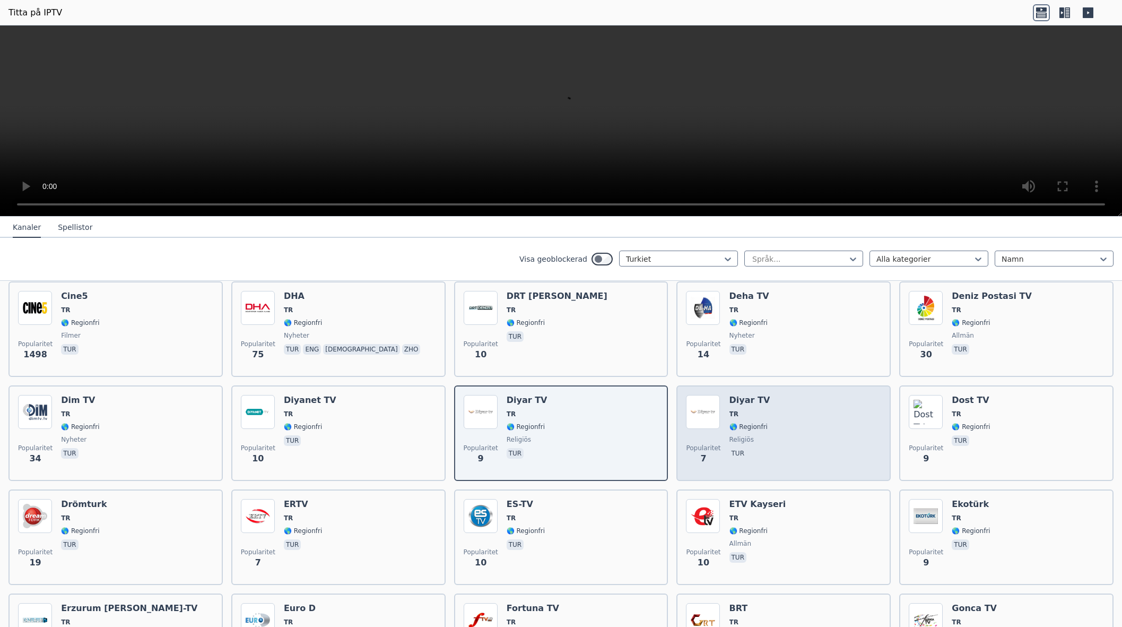
click at [763, 421] on div "Diyar TV TR 🌎 Regionfri religiös tur" at bounding box center [750, 433] width 41 height 76
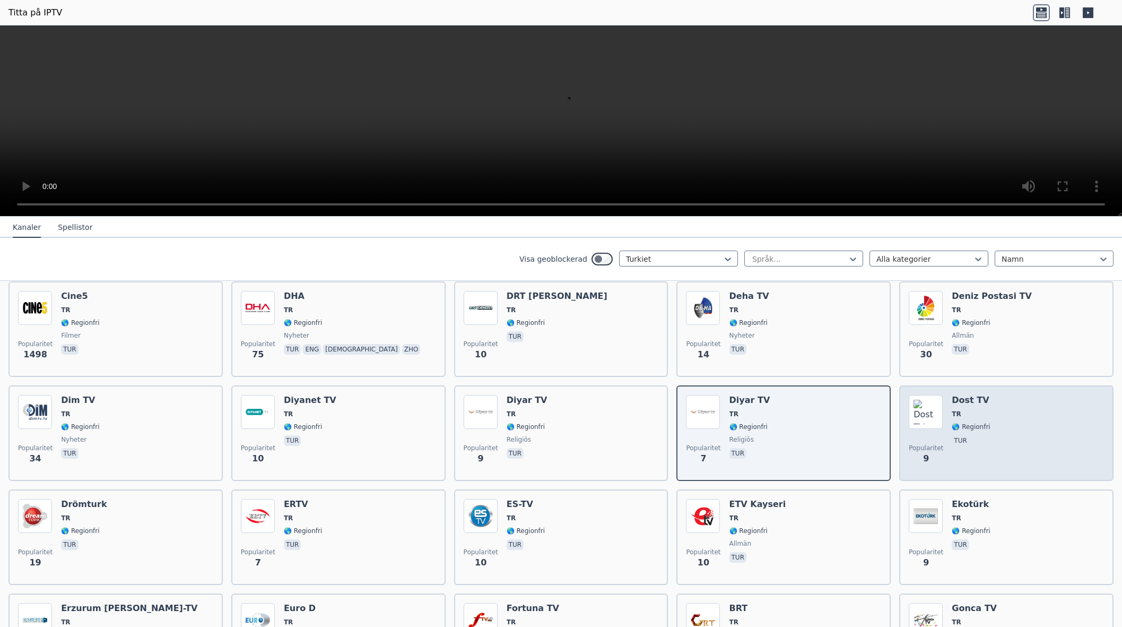
click at [994, 423] on div "Popularitet 9 Dost TV TR 🌎 Regionfri tur" at bounding box center [1006, 433] width 195 height 76
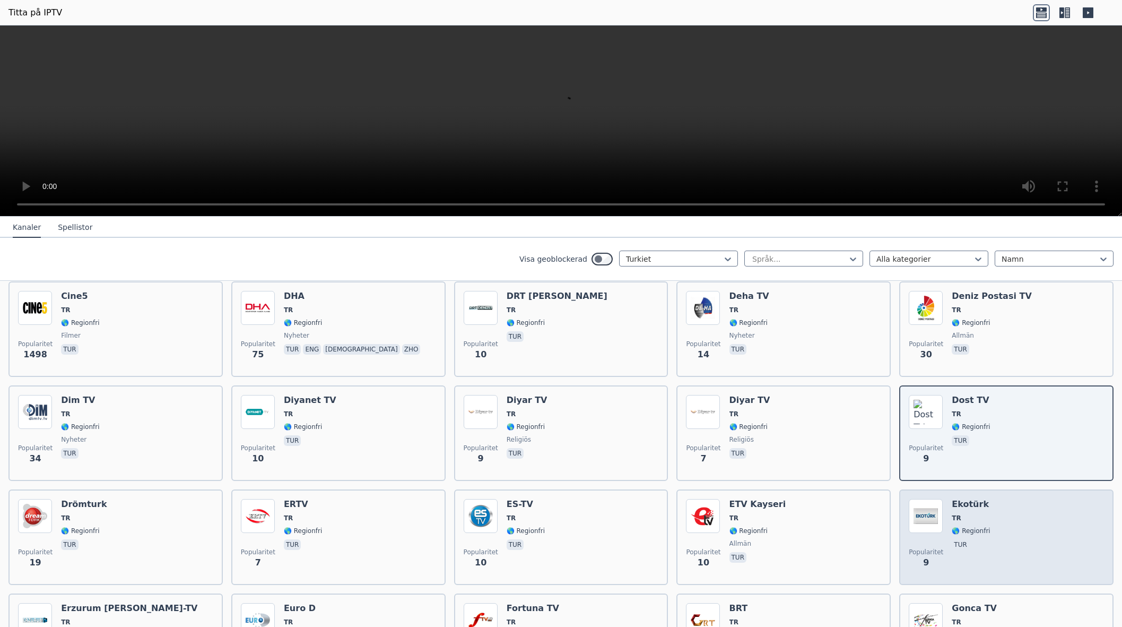
click at [966, 516] on span "TR" at bounding box center [971, 518] width 38 height 8
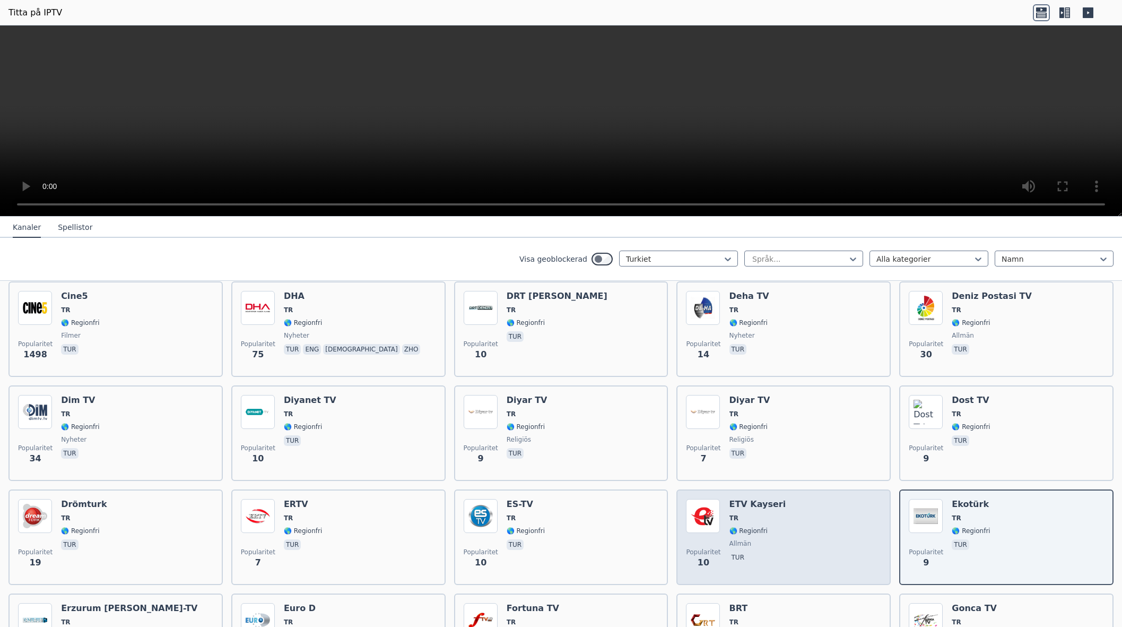
click at [747, 516] on span "TR" at bounding box center [758, 518] width 57 height 8
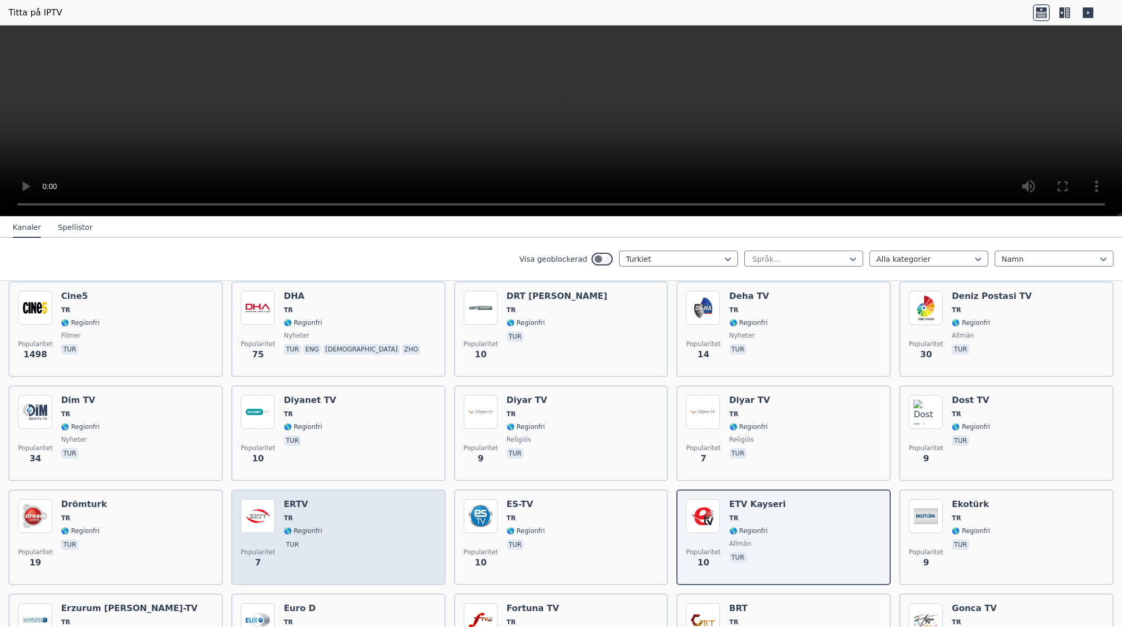
click at [299, 523] on div "ERTV TR 🌎 Regionfri tur" at bounding box center [303, 537] width 38 height 76
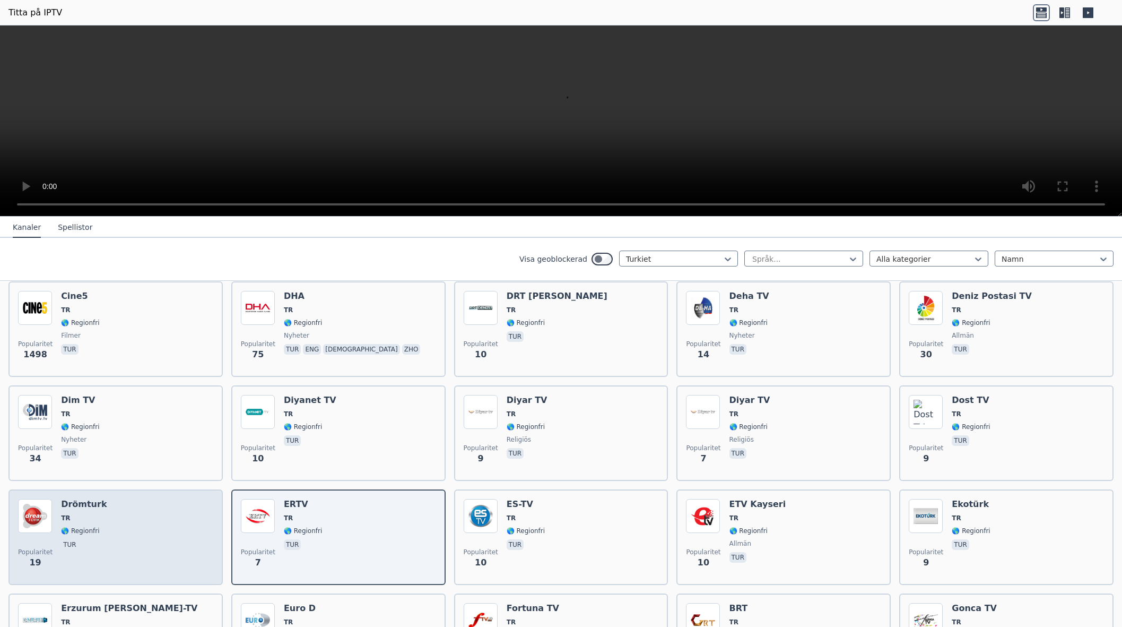
click at [73, 508] on font "Drömturk" at bounding box center [84, 504] width 46 height 10
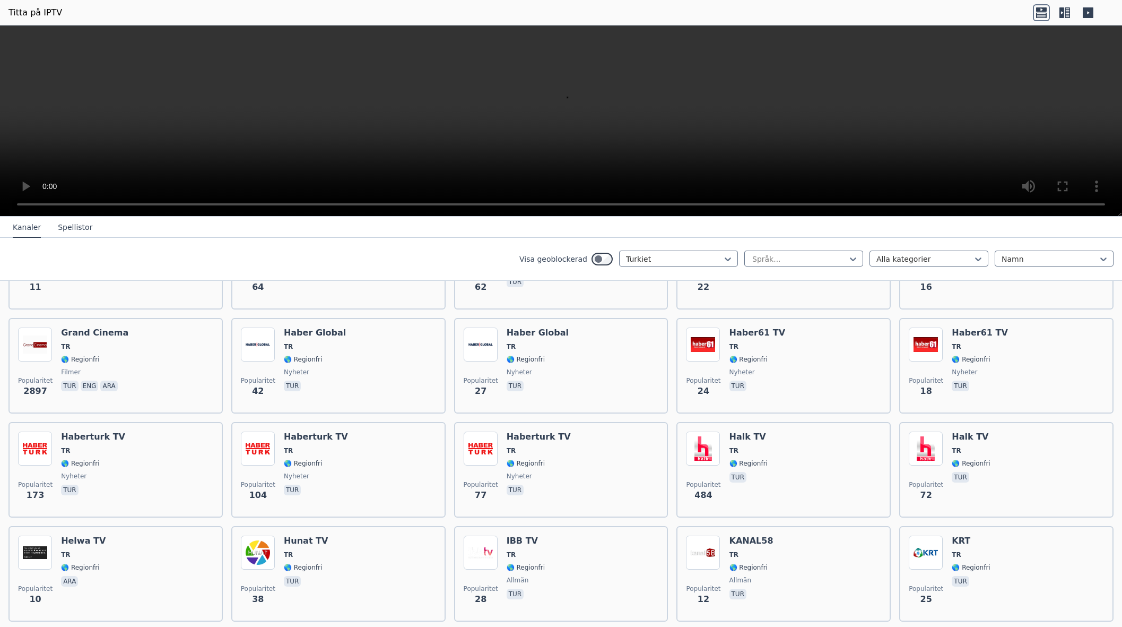
scroll to position [1130, 0]
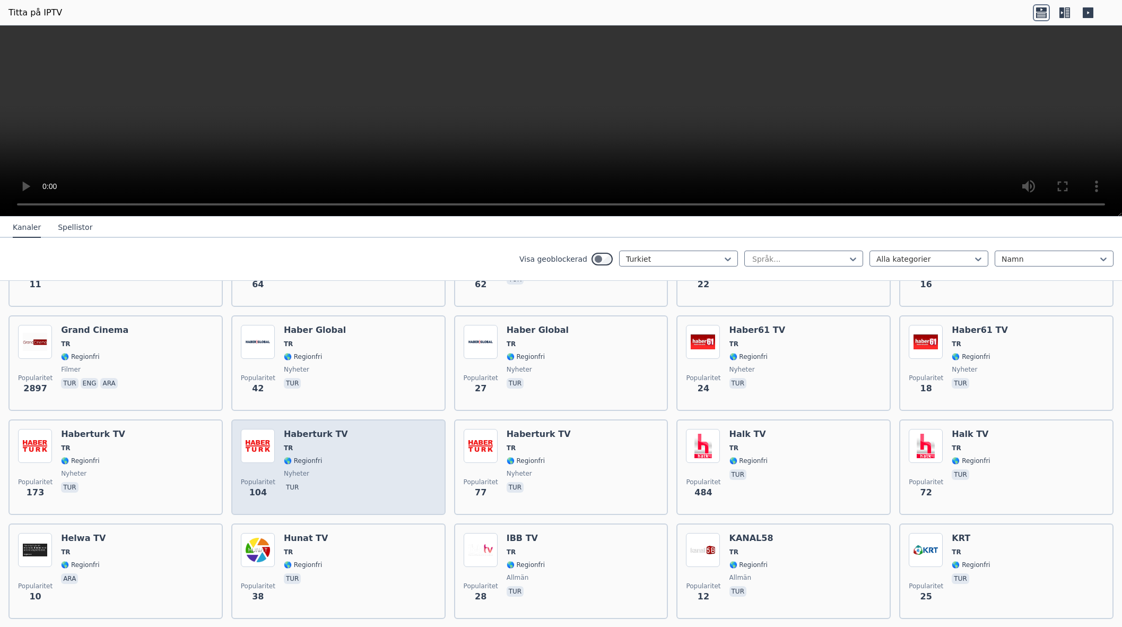
click at [312, 443] on div "Haberturk TV TR 🌎 Regionfri nyheter tur" at bounding box center [316, 467] width 64 height 76
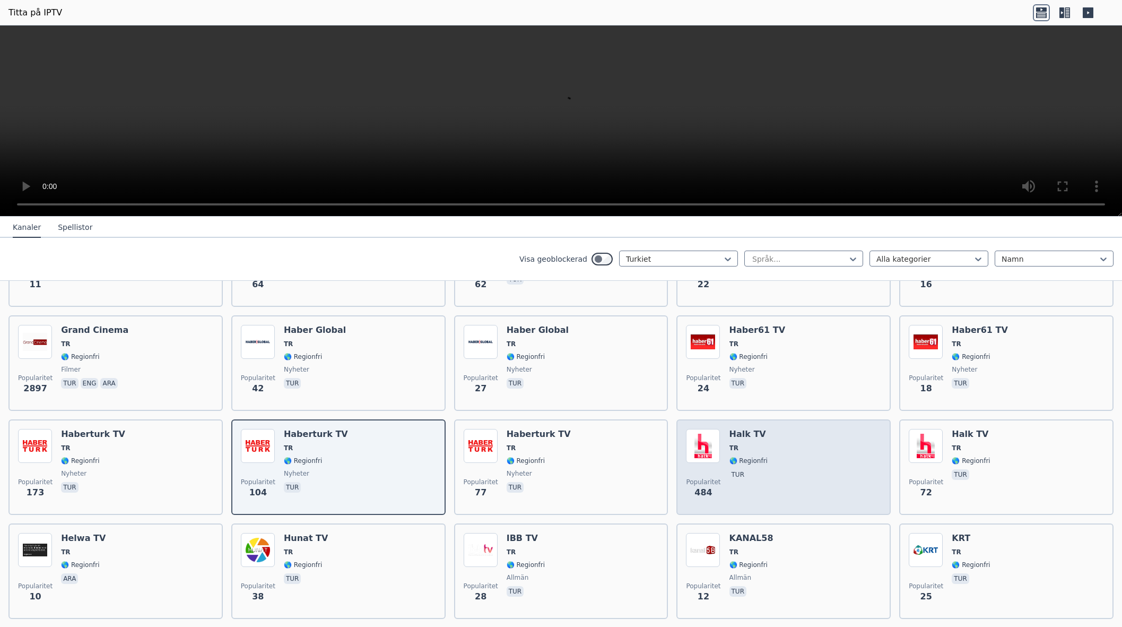
click at [771, 446] on div "Popularitet 484 Halk TV TR 🌎 Regionfri tur" at bounding box center [783, 467] width 195 height 76
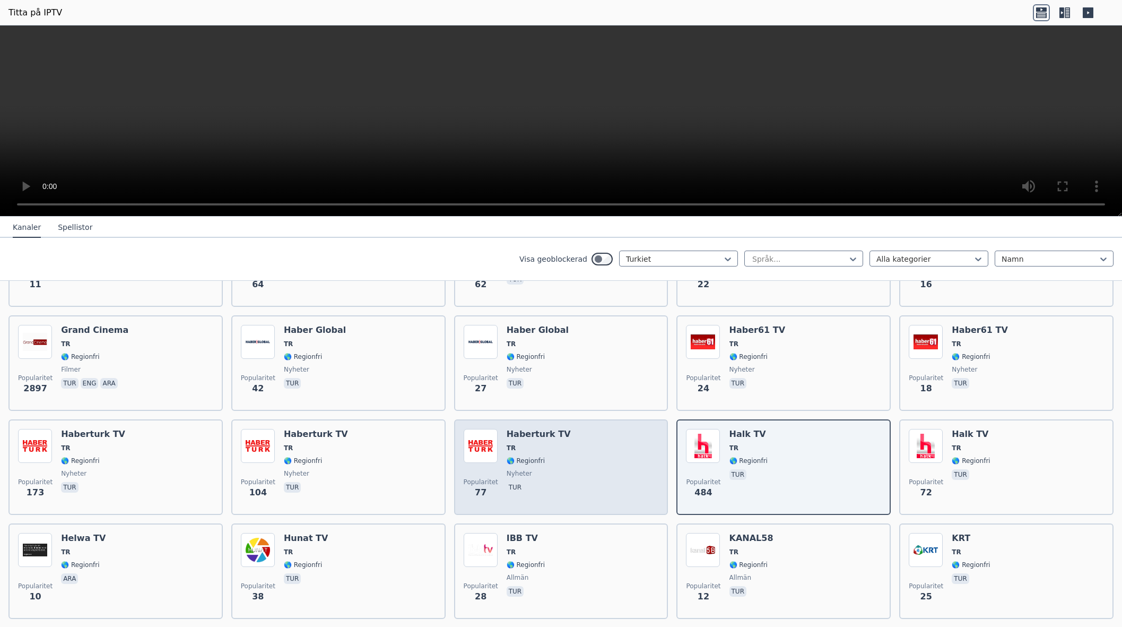
click at [528, 443] on div "Haberturk TV TR 🌎 Regionfri nyheter tur" at bounding box center [539, 467] width 64 height 76
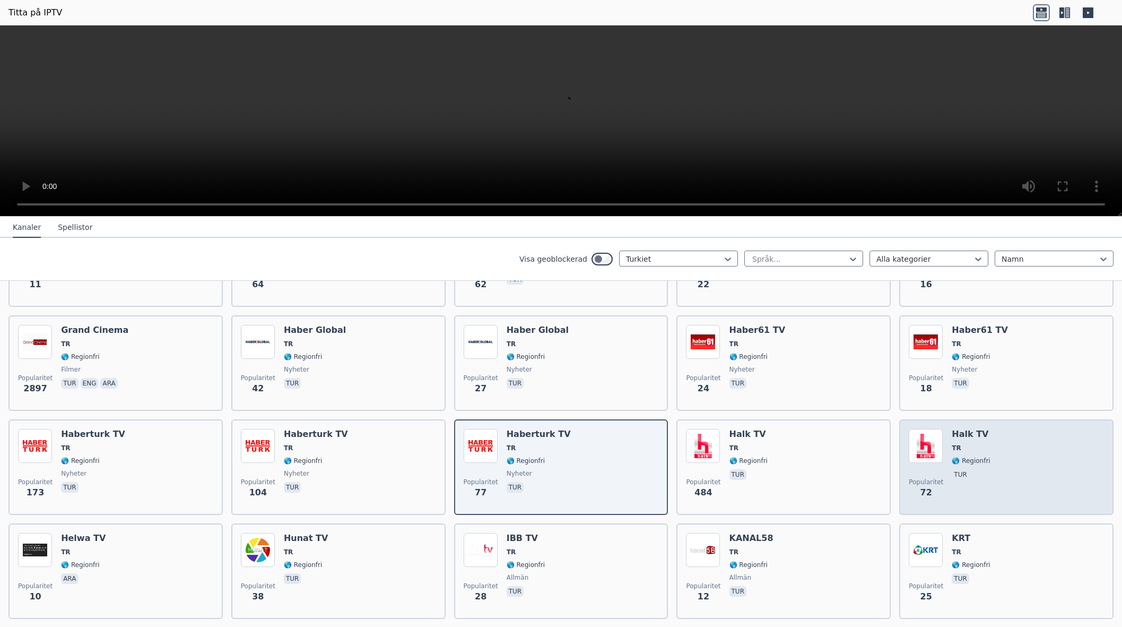
click at [970, 444] on span "TR" at bounding box center [971, 448] width 38 height 8
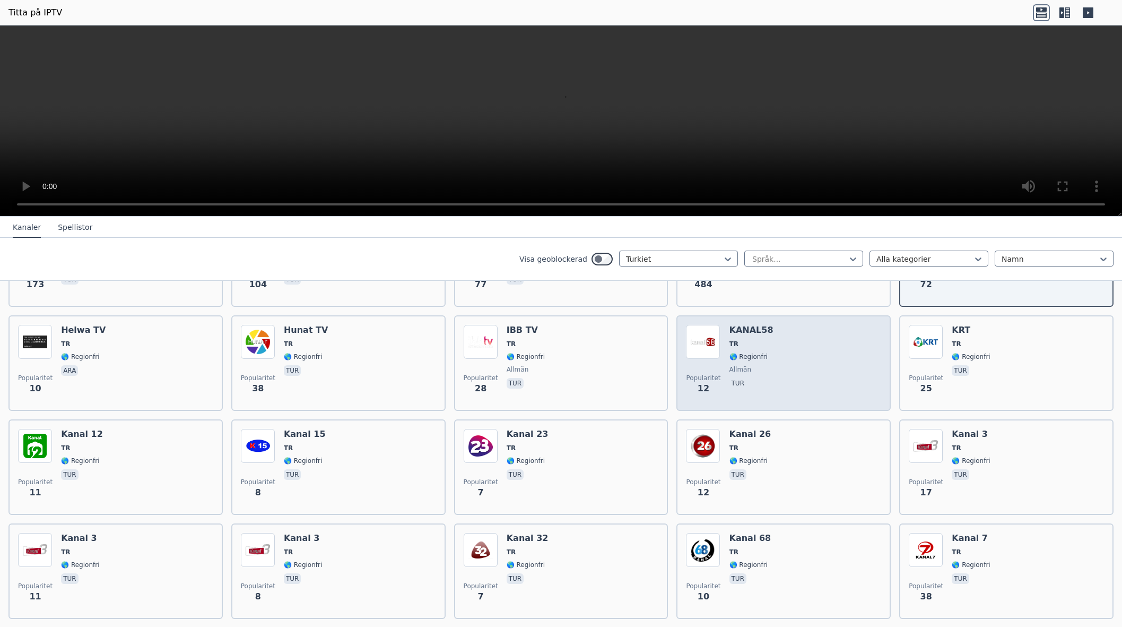
scroll to position [1342, 0]
